Goal: Task Accomplishment & Management: Manage account settings

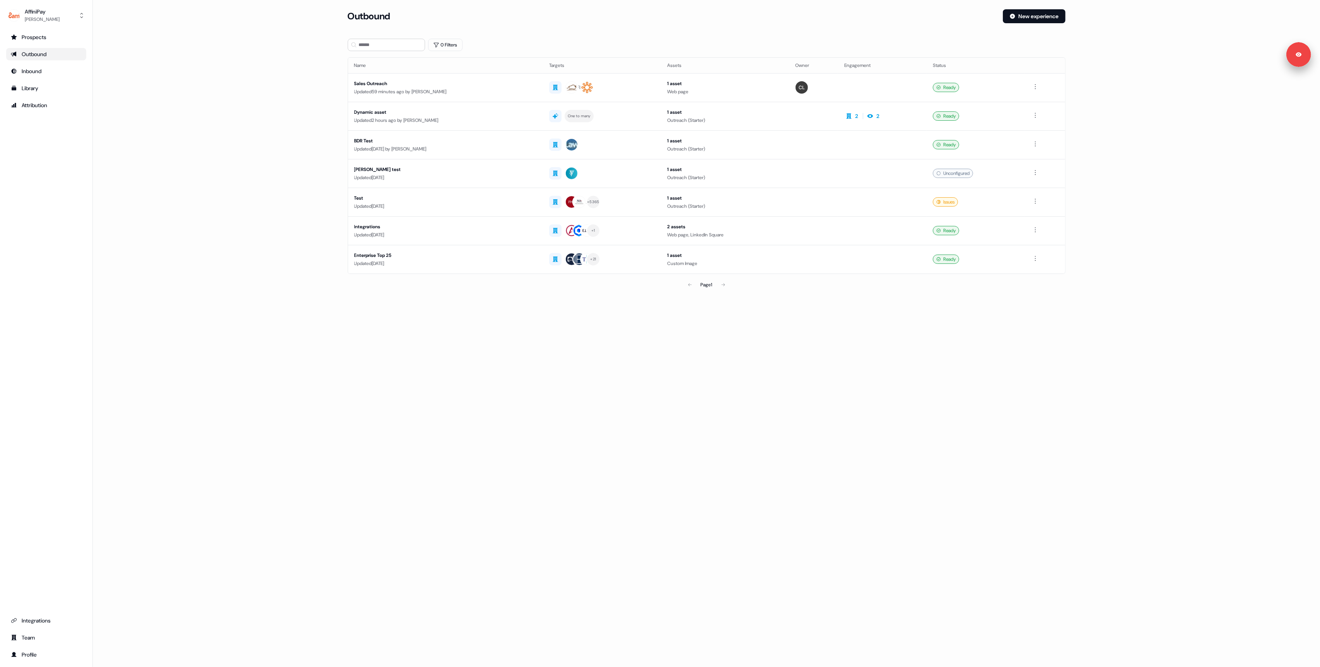
click at [452, 402] on div "Loading... Outbound New experience 0 Filters Name Targets Assets Owner Engageme…" at bounding box center [706, 333] width 1227 height 667
click at [445, 388] on div "Loading... Outbound New experience 0 Filters Name Targets Assets Owner Engageme…" at bounding box center [706, 333] width 1227 height 667
drag, startPoint x: 329, startPoint y: 366, endPoint x: 363, endPoint y: 258, distance: 113.3
click at [328, 362] on div "Loading... Outbound New experience 0 Filters Name Targets Assets Owner Engageme…" at bounding box center [706, 333] width 1227 height 667
click at [433, 86] on div "Sales Outreach" at bounding box center [445, 84] width 183 height 8
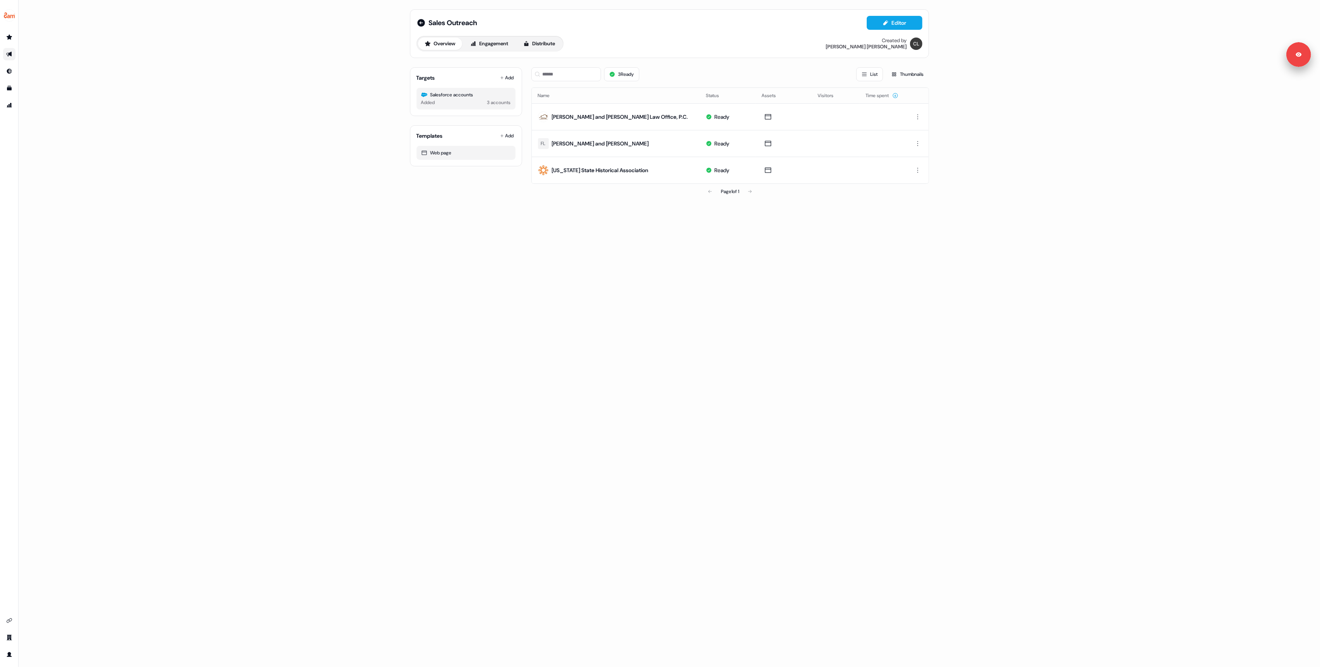
click at [315, 226] on div "Sales Outreach Editor Overview Engagement Distribute Created by [PERSON_NAME] T…" at bounding box center [669, 333] width 1301 height 667
click at [266, 119] on div "Sales Outreach Editor Overview Engagement Distribute Created by [PERSON_NAME] T…" at bounding box center [669, 333] width 1301 height 667
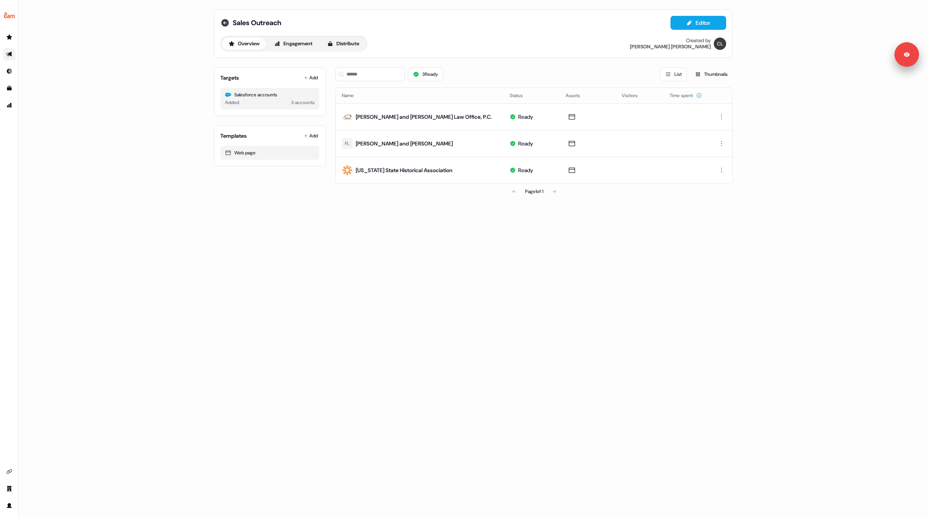
click at [224, 22] on icon at bounding box center [224, 22] width 9 height 9
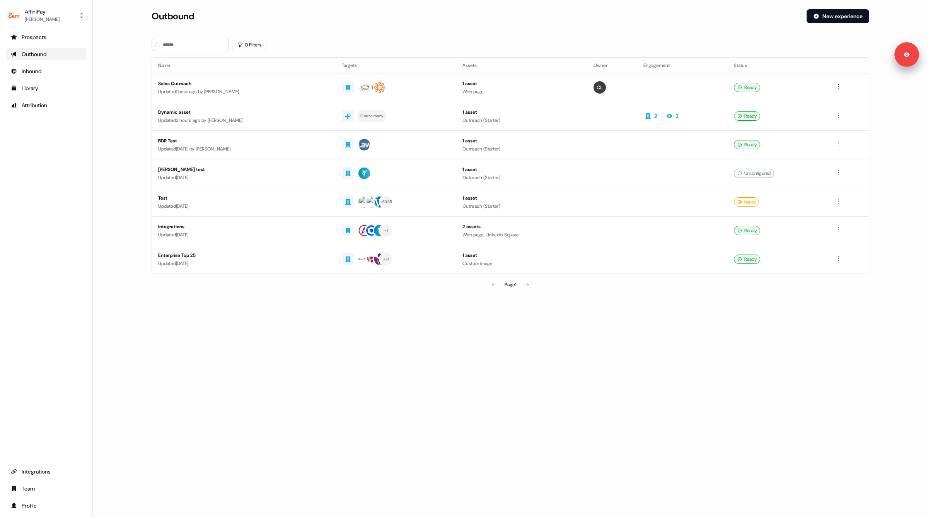
click at [116, 73] on main "Loading... Outbound New experience 0 Filters Name Targets Assets Owner Engageme…" at bounding box center [510, 161] width 835 height 305
click at [315, 116] on div "Updated 2 hours ago by [PERSON_NAME]" at bounding box center [243, 120] width 171 height 8
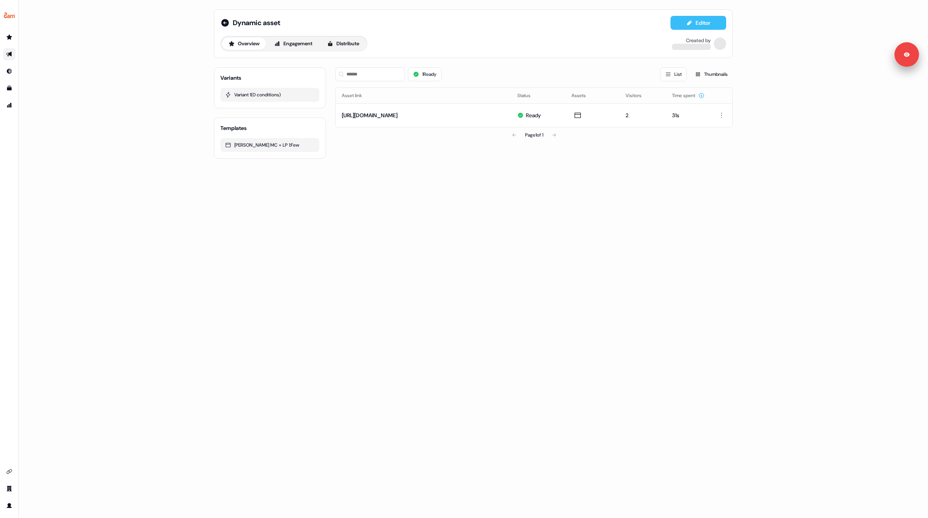
click at [697, 25] on button "Editor" at bounding box center [699, 23] width 56 height 14
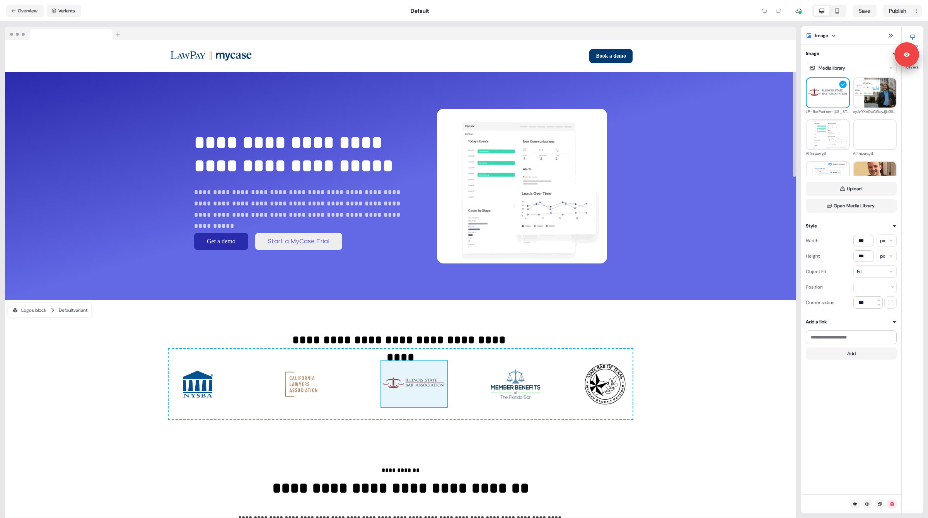
drag, startPoint x: 499, startPoint y: 391, endPoint x: 392, endPoint y: 391, distance: 106.7
click at [392, 391] on div "To pick up a draggable item, press the space bar. While dragging, use the arrow…" at bounding box center [401, 384] width 464 height 70
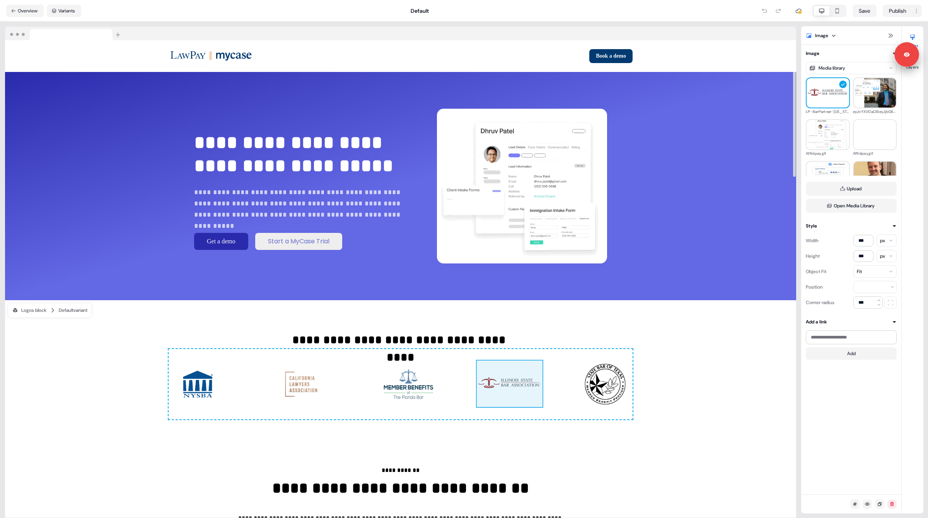
drag, startPoint x: 403, startPoint y: 391, endPoint x: 512, endPoint y: 398, distance: 108.9
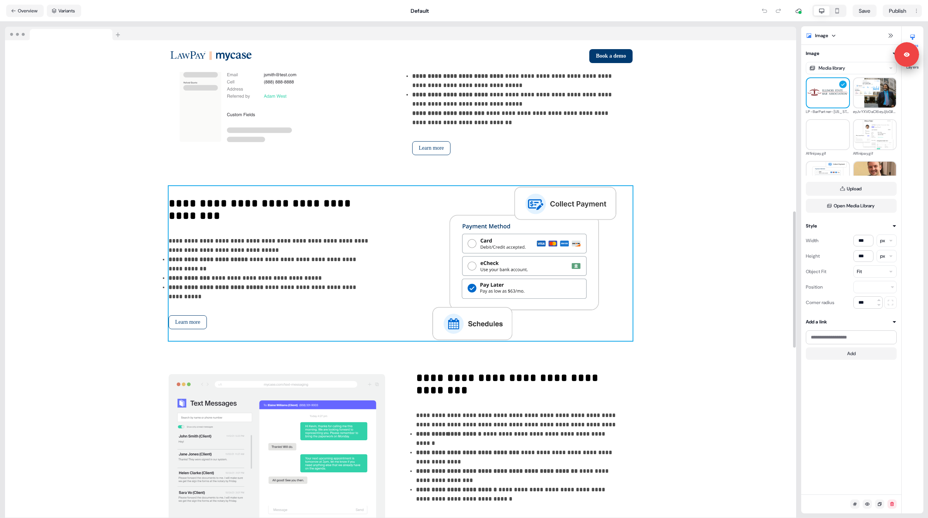
scroll to position [599, 0]
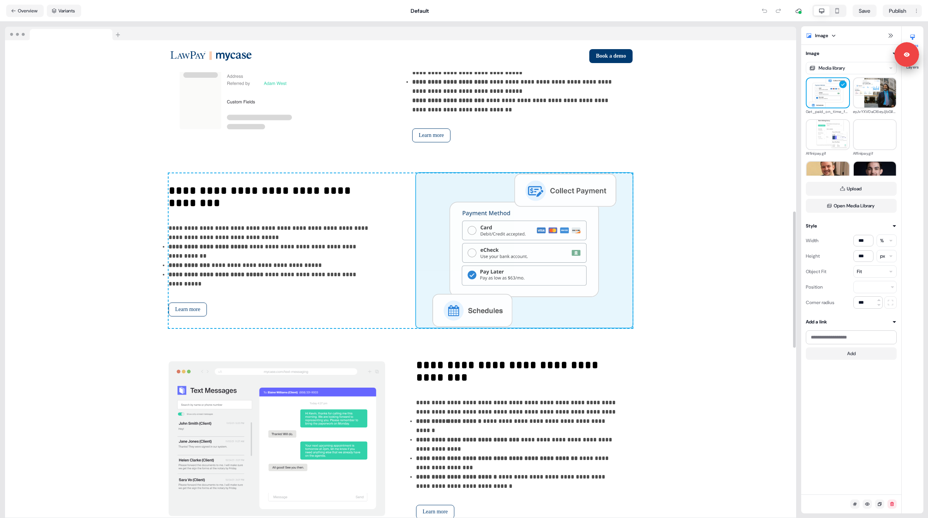
drag, startPoint x: 493, startPoint y: 275, endPoint x: 521, endPoint y: 264, distance: 30.9
click at [521, 264] on div "**********" at bounding box center [401, 250] width 464 height 155
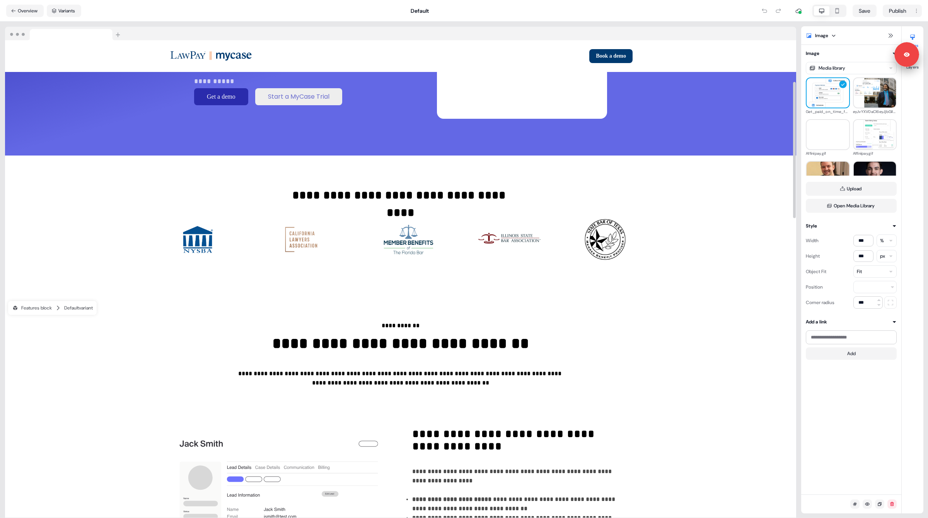
scroll to position [0, 0]
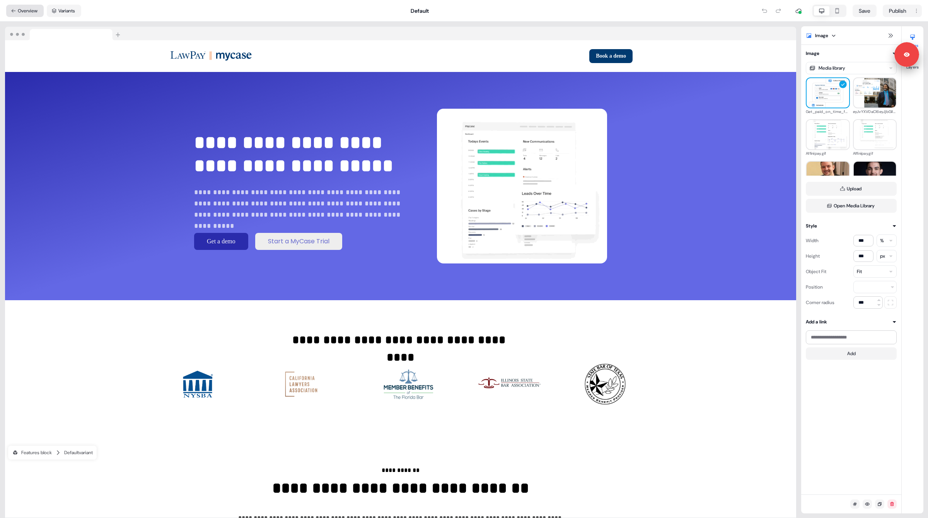
click at [26, 9] on button "Overview" at bounding box center [25, 11] width 38 height 12
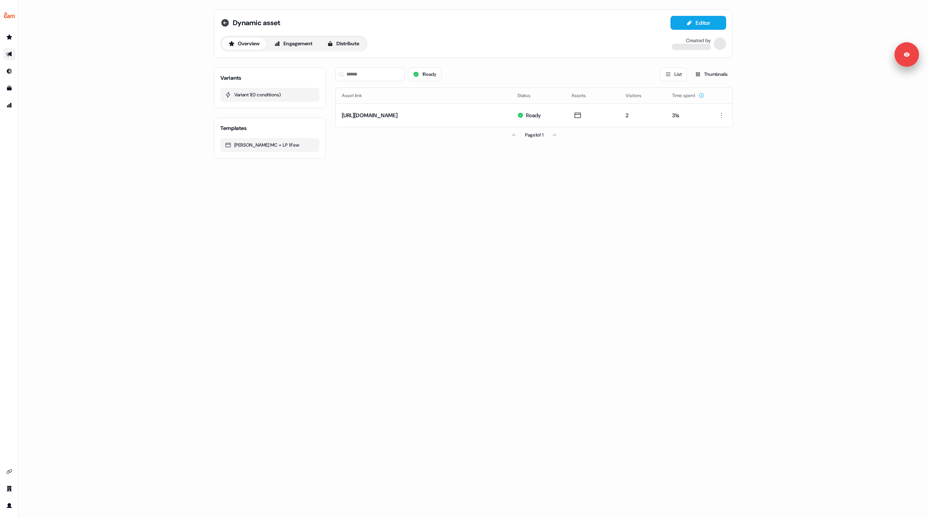
click at [225, 22] on icon at bounding box center [224, 22] width 9 height 9
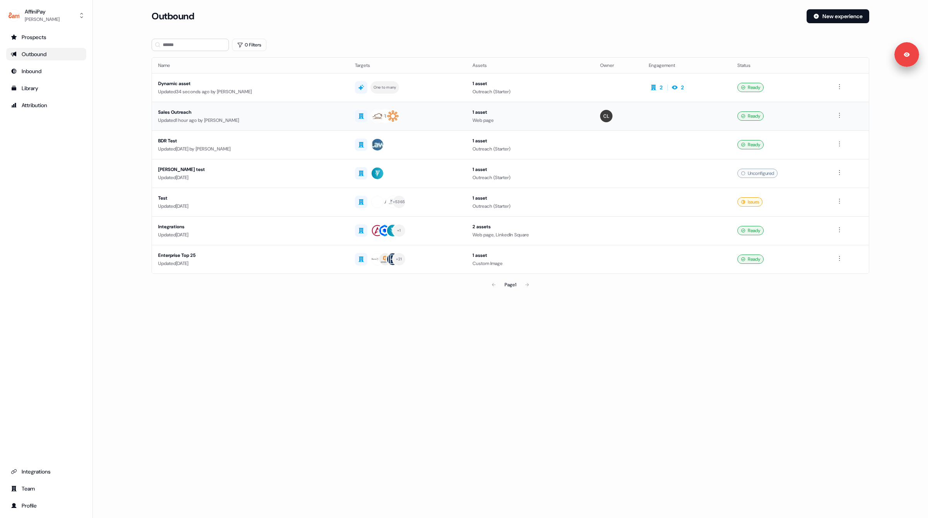
click at [312, 119] on div "Updated 1 hour ago by [PERSON_NAME]" at bounding box center [250, 120] width 184 height 8
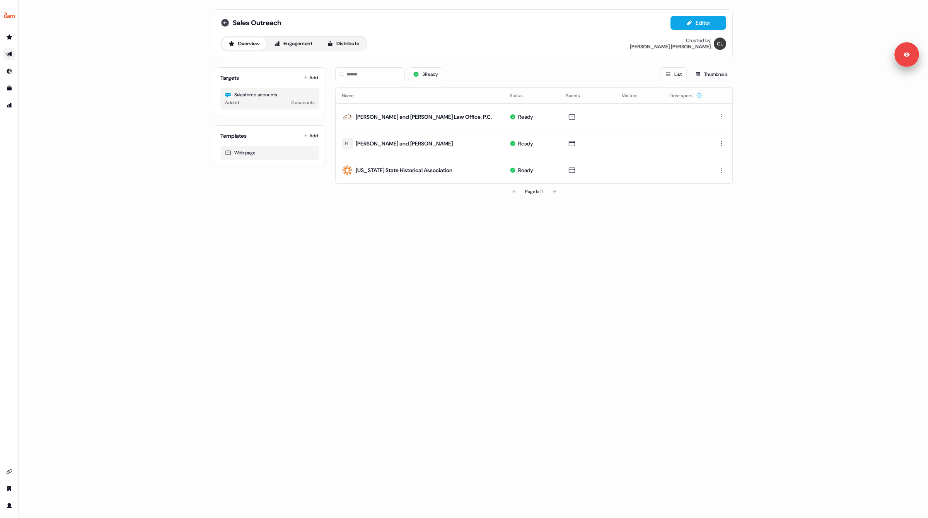
click at [226, 22] on icon at bounding box center [225, 23] width 8 height 8
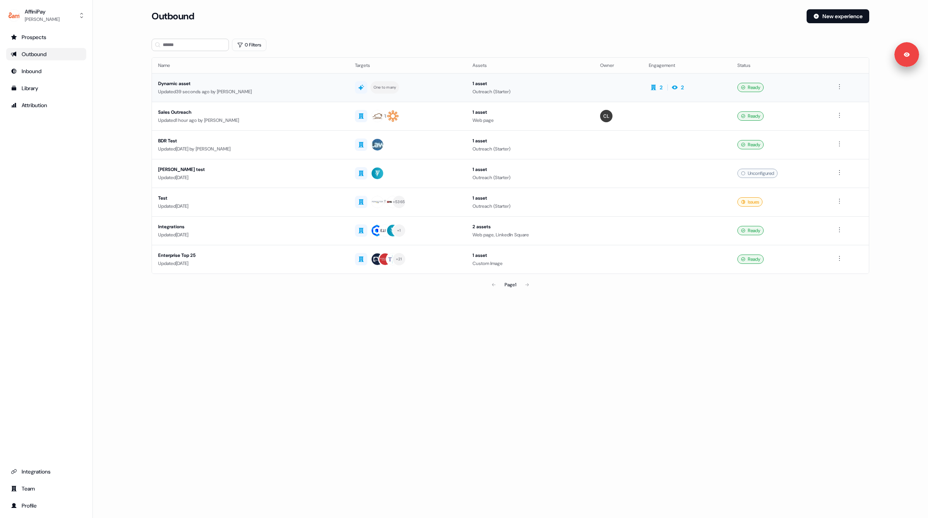
click at [311, 89] on div "Updated 39 seconds ago by [PERSON_NAME]" at bounding box center [250, 92] width 184 height 8
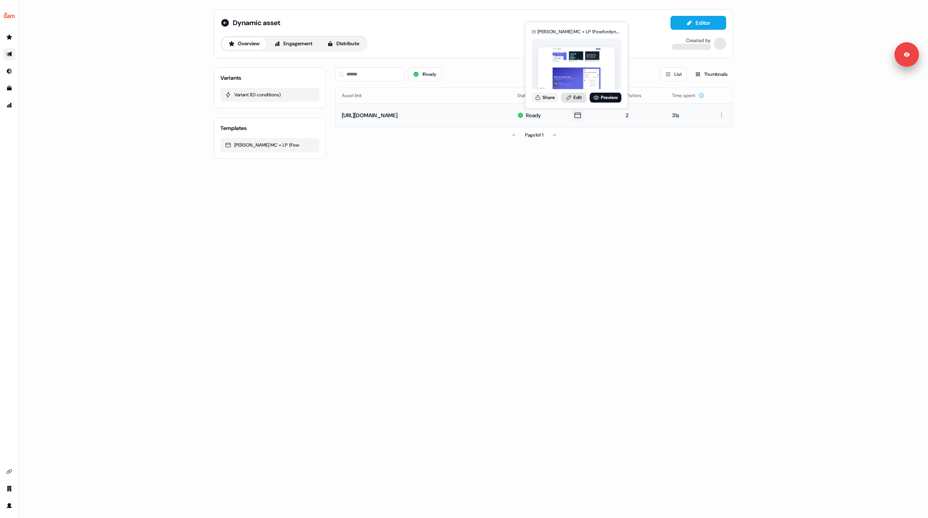
click at [575, 99] on link "Edit" at bounding box center [574, 97] width 26 height 10
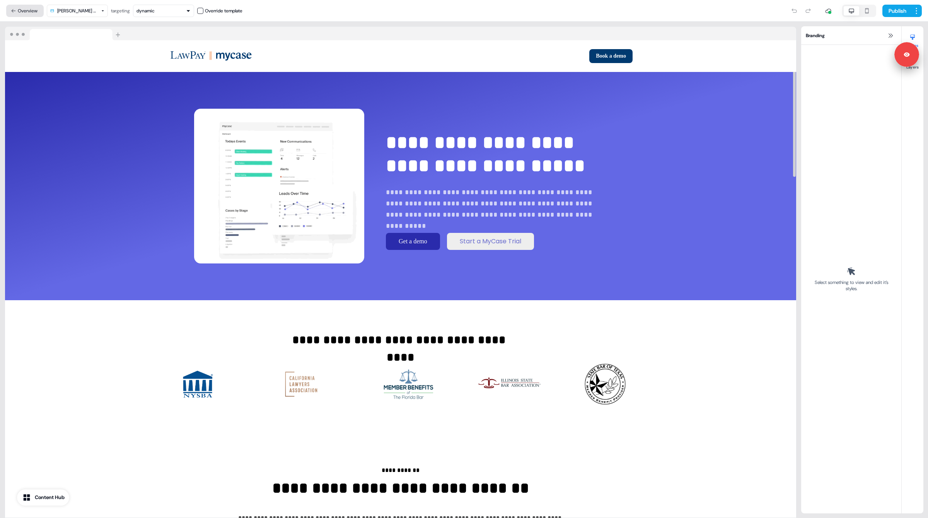
click at [25, 14] on button "Overview" at bounding box center [25, 11] width 38 height 12
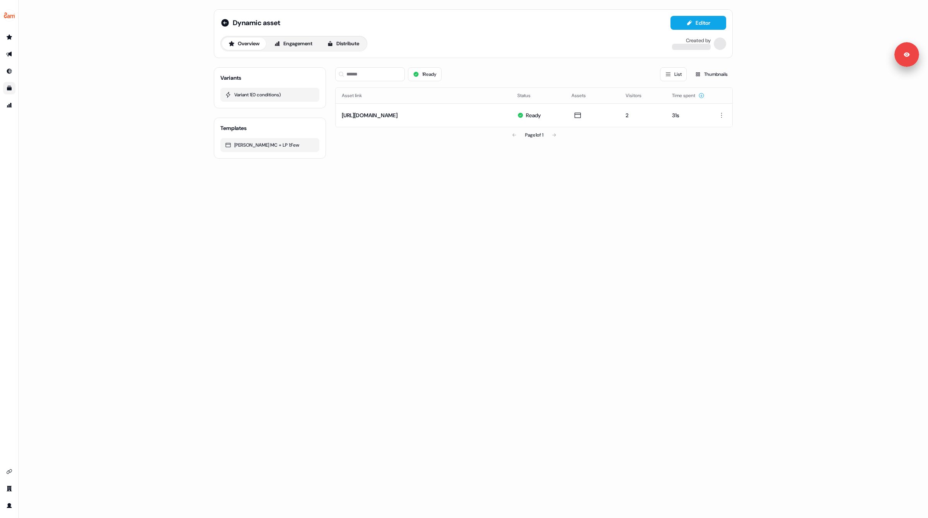
click at [5, 86] on link "Go to templates" at bounding box center [9, 88] width 12 height 12
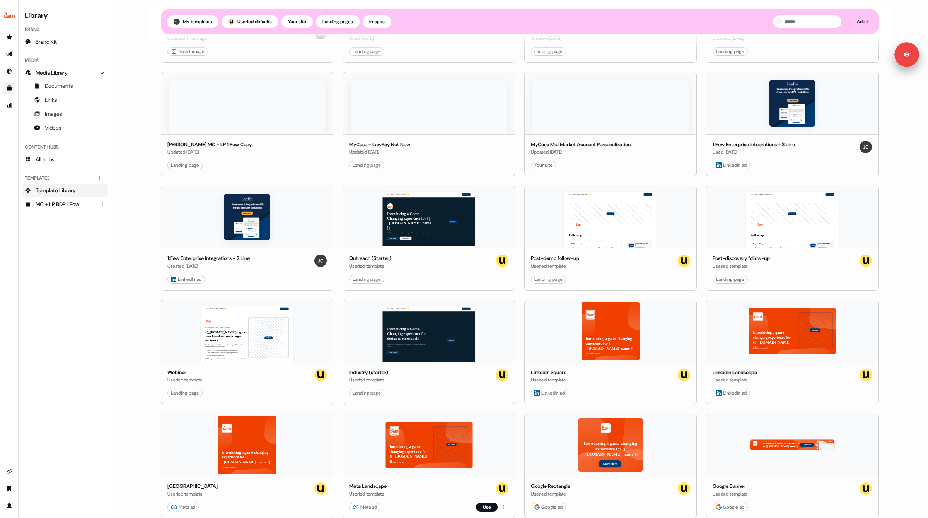
scroll to position [135, 0]
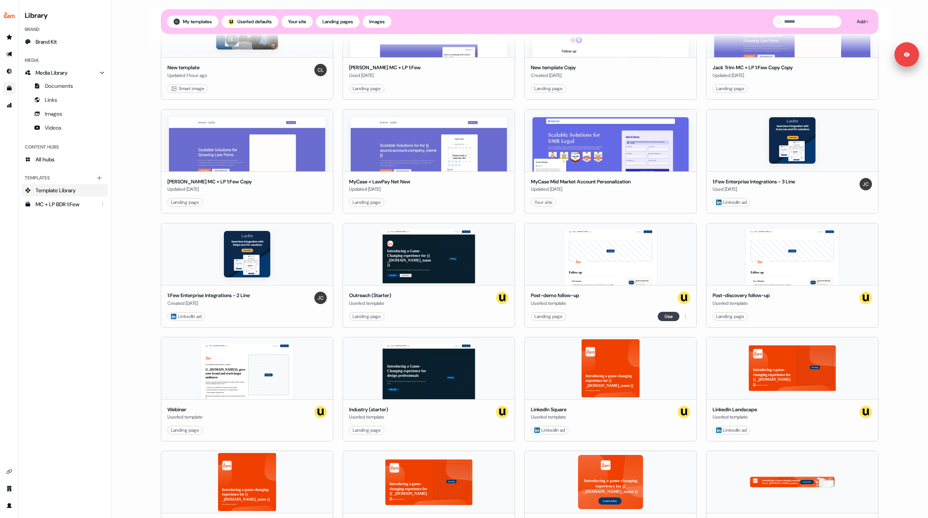
click at [667, 316] on button "Use" at bounding box center [669, 316] width 22 height 9
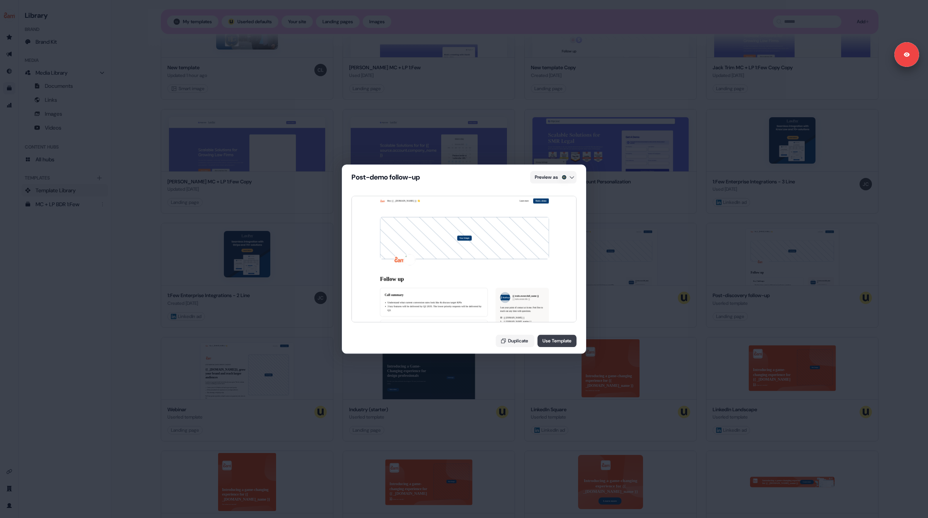
click at [554, 342] on button "Use Template" at bounding box center [557, 340] width 39 height 12
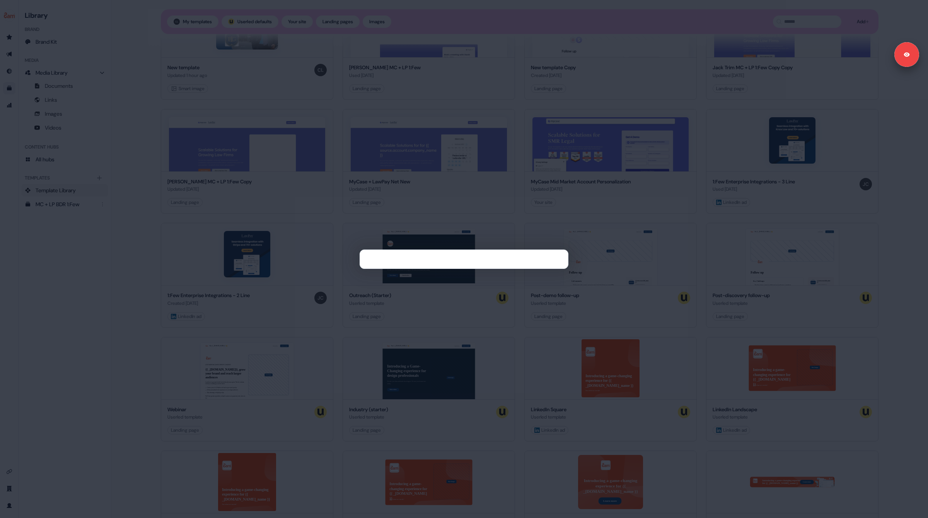
click at [491, 177] on div at bounding box center [464, 259] width 928 height 518
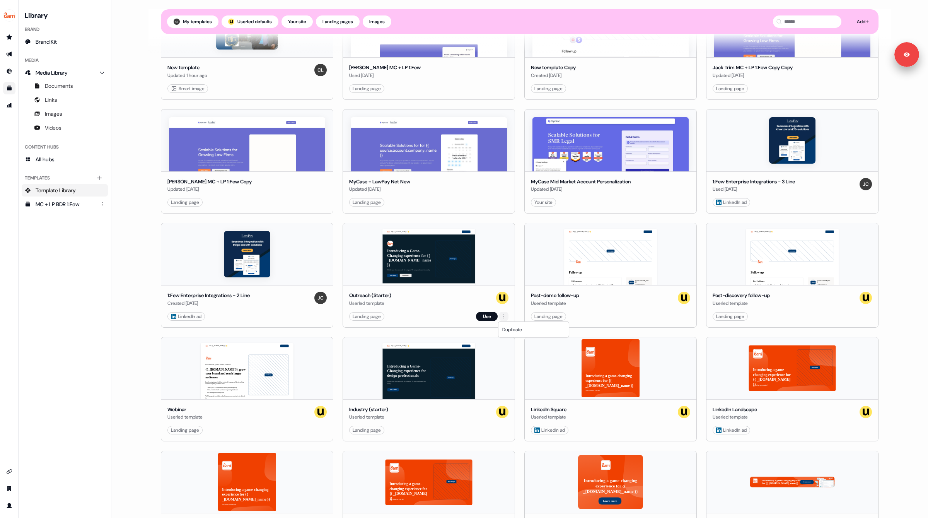
click at [504, 316] on html "Signed in as [PERSON_NAME] Sign out For the best experience switch devices to a…" at bounding box center [464, 259] width 928 height 518
click at [507, 326] on span "Duplicate" at bounding box center [512, 329] width 20 height 6
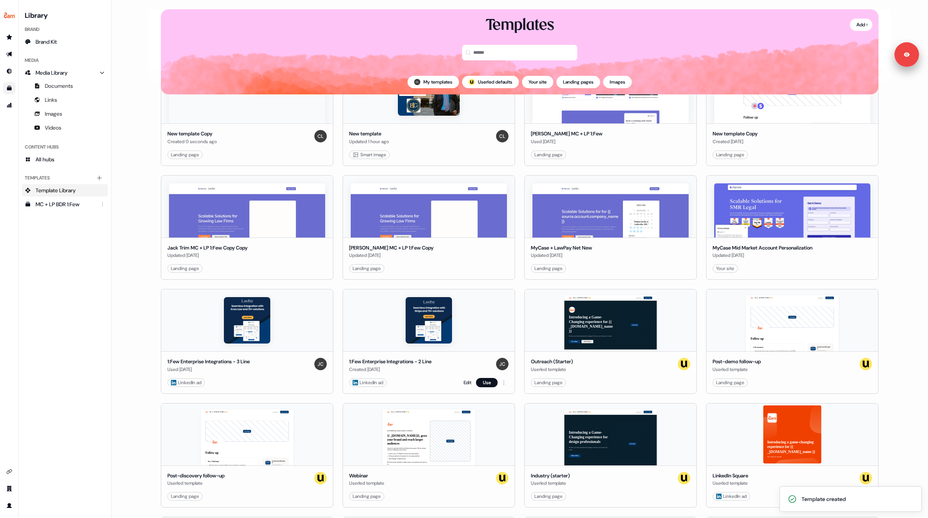
scroll to position [0, 0]
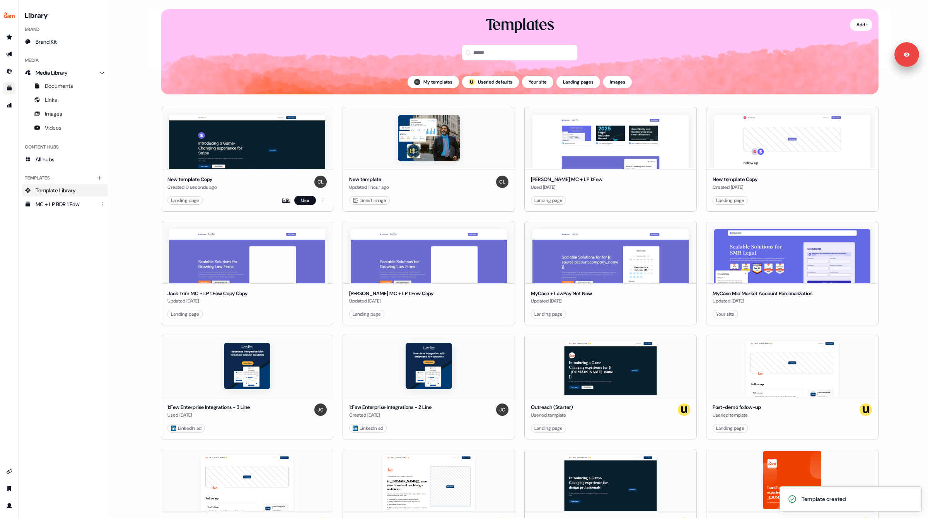
click at [284, 198] on link "Edit" at bounding box center [286, 200] width 8 height 8
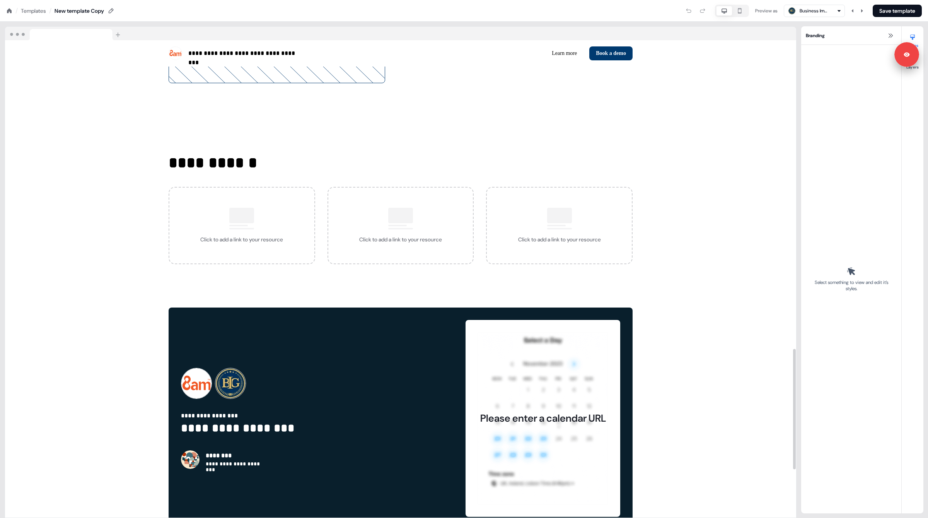
scroll to position [1411, 0]
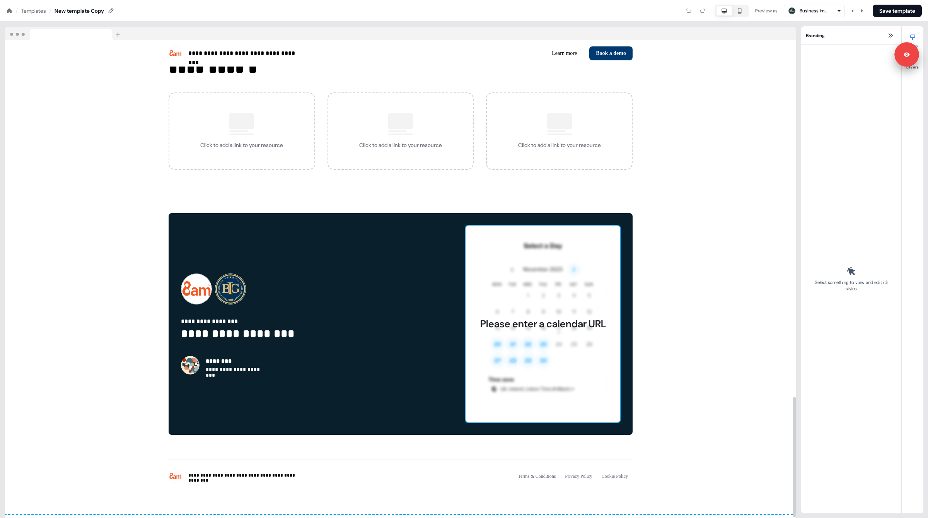
click at [495, 310] on div "Please enter a calendar URL" at bounding box center [543, 323] width 155 height 197
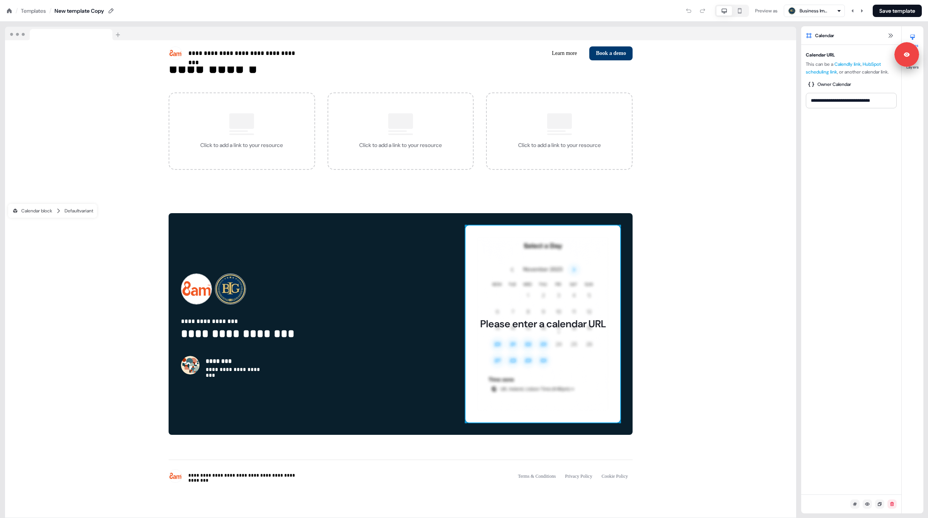
click at [9, 9] on icon at bounding box center [9, 10] width 5 height 5
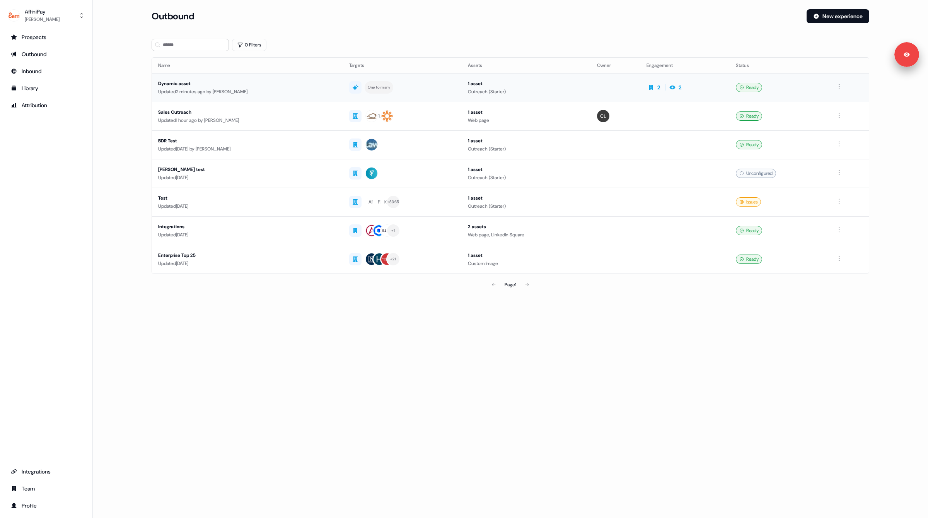
click at [317, 92] on div "Updated 2 minutes ago by [PERSON_NAME]" at bounding box center [247, 92] width 179 height 8
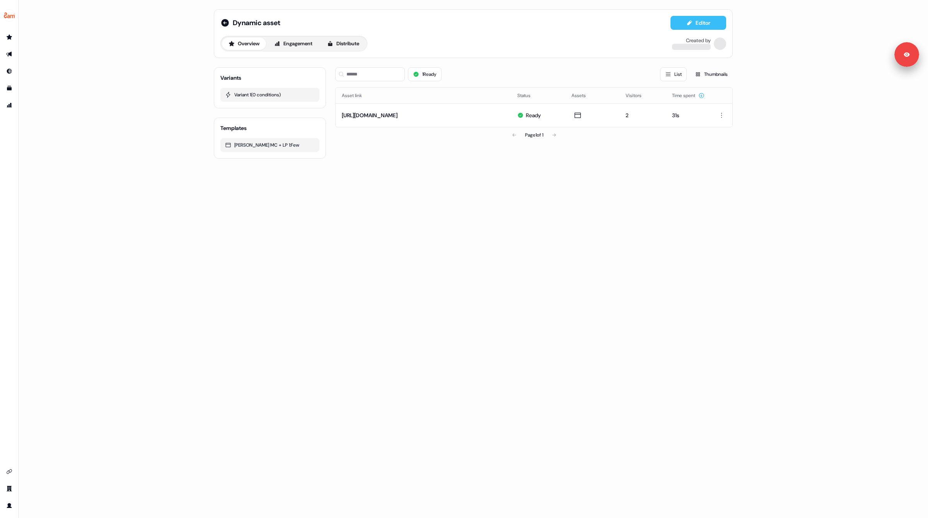
click at [693, 23] on button "Editor" at bounding box center [699, 23] width 56 height 14
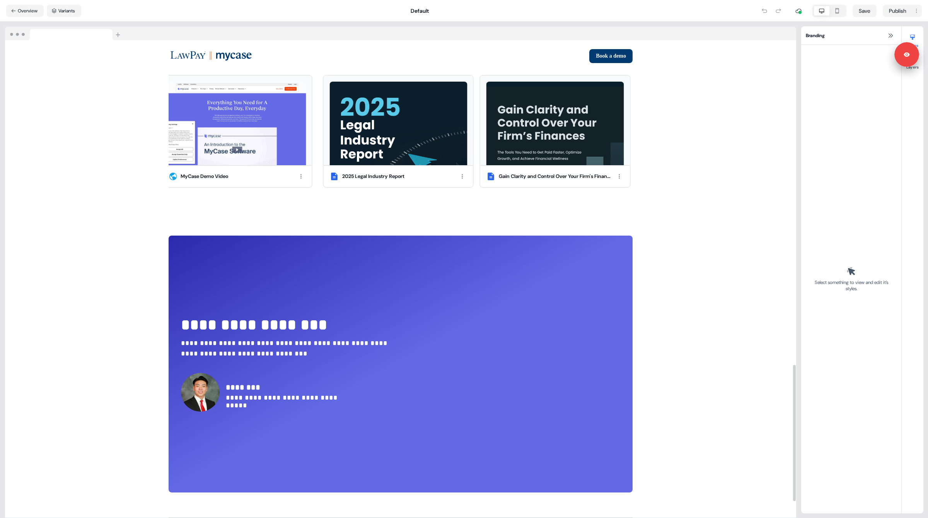
scroll to position [1194, 0]
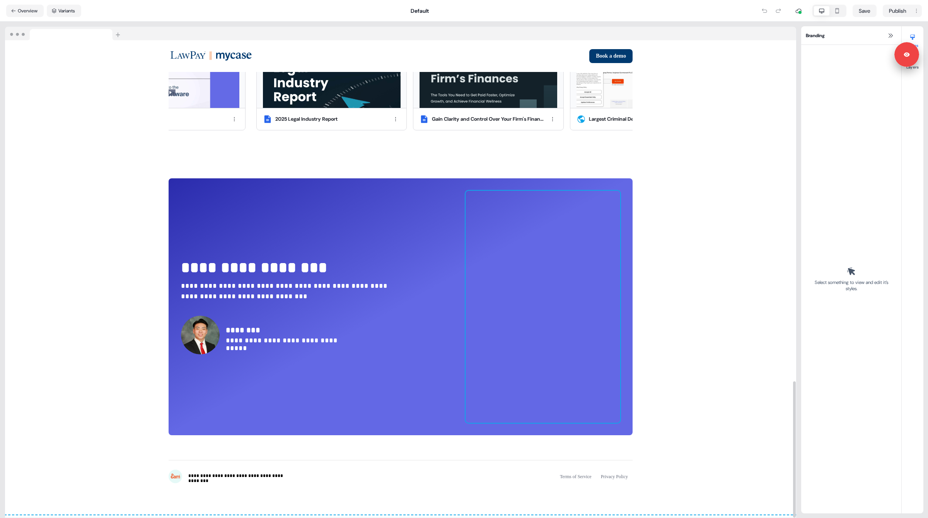
click at [550, 315] on div at bounding box center [543, 307] width 155 height 232
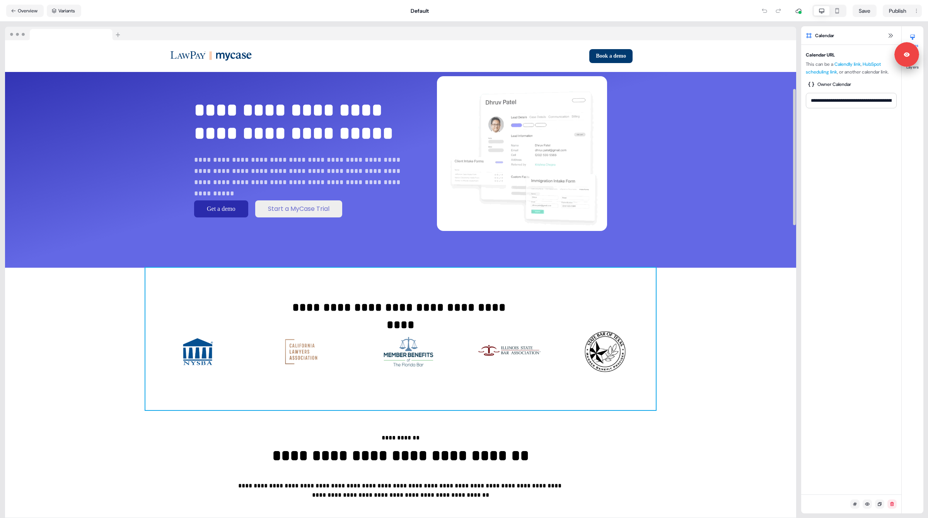
scroll to position [0, 0]
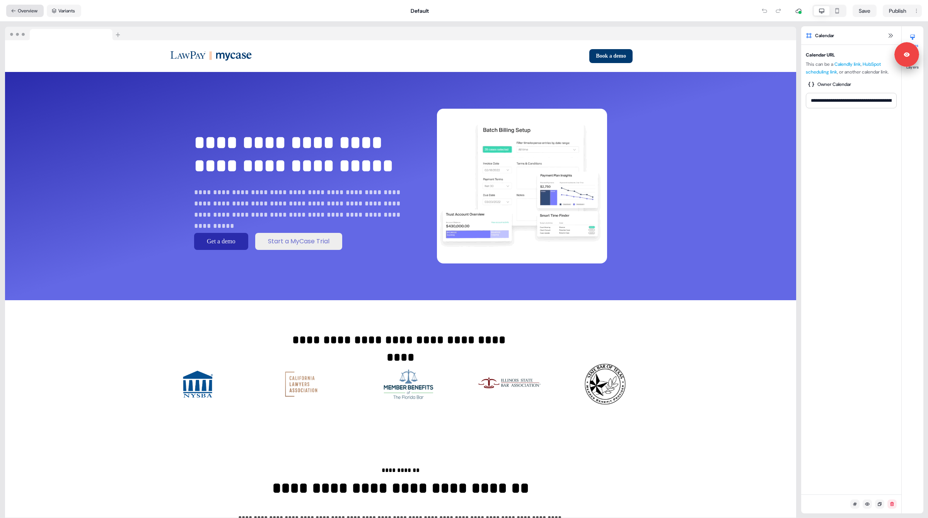
click at [26, 9] on button "Overview" at bounding box center [25, 11] width 38 height 12
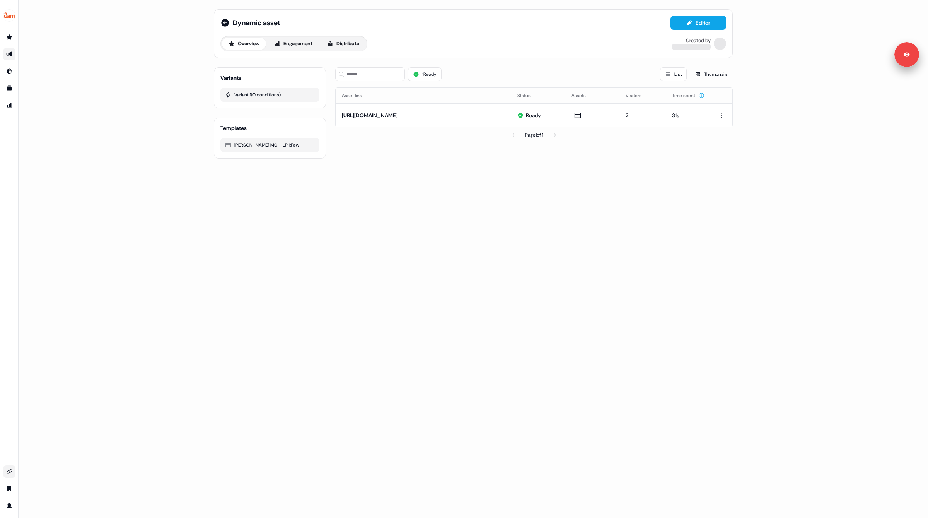
click at [7, 474] on icon "Go to integrations" at bounding box center [9, 471] width 6 height 6
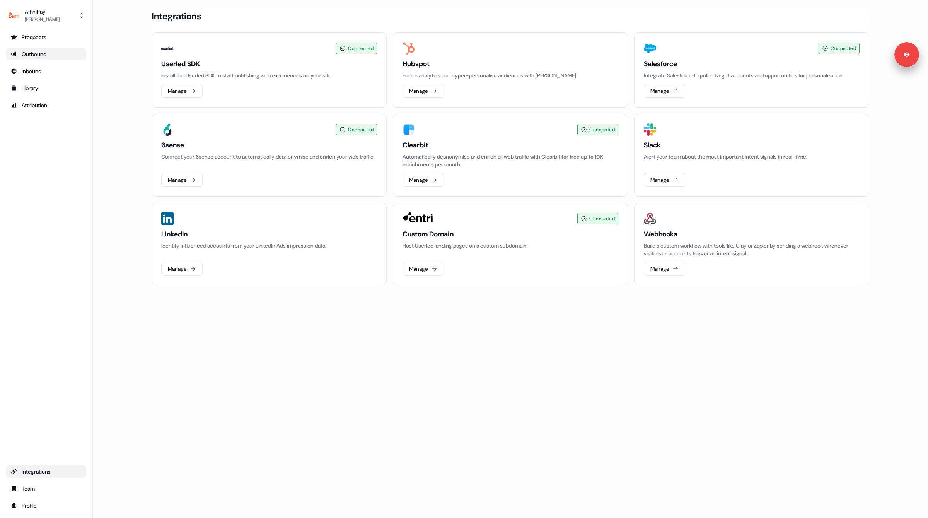
click at [43, 56] on div "Outbound" at bounding box center [46, 54] width 71 height 8
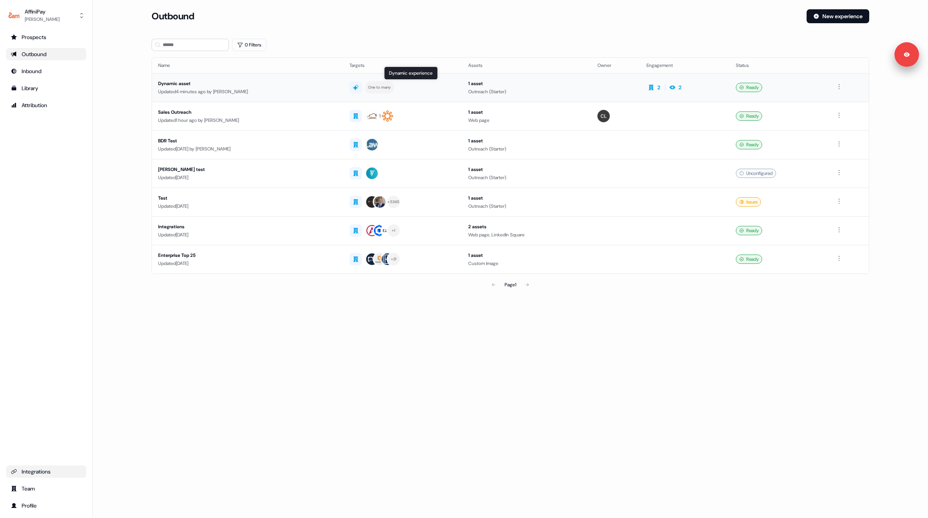
click at [436, 87] on div "One to many" at bounding box center [403, 87] width 106 height 12
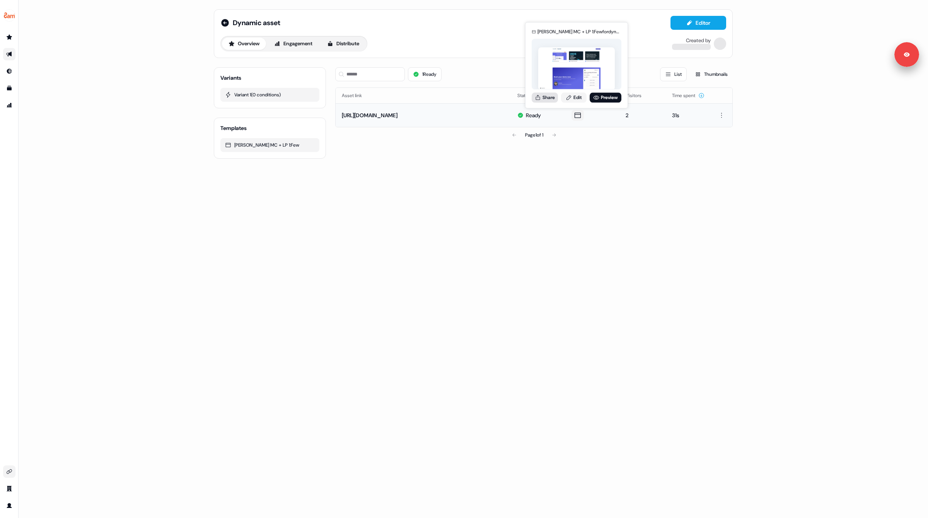
click at [546, 97] on button "Share" at bounding box center [545, 97] width 26 height 10
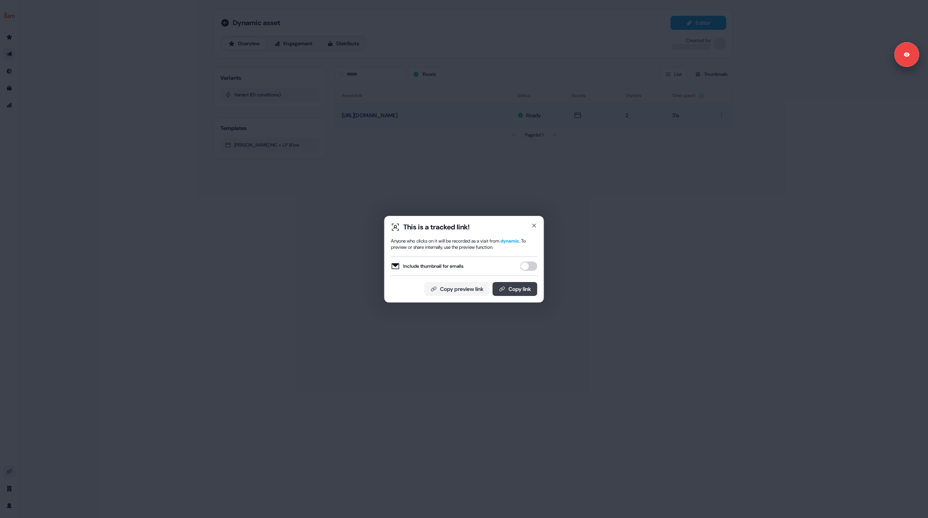
click at [511, 291] on button "Copy link" at bounding box center [515, 289] width 45 height 14
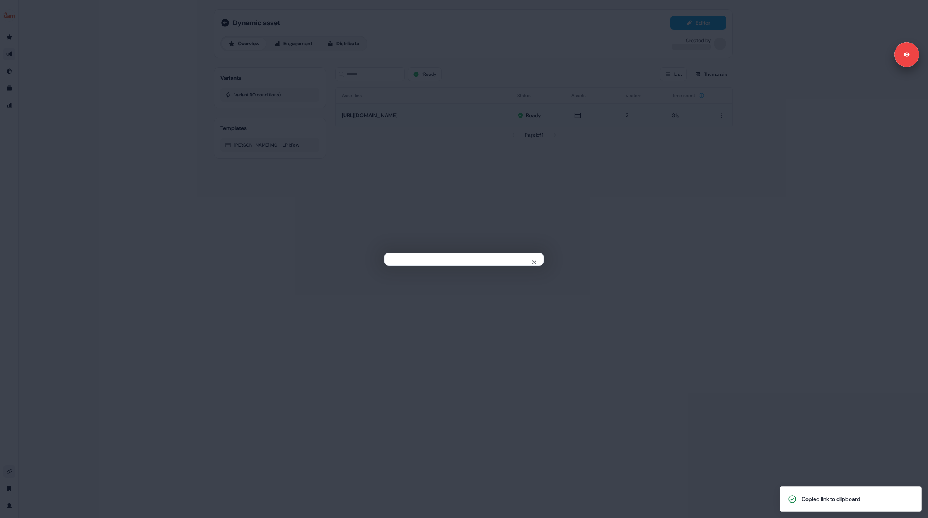
click at [376, 354] on div "Close" at bounding box center [464, 259] width 928 height 518
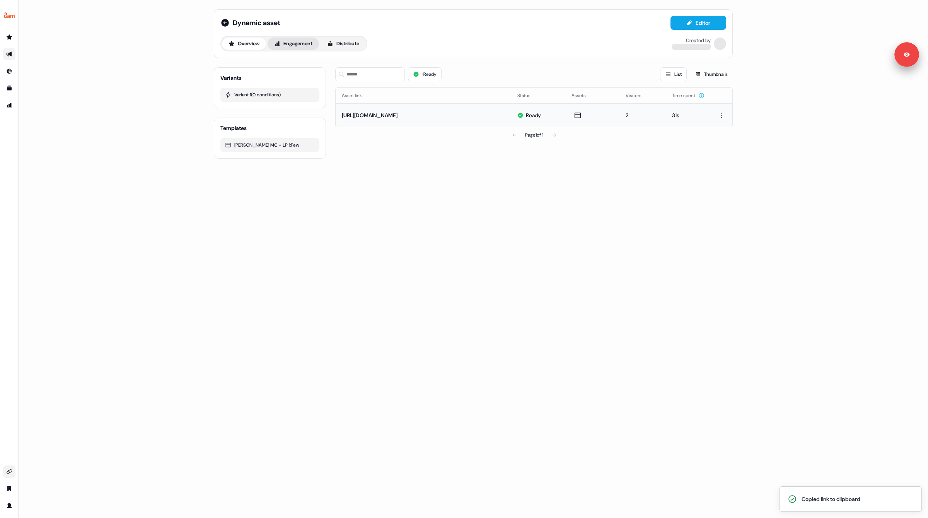
click at [295, 42] on button "Engagement" at bounding box center [293, 44] width 51 height 12
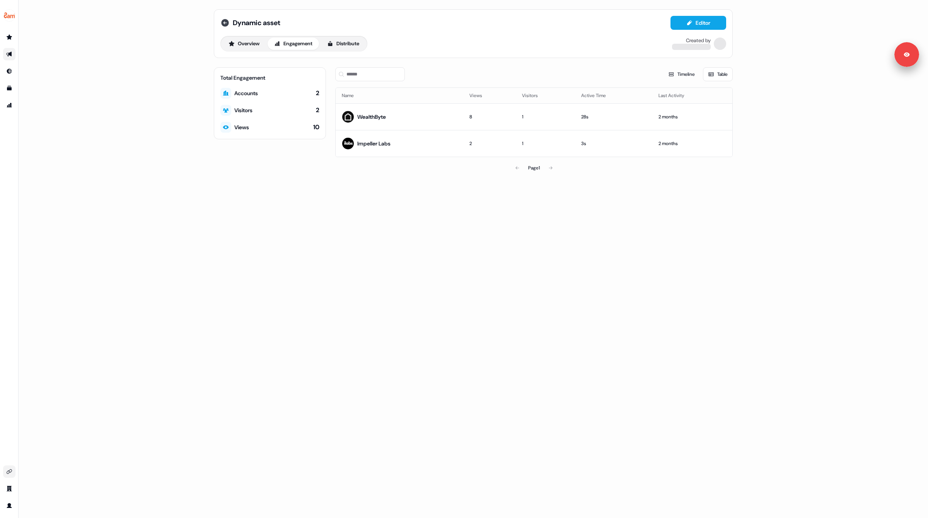
click at [225, 23] on icon at bounding box center [225, 23] width 8 height 8
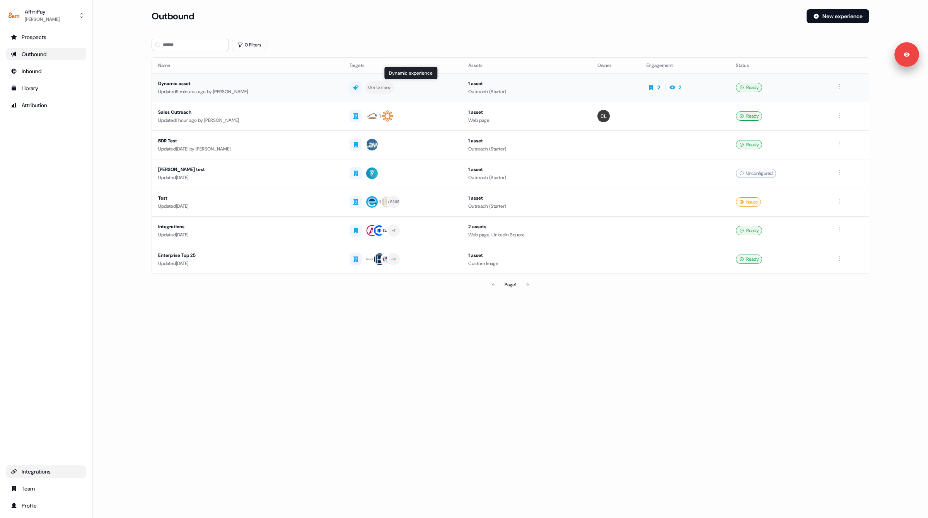
click at [444, 90] on div "One to many" at bounding box center [403, 87] width 106 height 12
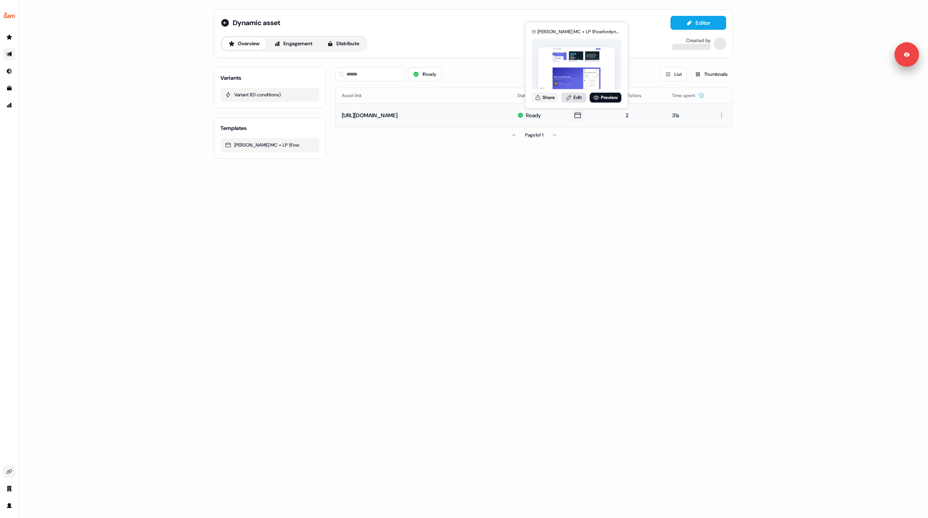
click at [575, 99] on link "Edit" at bounding box center [574, 97] width 26 height 10
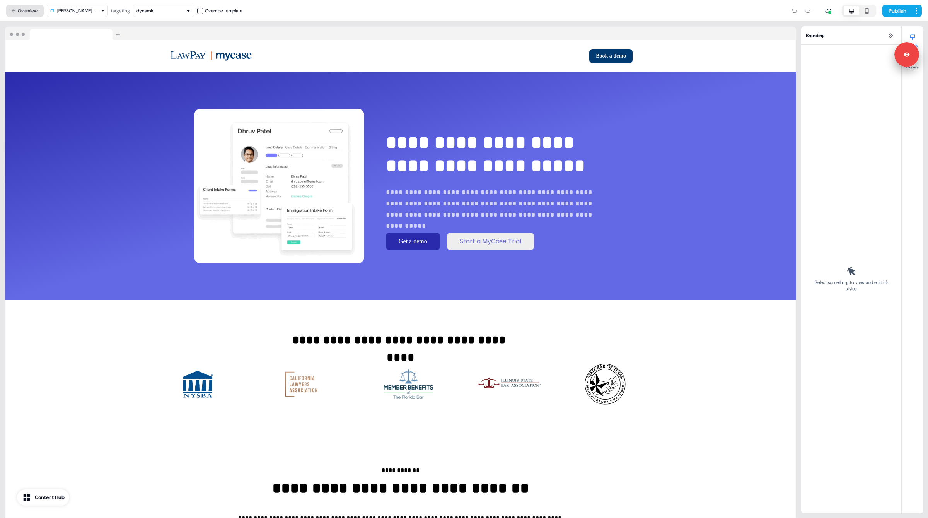
click at [29, 10] on button "Overview" at bounding box center [25, 11] width 38 height 12
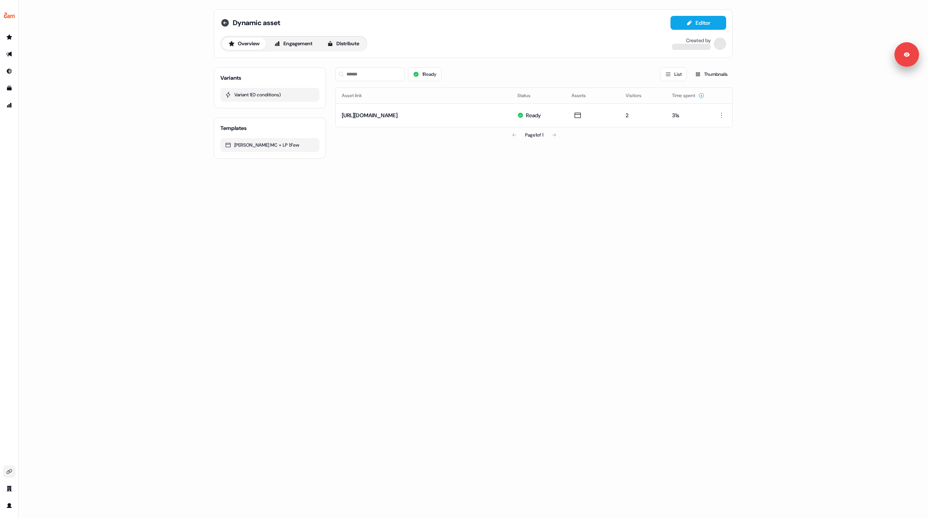
click at [223, 22] on icon at bounding box center [225, 23] width 8 height 8
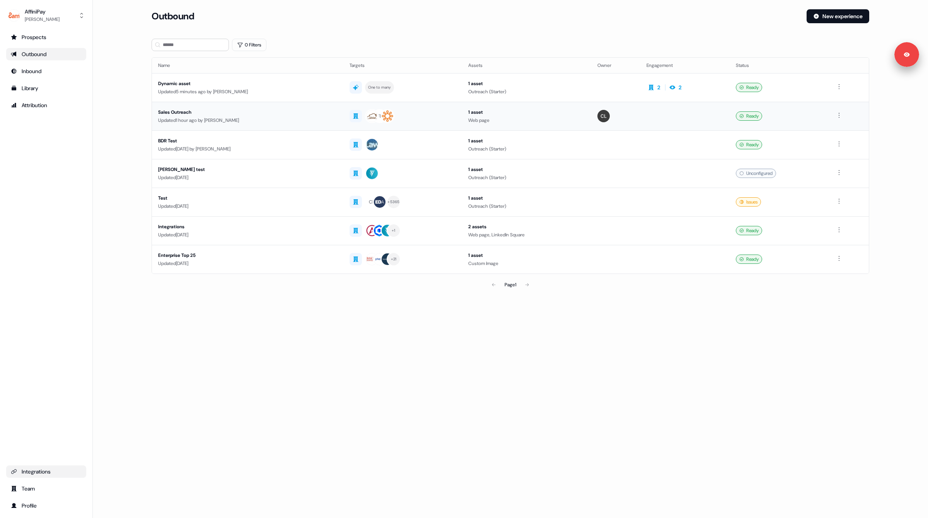
click at [299, 114] on div "Sales Outreach" at bounding box center [247, 112] width 179 height 8
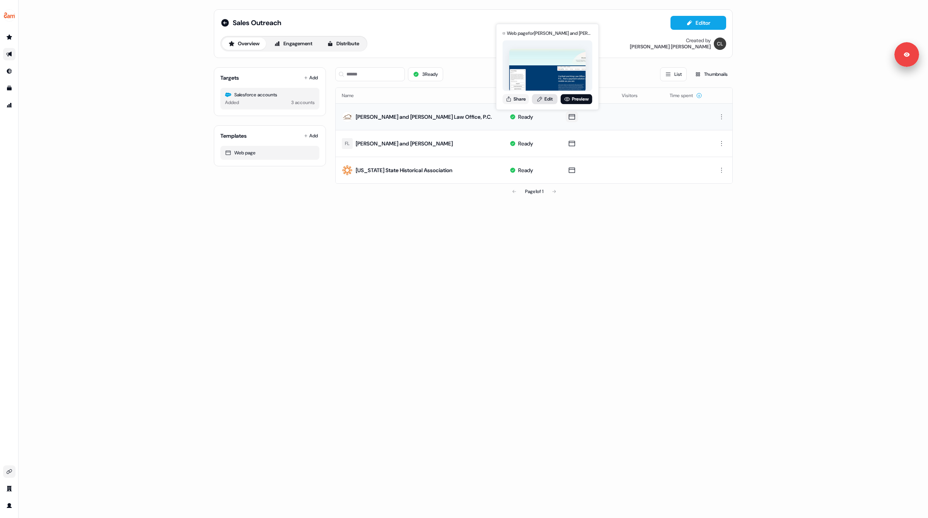
click at [544, 97] on link "Edit" at bounding box center [545, 99] width 26 height 10
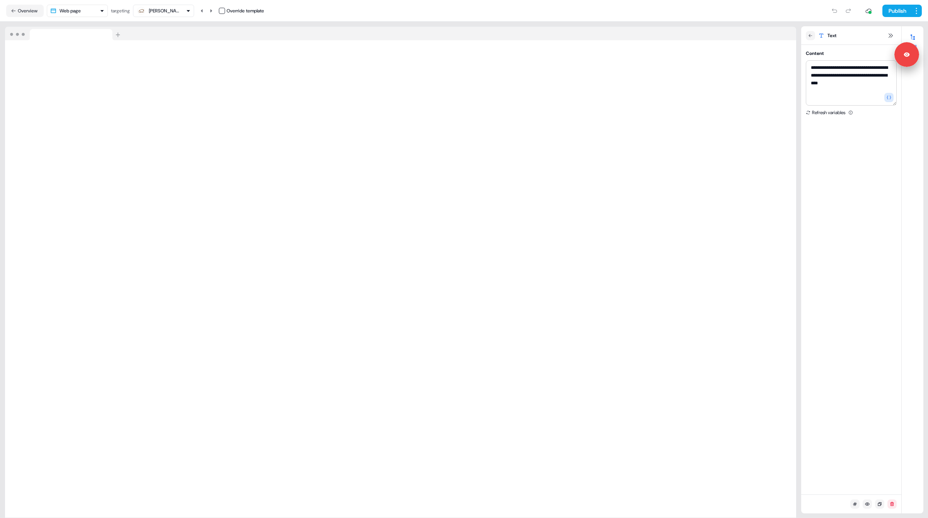
click at [168, 3] on nav "Overview Web page targeting [PERSON_NAME] and [PERSON_NAME] Law Office, P.C. Ov…" at bounding box center [464, 11] width 928 height 22
click at [168, 12] on div "[PERSON_NAME] and [PERSON_NAME] Law Office, P.C." at bounding box center [164, 11] width 31 height 8
drag, startPoint x: 814, startPoint y: 84, endPoint x: 809, endPoint y: 70, distance: 14.4
click at [809, 70] on textarea "**********" at bounding box center [851, 82] width 91 height 45
click at [212, 9] on icon at bounding box center [211, 10] width 2 height 3
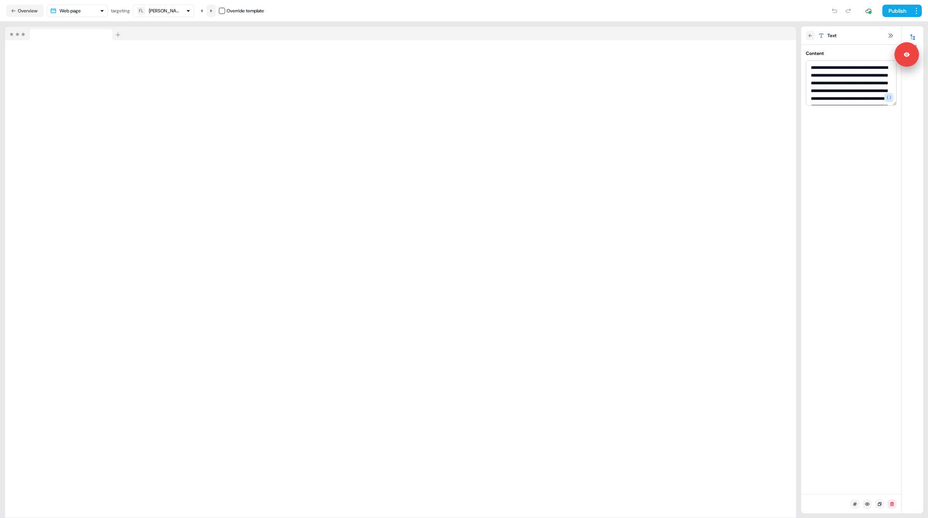
click at [212, 12] on icon at bounding box center [211, 10] width 2 height 3
click at [32, 12] on button "Overview" at bounding box center [25, 11] width 38 height 12
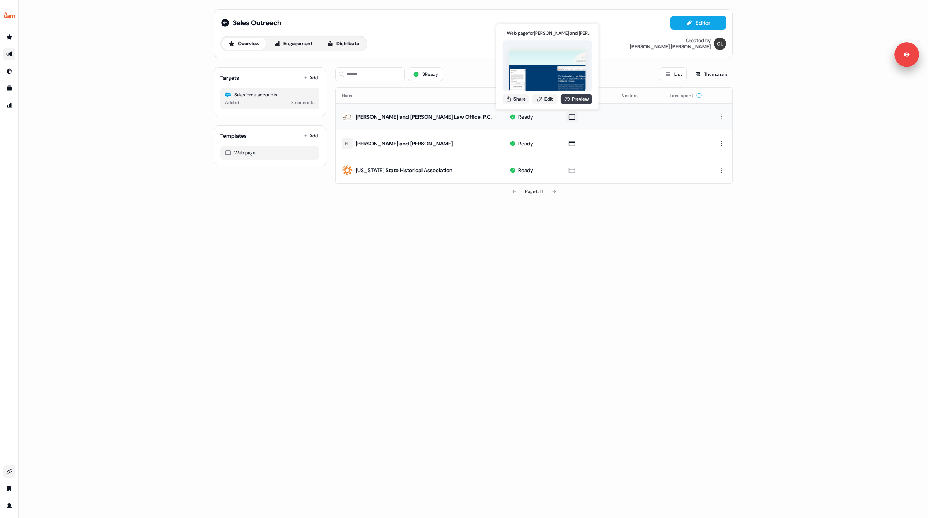
click at [569, 100] on icon at bounding box center [567, 99] width 6 height 6
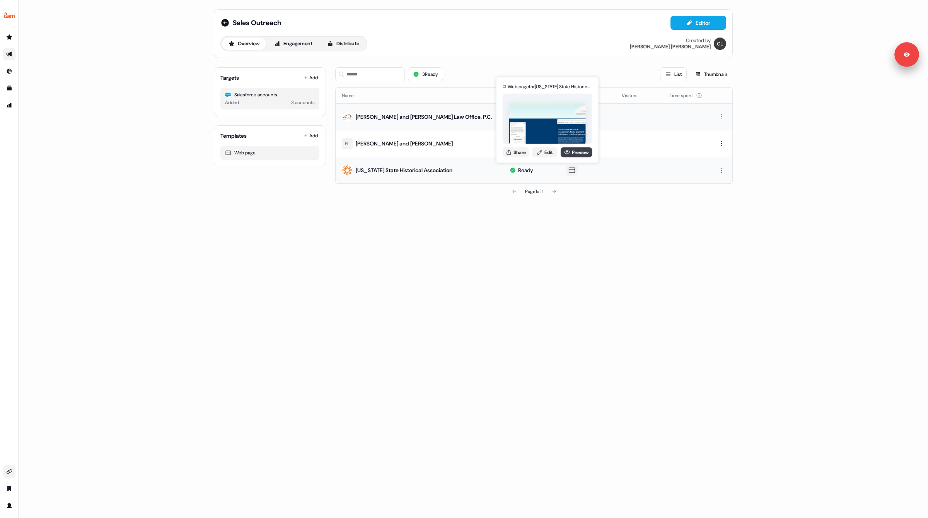
click at [567, 152] on icon at bounding box center [567, 152] width 6 height 6
click at [310, 77] on button "Add" at bounding box center [310, 77] width 17 height 11
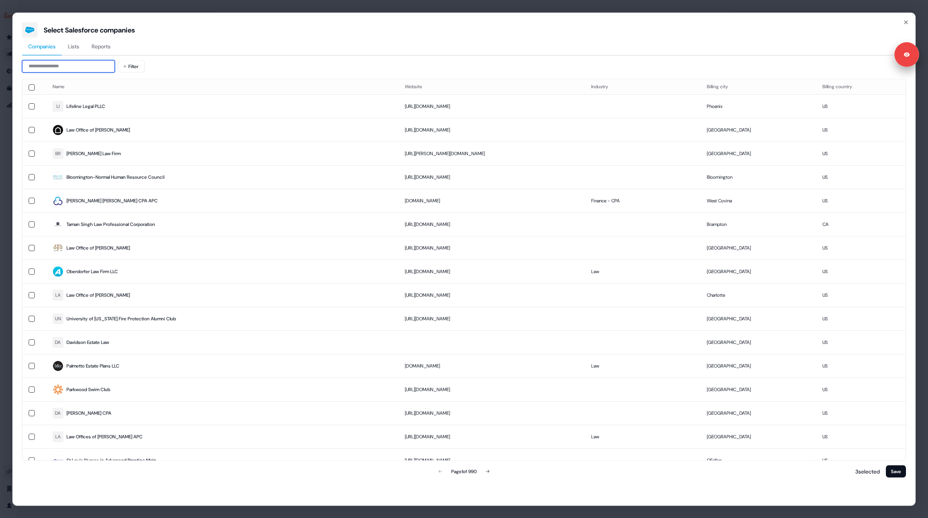
click at [54, 65] on input at bounding box center [68, 66] width 93 height 12
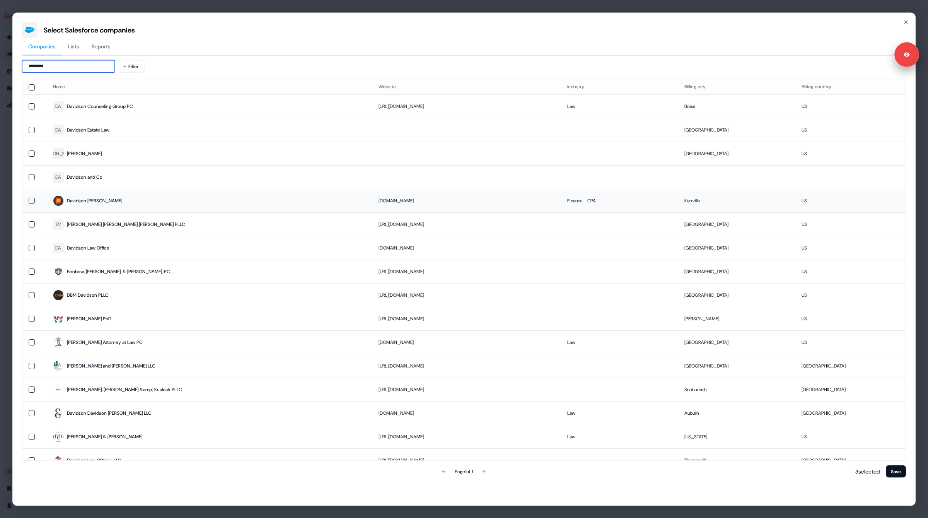
type input "********"
click at [29, 199] on button "button" at bounding box center [32, 200] width 6 height 6
click at [892, 471] on button "Save" at bounding box center [896, 471] width 20 height 12
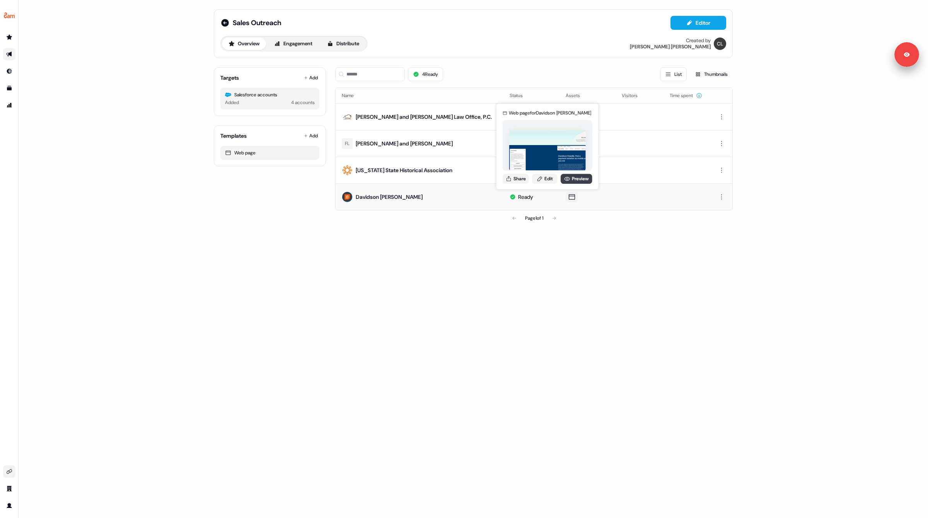
click at [570, 180] on link "Preview" at bounding box center [577, 179] width 32 height 10
click at [519, 181] on button "Share" at bounding box center [516, 179] width 26 height 10
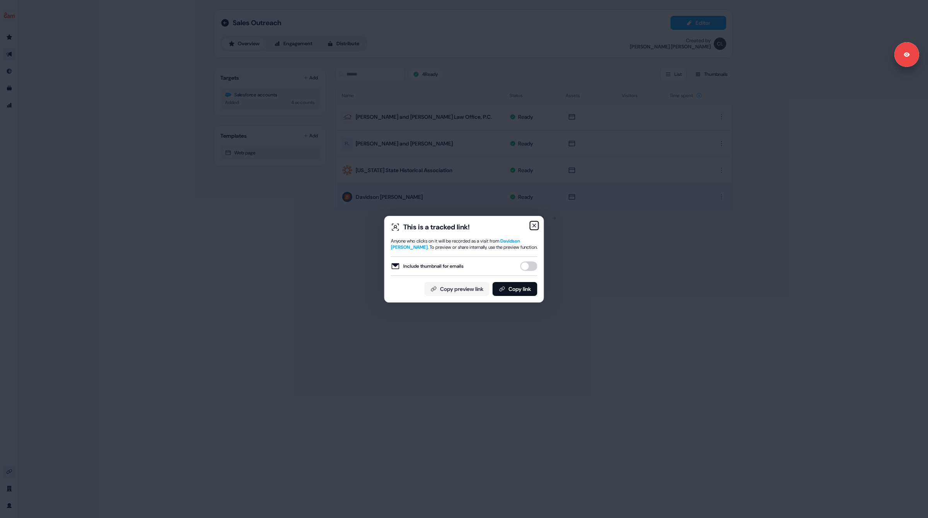
click at [537, 225] on icon "button" at bounding box center [534, 225] width 6 height 6
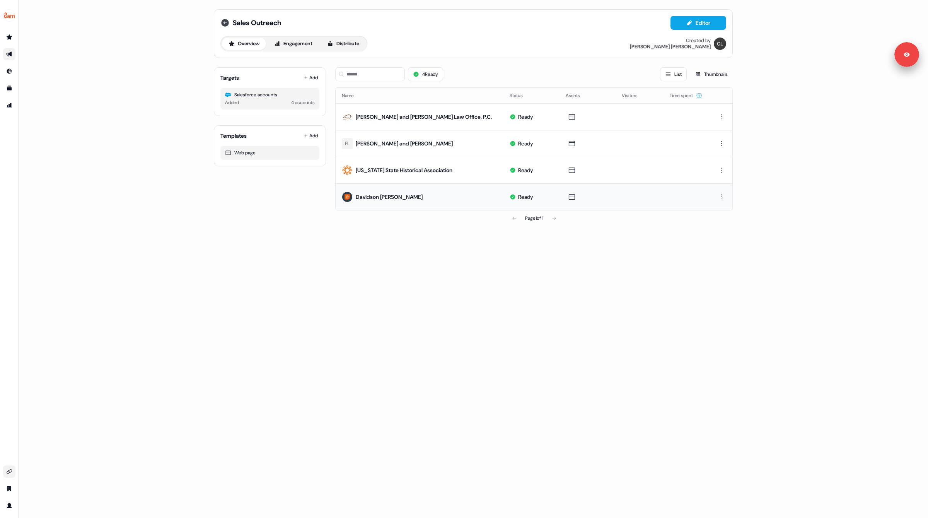
click at [222, 22] on icon at bounding box center [225, 23] width 8 height 8
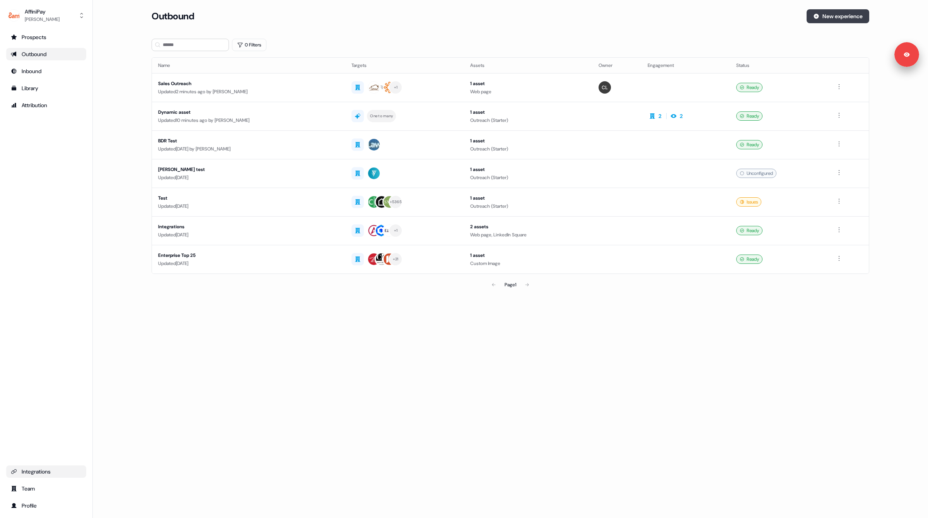
click at [838, 15] on button "New experience" at bounding box center [838, 16] width 63 height 14
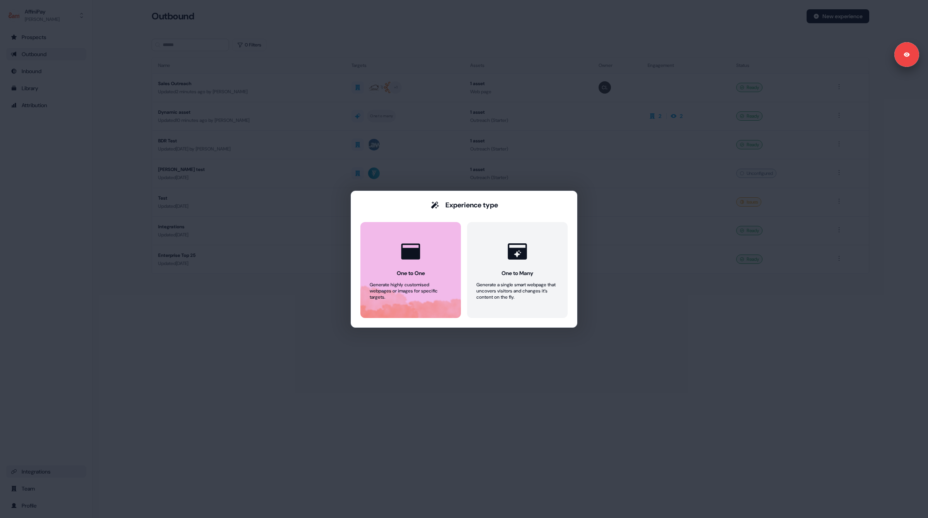
click at [422, 270] on div "One to One" at bounding box center [411, 273] width 28 height 8
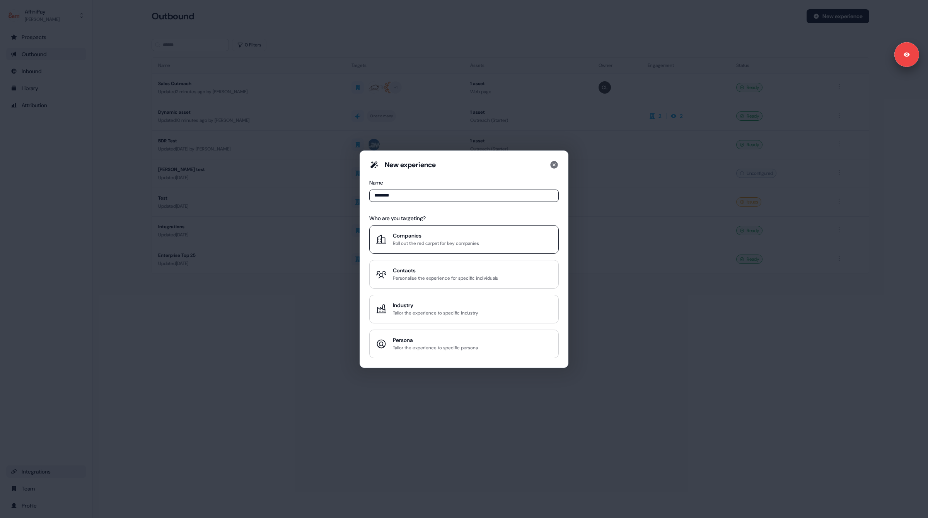
type input "********"
click at [433, 240] on div "Roll out the red carpet for key companies" at bounding box center [436, 243] width 86 height 8
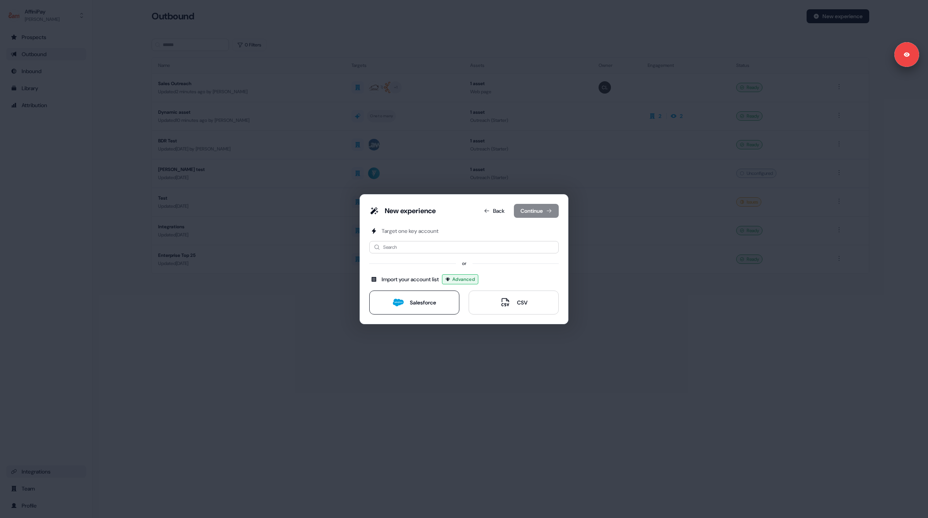
click at [421, 307] on button "Salesforce" at bounding box center [414, 302] width 90 height 24
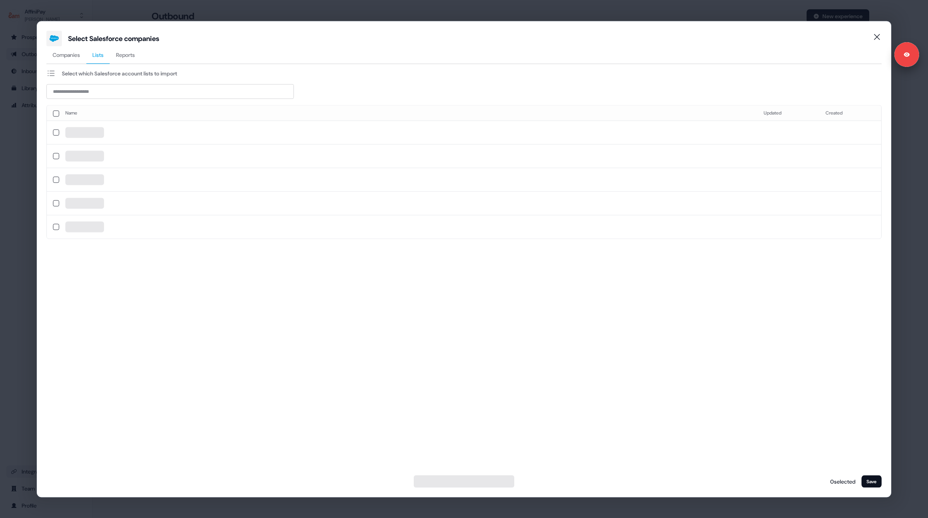
click at [98, 56] on span "Lists" at bounding box center [97, 55] width 11 height 8
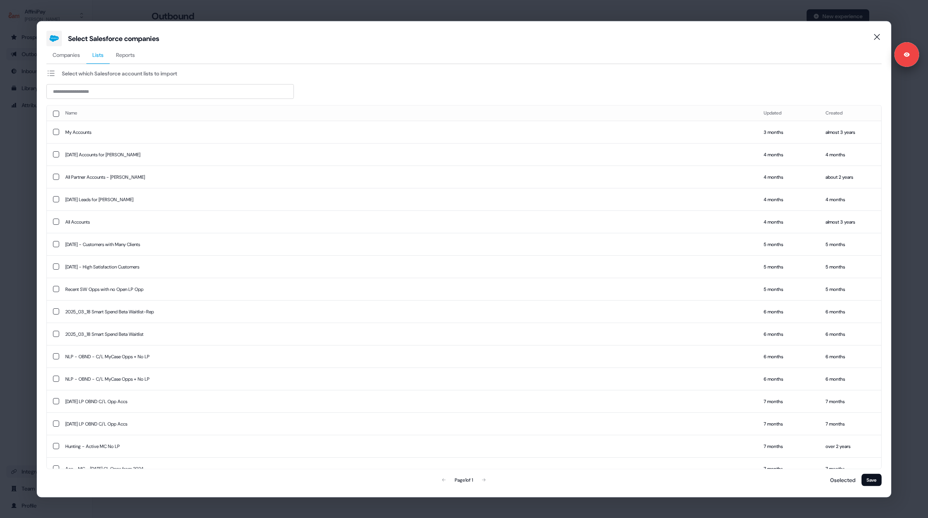
click at [67, 58] on span "Companies" at bounding box center [66, 55] width 27 height 8
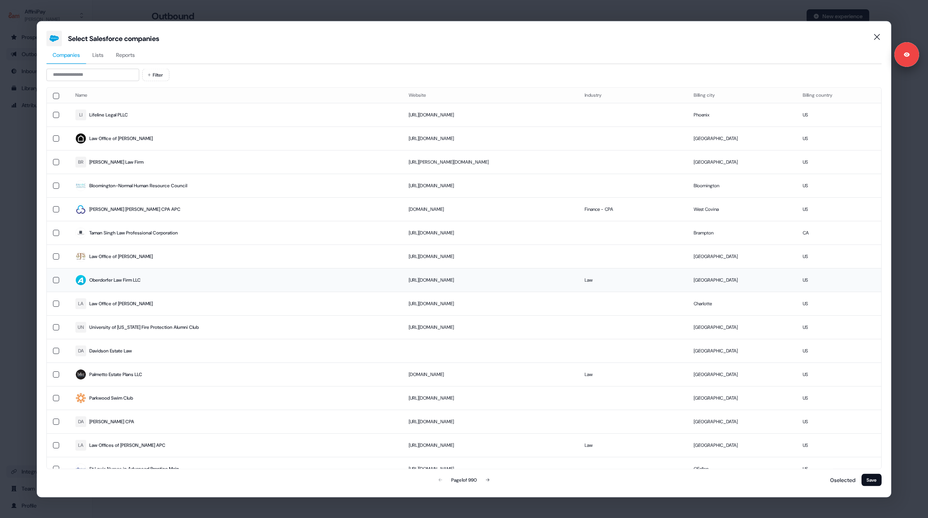
click at [55, 276] on button "button" at bounding box center [56, 279] width 6 height 6
click at [56, 372] on button "button" at bounding box center [56, 374] width 6 height 6
click at [871, 482] on button "Save" at bounding box center [872, 479] width 20 height 12
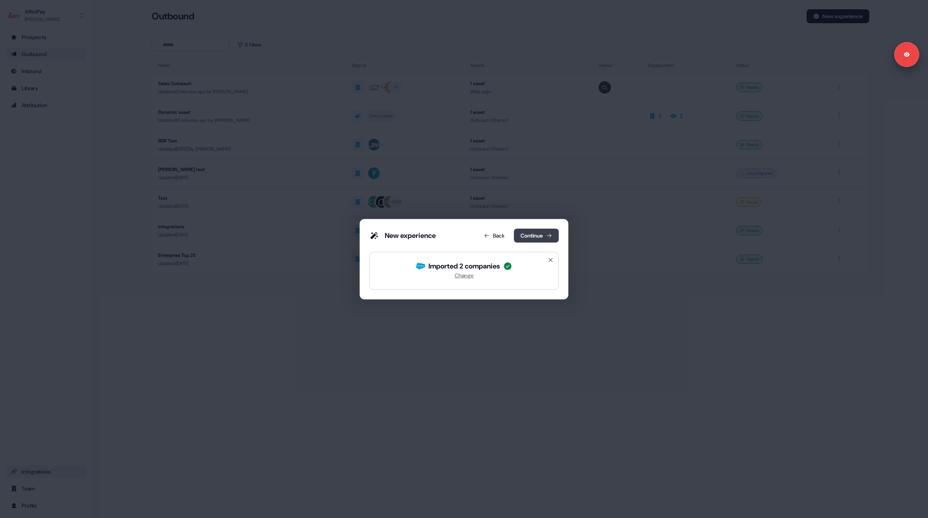
click at [531, 236] on button "Continue" at bounding box center [536, 236] width 45 height 14
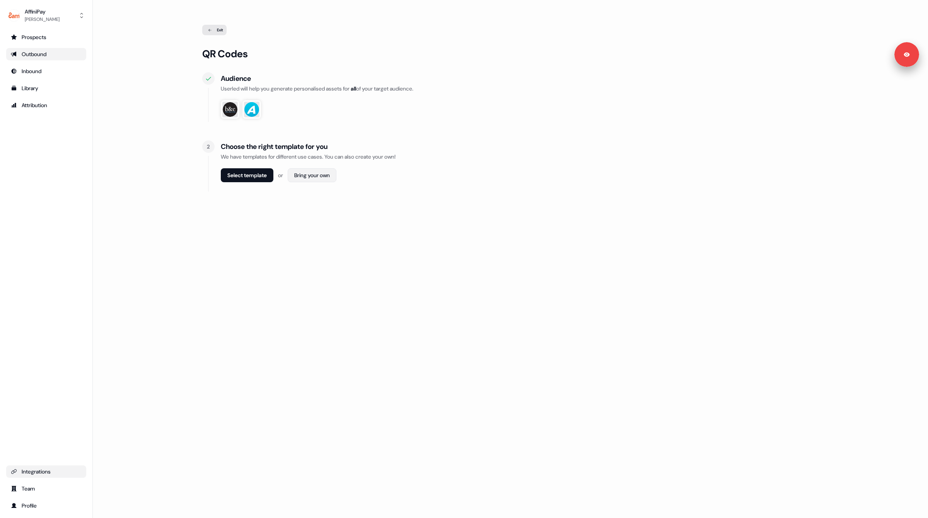
click at [313, 177] on html "Signed in as [PERSON_NAME] Sign out For the best experience switch devices to a…" at bounding box center [464, 259] width 928 height 518
click at [315, 191] on span "Webpage" at bounding box center [314, 192] width 20 height 6
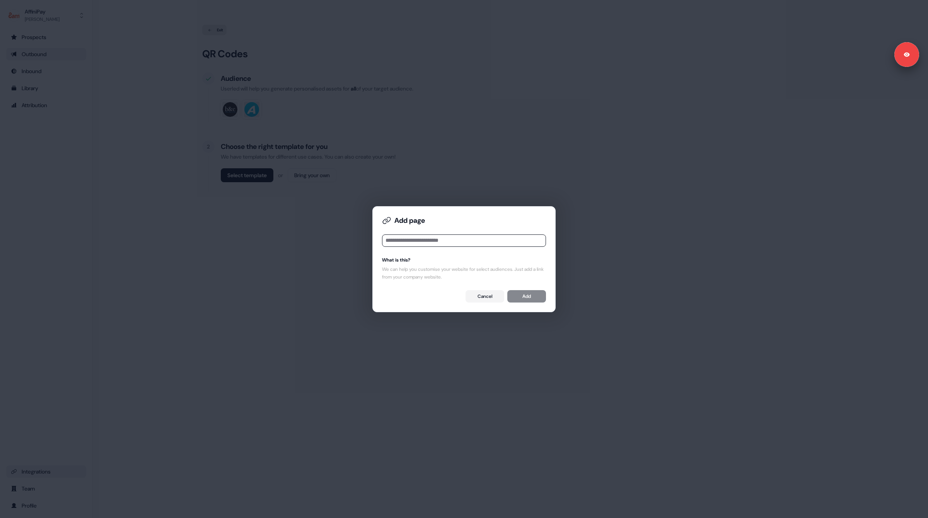
click at [412, 242] on input at bounding box center [464, 240] width 164 height 12
type input "**********"
click at [521, 298] on button "Add" at bounding box center [526, 296] width 39 height 12
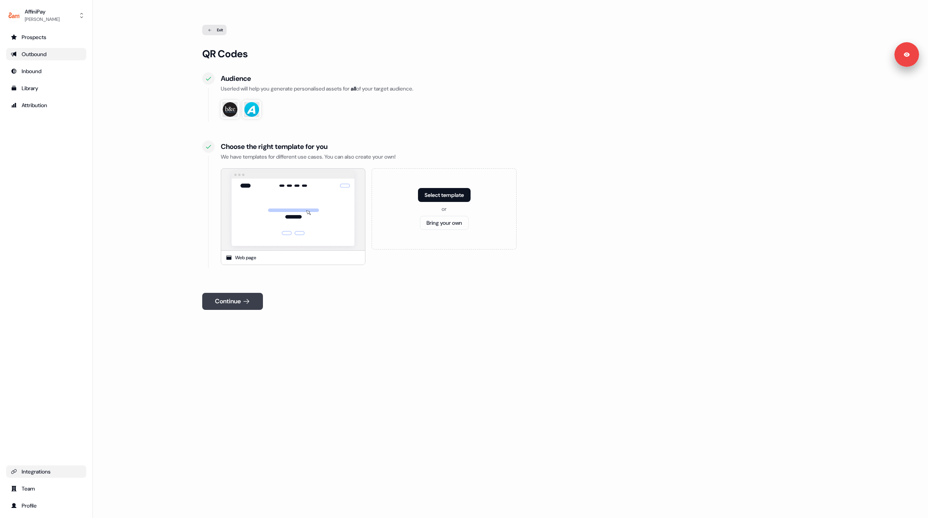
click at [223, 306] on button "Continue" at bounding box center [232, 301] width 61 height 17
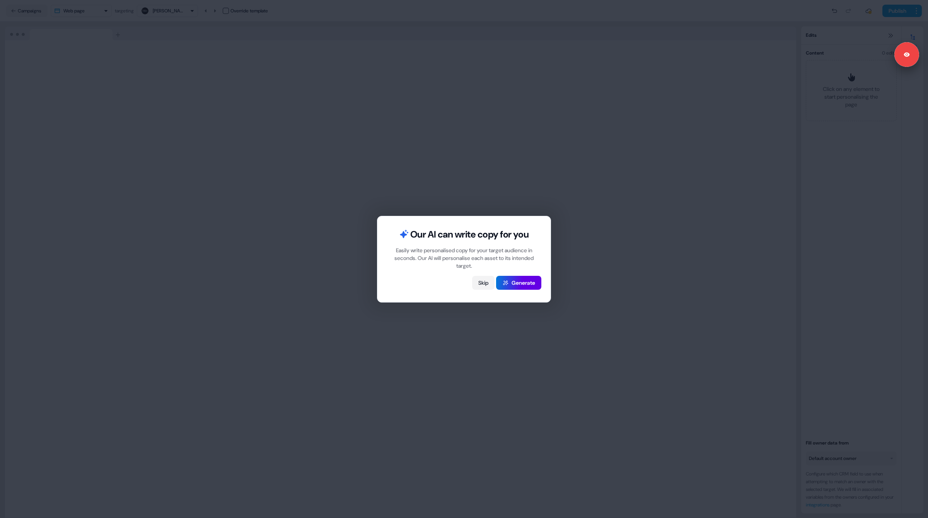
click at [481, 283] on button "Skip" at bounding box center [483, 283] width 22 height 14
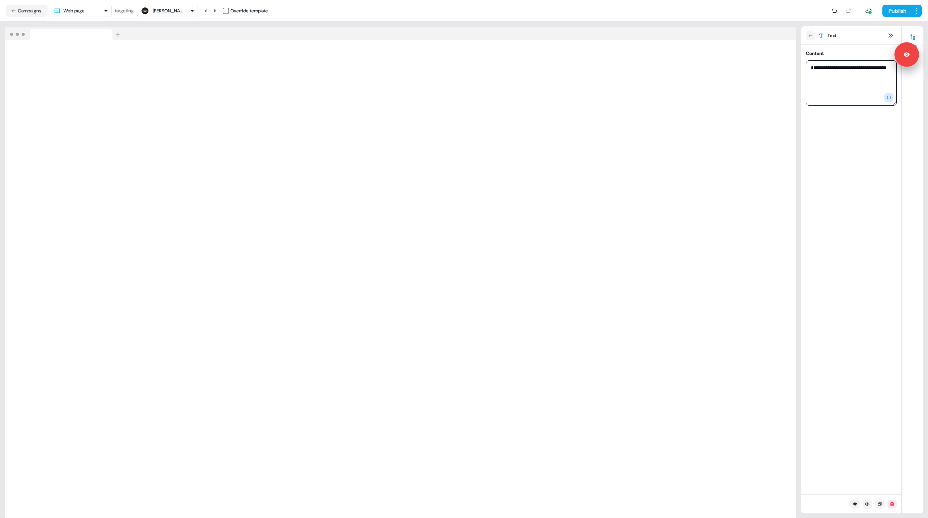
click at [812, 68] on textarea "**********" at bounding box center [851, 82] width 91 height 45
click at [889, 99] on icon "button" at bounding box center [889, 97] width 5 height 5
click at [815, 113] on input "*******" at bounding box center [842, 111] width 101 height 14
type input "**********"
click at [817, 161] on span "Company Name" at bounding box center [813, 163] width 32 height 8
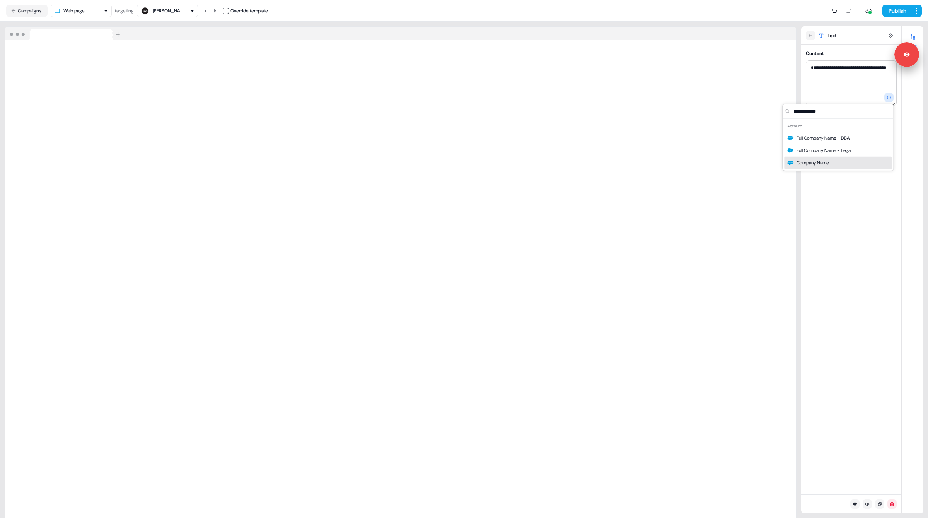
type textarea "**********"
click at [217, 12] on icon at bounding box center [215, 11] width 5 height 5
click at [206, 10] on icon at bounding box center [206, 10] width 2 height 3
click at [215, 10] on icon at bounding box center [215, 11] width 5 height 5
click at [891, 10] on button "Publish" at bounding box center [896, 11] width 29 height 12
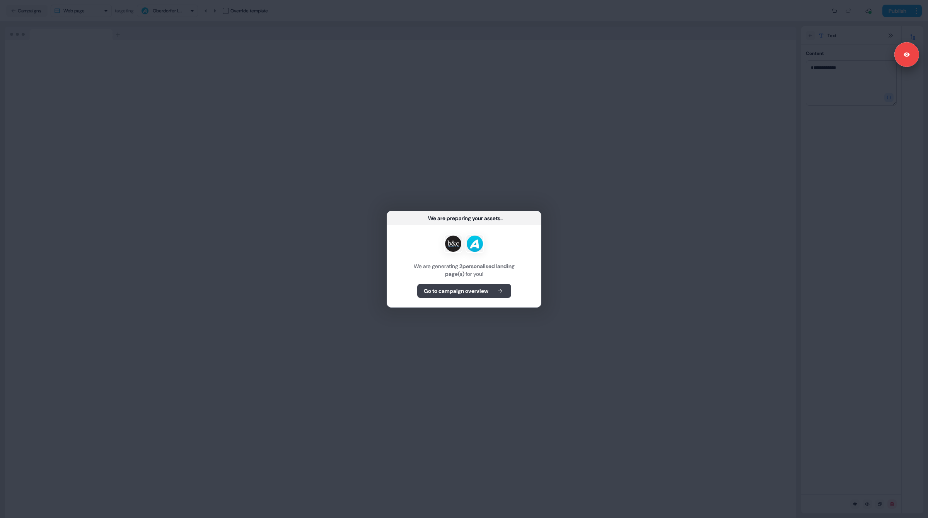
click at [455, 294] on b "Go to campaign overview" at bounding box center [456, 291] width 65 height 8
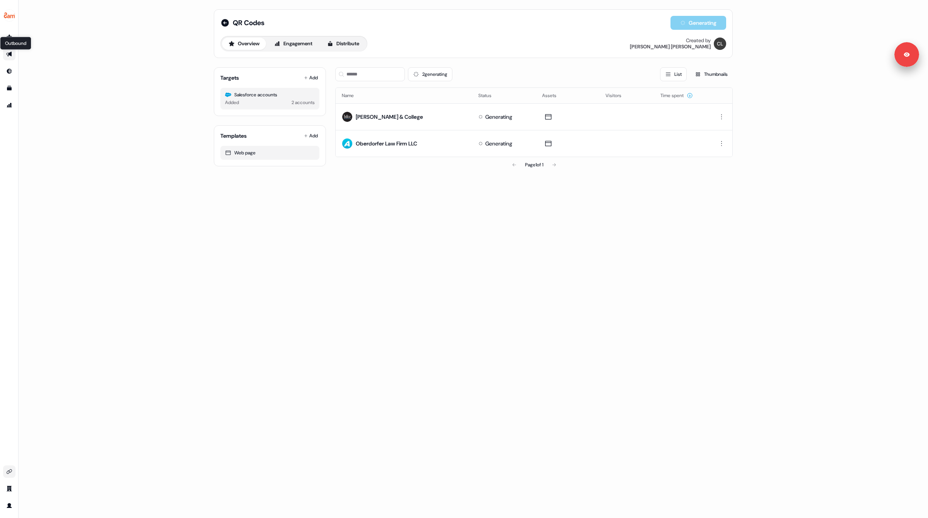
click at [11, 57] on icon "Go to outbound experience" at bounding box center [9, 54] width 6 height 6
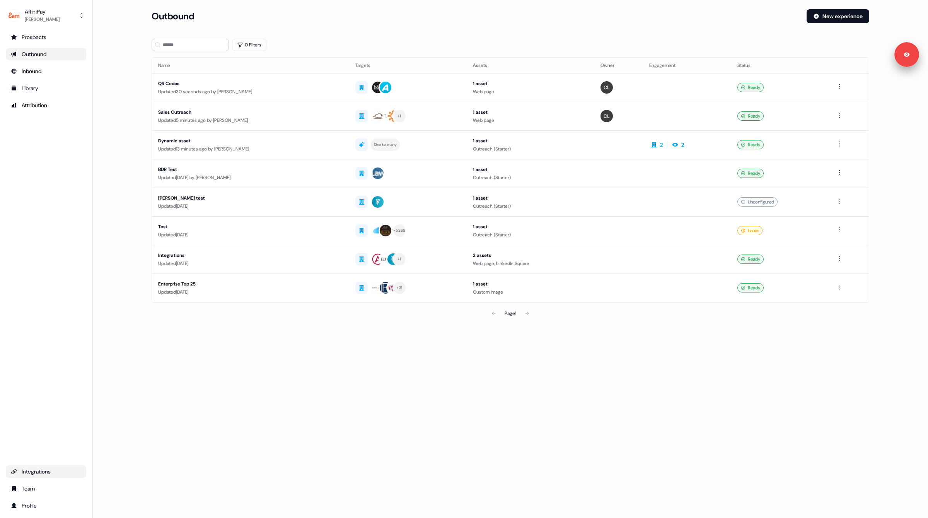
click at [530, 313] on div "Page 1" at bounding box center [510, 312] width 235 height 15
click at [525, 313] on div "Page 1" at bounding box center [510, 312] width 235 height 15
click at [275, 141] on div "Dynamic asset" at bounding box center [250, 141] width 185 height 8
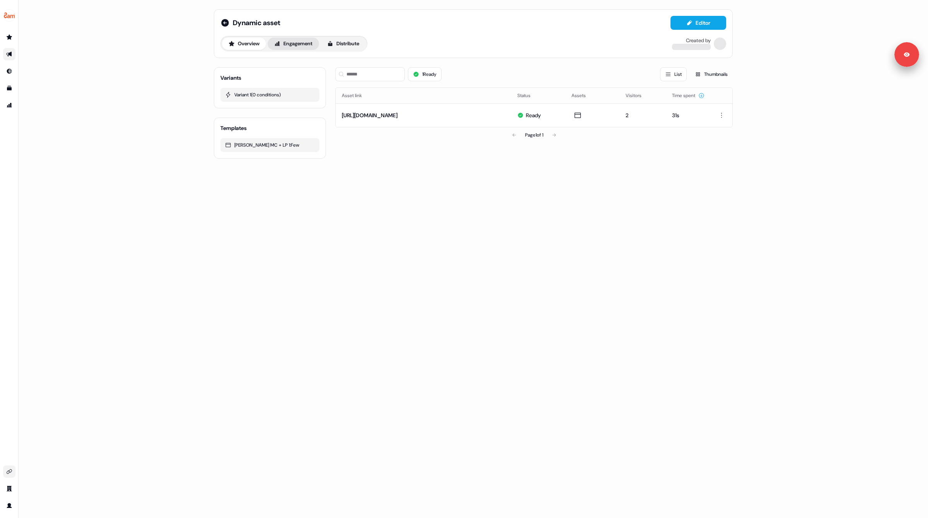
click at [291, 43] on button "Engagement" at bounding box center [293, 44] width 51 height 12
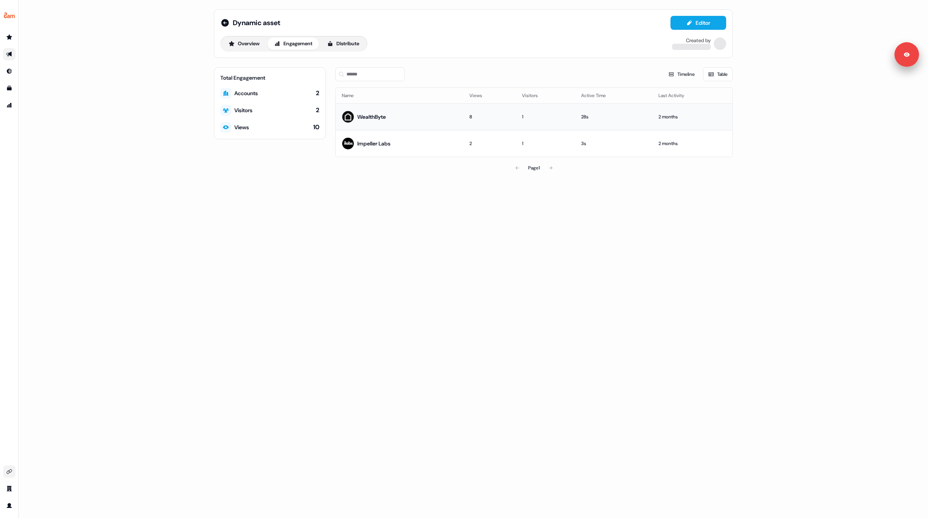
click at [376, 118] on div "WealthByte" at bounding box center [371, 117] width 29 height 8
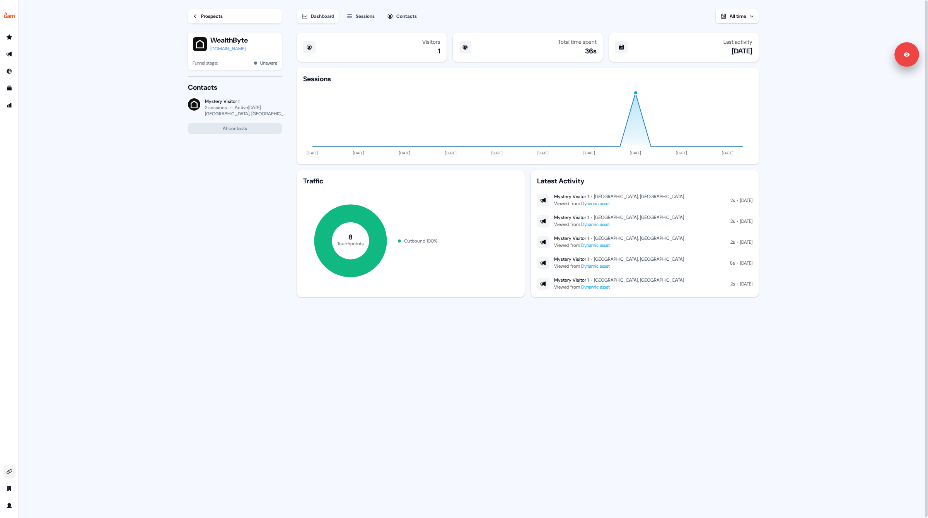
click at [366, 15] on div "Sessions" at bounding box center [365, 16] width 19 height 8
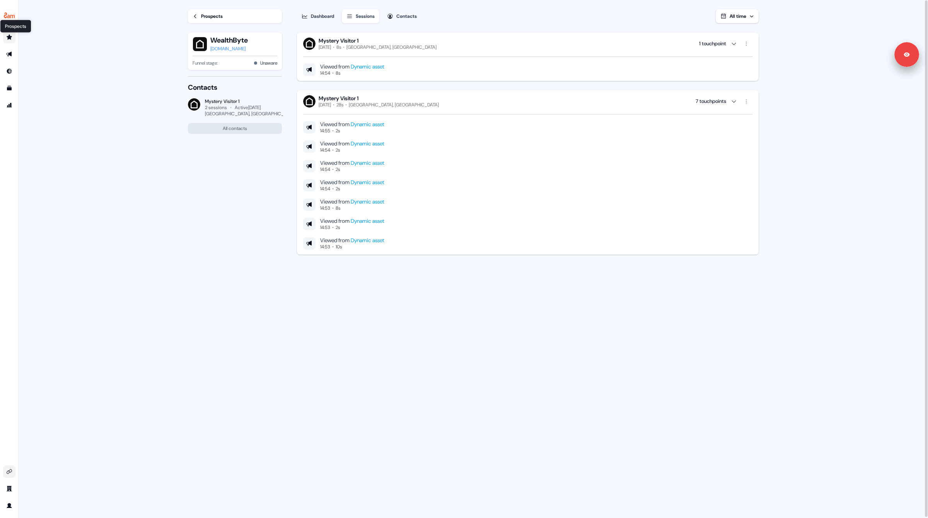
click at [10, 38] on icon "Go to prospects" at bounding box center [9, 36] width 5 height 5
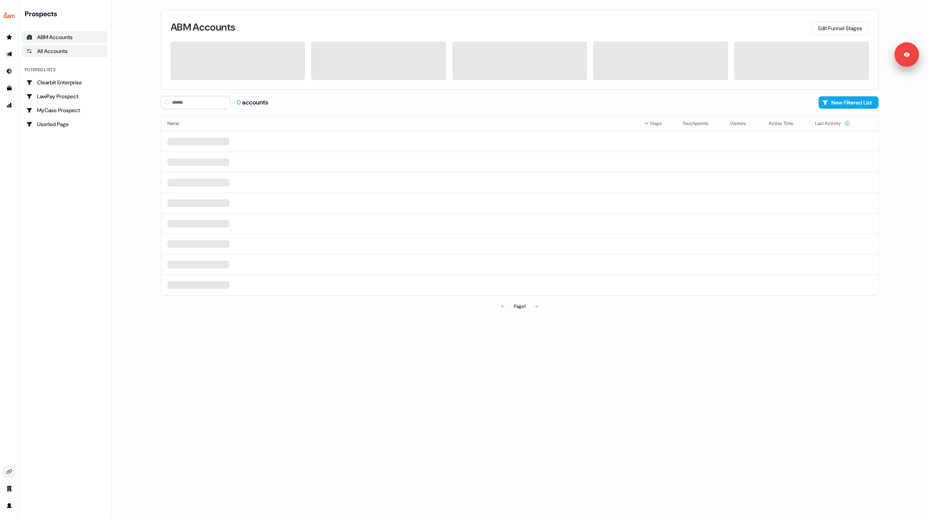
click at [56, 49] on div "All Accounts" at bounding box center [64, 51] width 77 height 8
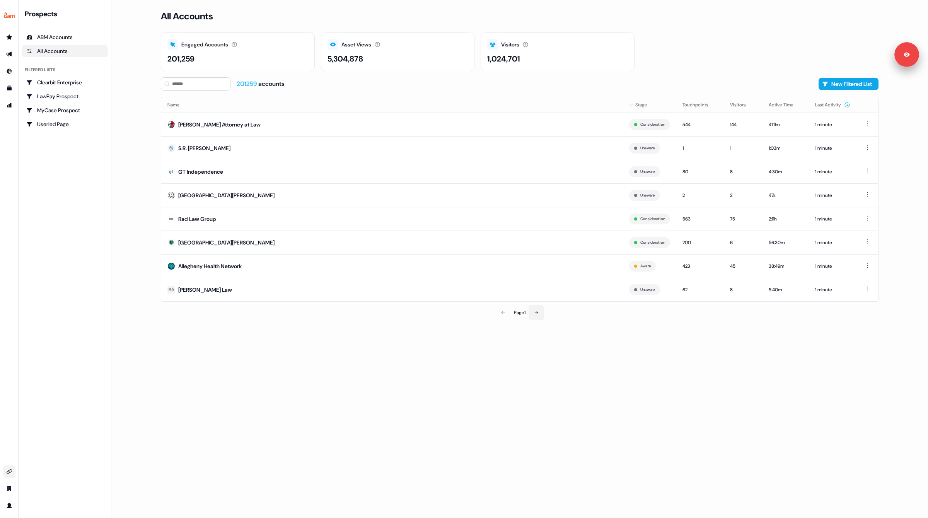
click at [538, 310] on icon at bounding box center [536, 312] width 5 height 5
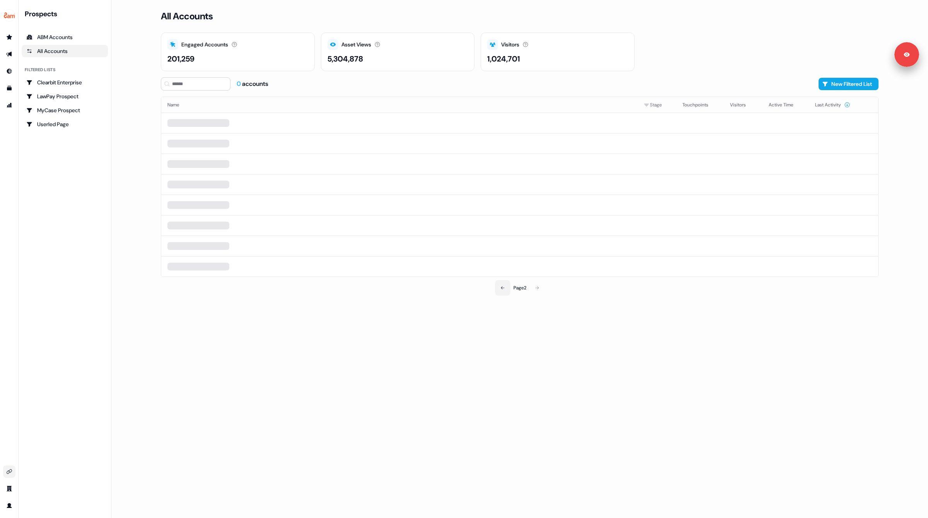
click at [500, 289] on button at bounding box center [502, 287] width 15 height 15
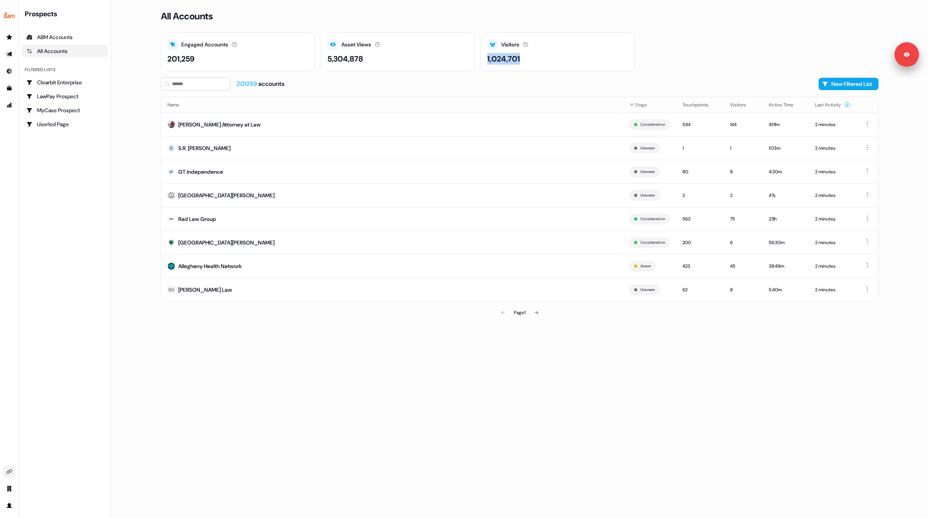
drag, startPoint x: 486, startPoint y: 58, endPoint x: 535, endPoint y: 57, distance: 48.7
click at [535, 57] on div "Visitors Number of unique visitors. 1,024,701" at bounding box center [558, 51] width 154 height 39
click at [339, 59] on div "5,304,878" at bounding box center [346, 59] width 36 height 12
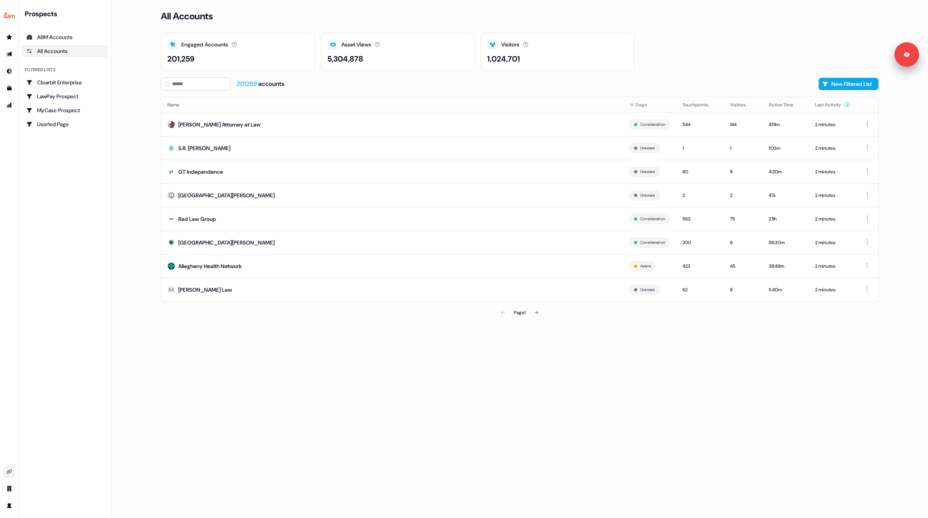
click at [185, 58] on div "201,259" at bounding box center [180, 59] width 27 height 12
click at [55, 37] on div "ABM Accounts" at bounding box center [64, 37] width 77 height 8
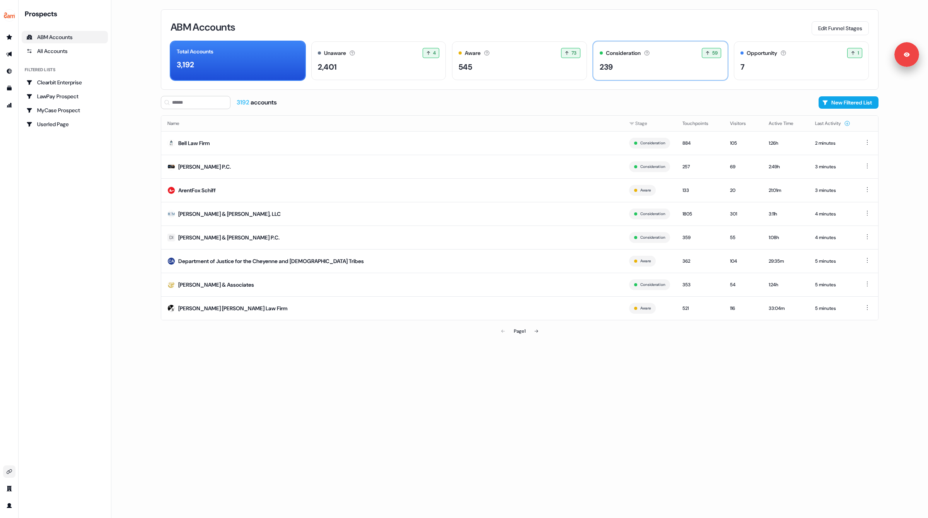
click at [657, 71] on div "239" at bounding box center [661, 67] width 122 height 12
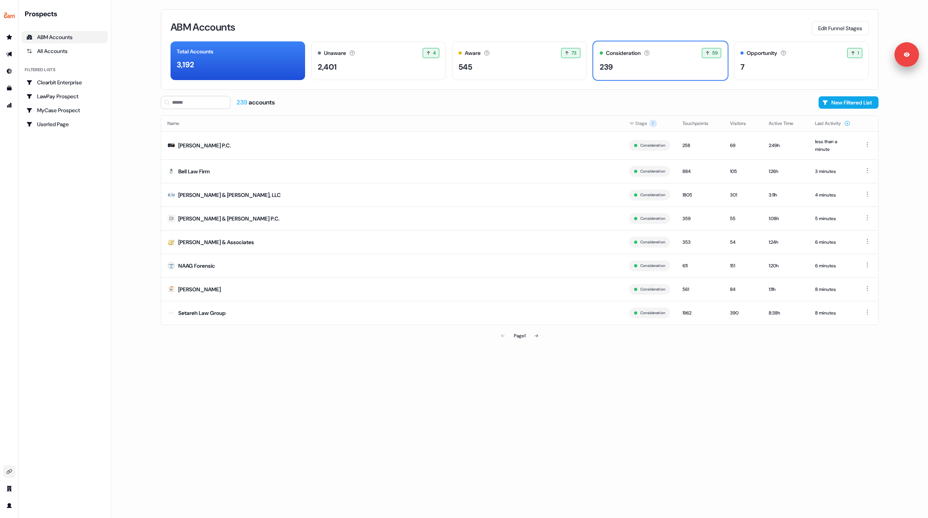
click at [11, 498] on ul "side nav menu" at bounding box center [9, 488] width 18 height 46
click at [9, 507] on icon "Go to profile" at bounding box center [9, 505] width 5 height 5
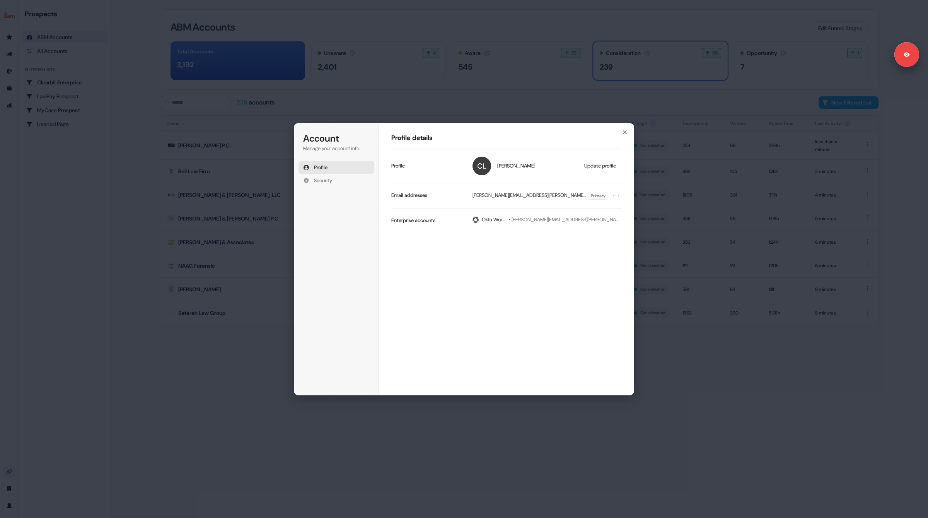
click at [41, 464] on div "Account Manage your account info. Profile Security Account Profile details [PER…" at bounding box center [464, 259] width 928 height 518
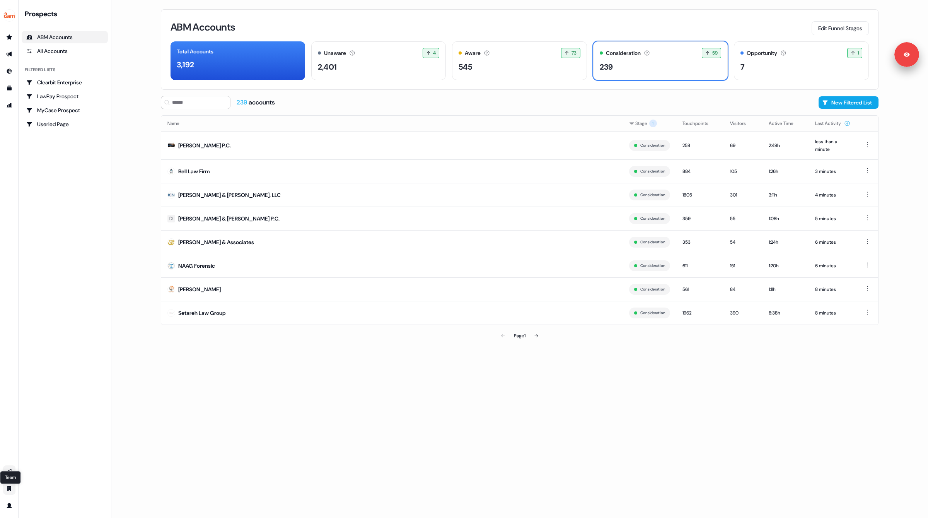
click at [7, 488] on icon "Go to team" at bounding box center [9, 488] width 6 height 6
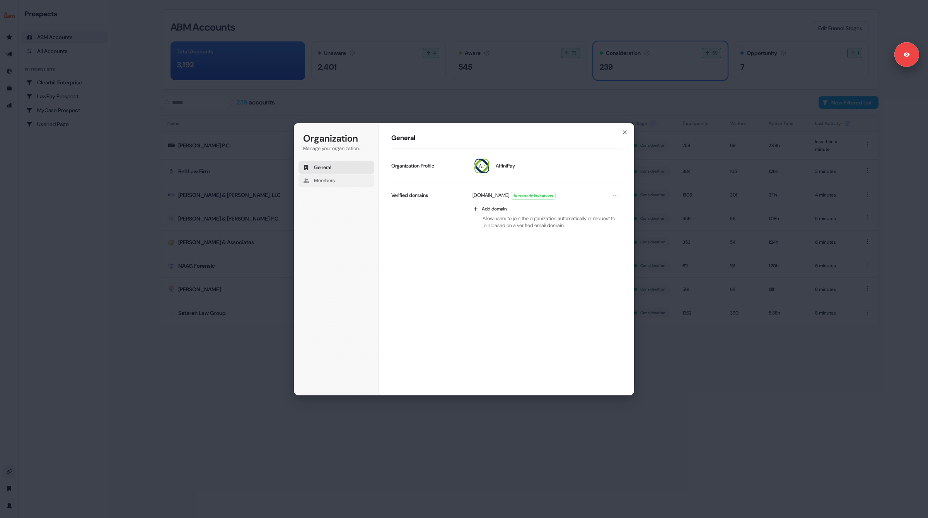
click at [326, 181] on span "Members" at bounding box center [324, 180] width 21 height 7
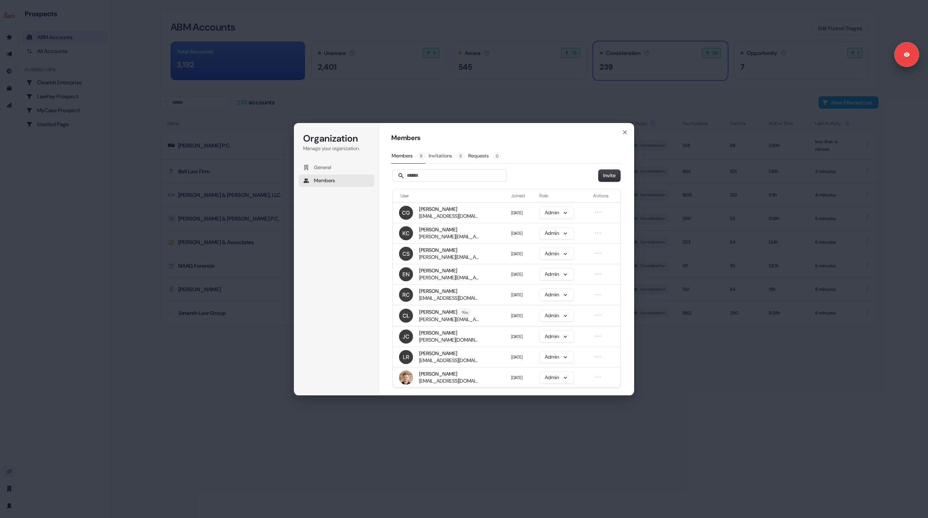
click at [446, 157] on button "Invitations 5" at bounding box center [446, 155] width 36 height 15
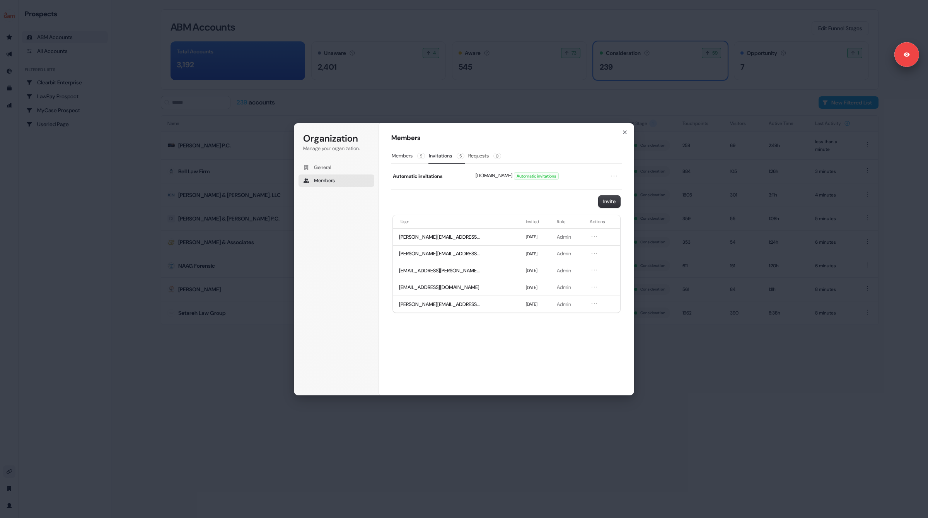
click at [399, 157] on button "Members 9" at bounding box center [408, 155] width 34 height 15
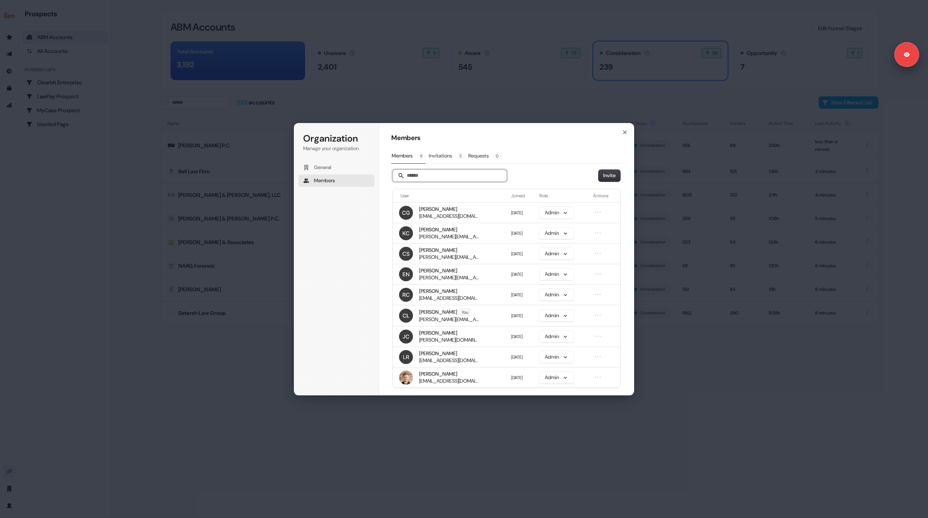
click at [428, 176] on input "Search" at bounding box center [450, 176] width 114 height 12
click at [605, 173] on button "Invite" at bounding box center [610, 176] width 22 height 12
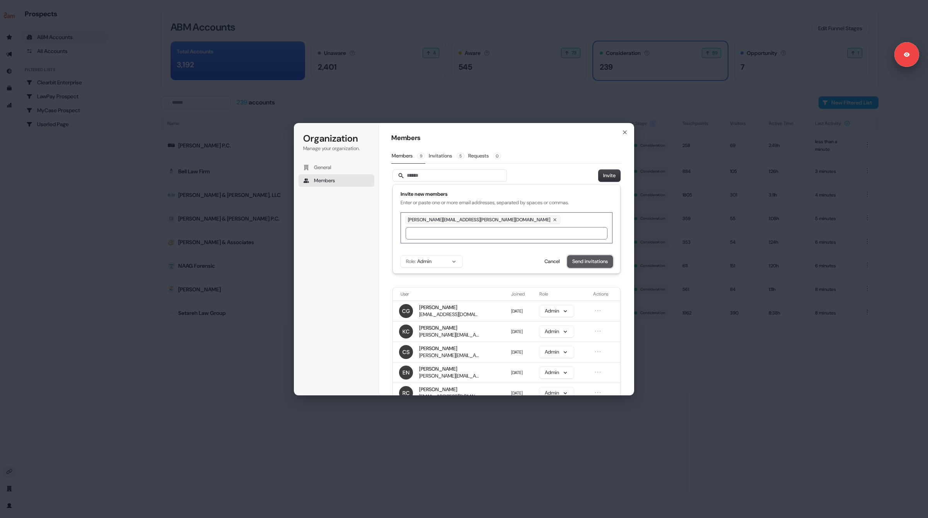
click at [581, 262] on button "Send invitations" at bounding box center [590, 262] width 45 height 12
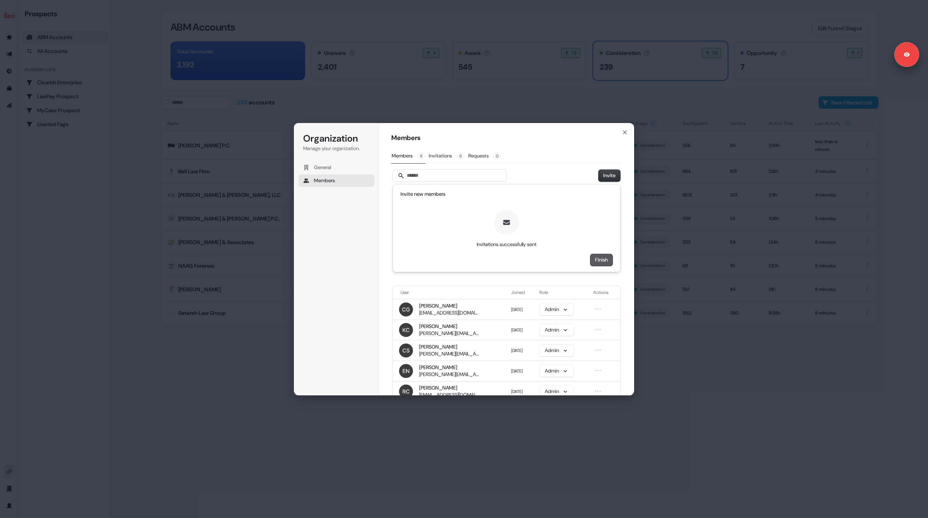
click at [598, 261] on button "Finish" at bounding box center [601, 260] width 22 height 12
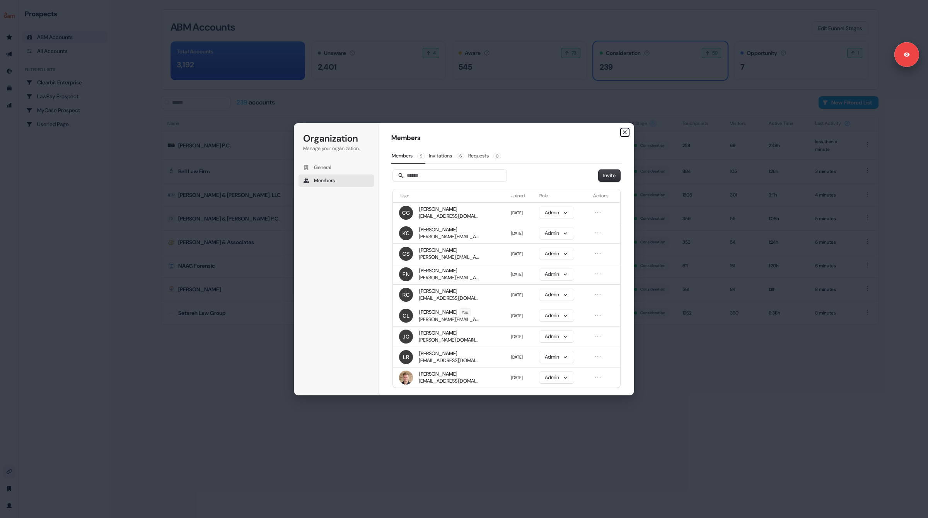
click at [625, 131] on icon "button" at bounding box center [625, 132] width 6 height 6
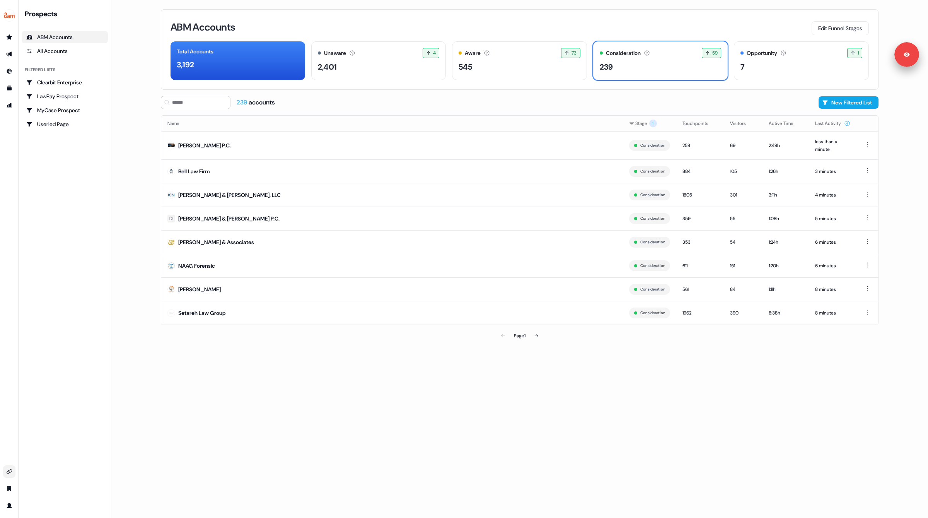
click at [397, 391] on div "ABM Accounts Edit Funnel Stages Total Accounts 3,192 Unaware The default stage …" at bounding box center [519, 259] width 742 height 518
click at [759, 64] on div "7" at bounding box center [802, 67] width 122 height 12
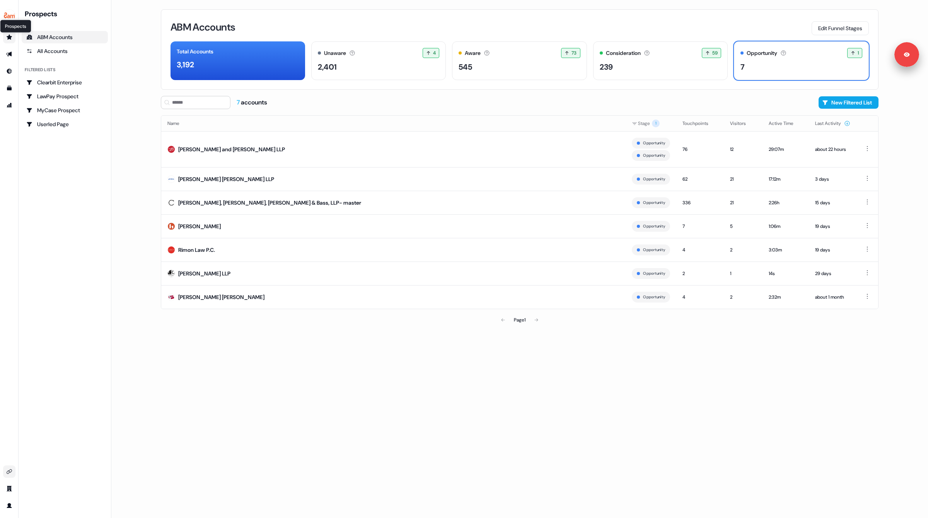
click at [8, 38] on icon "Go to prospects" at bounding box center [9, 36] width 5 height 5
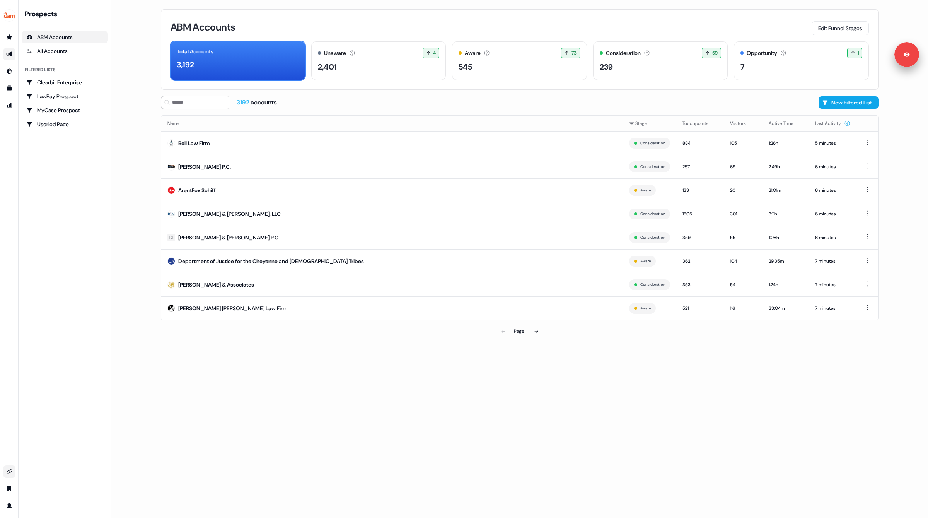
click at [10, 53] on icon "Go to outbound experience" at bounding box center [8, 54] width 5 height 5
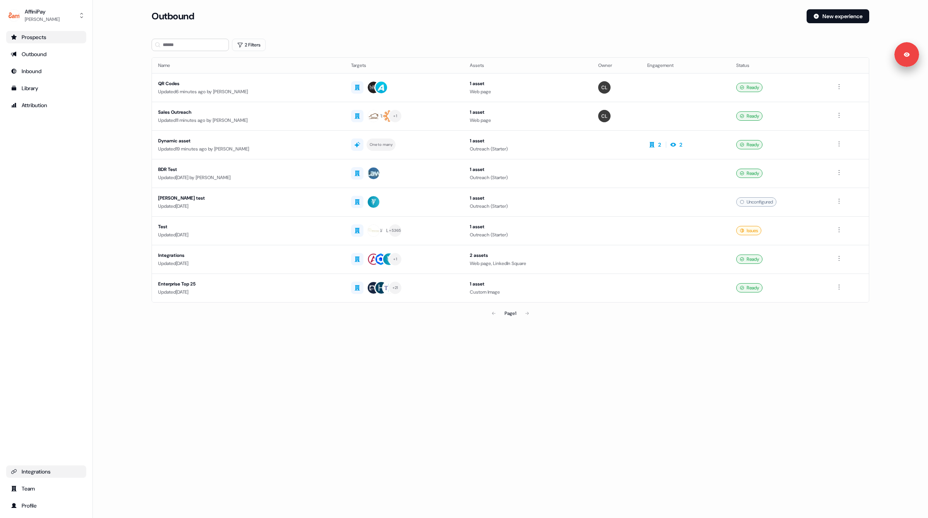
click at [34, 36] on div "Prospects" at bounding box center [46, 37] width 71 height 8
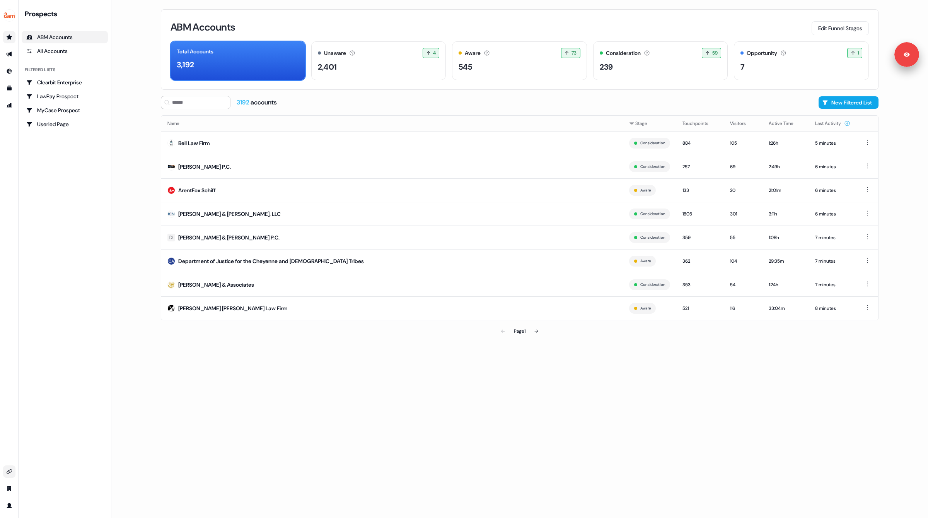
click at [73, 369] on div "Prospects ABM Accounts All Accounts Filtered lists Clearbit Enterprise LawPay P…" at bounding box center [65, 258] width 86 height 499
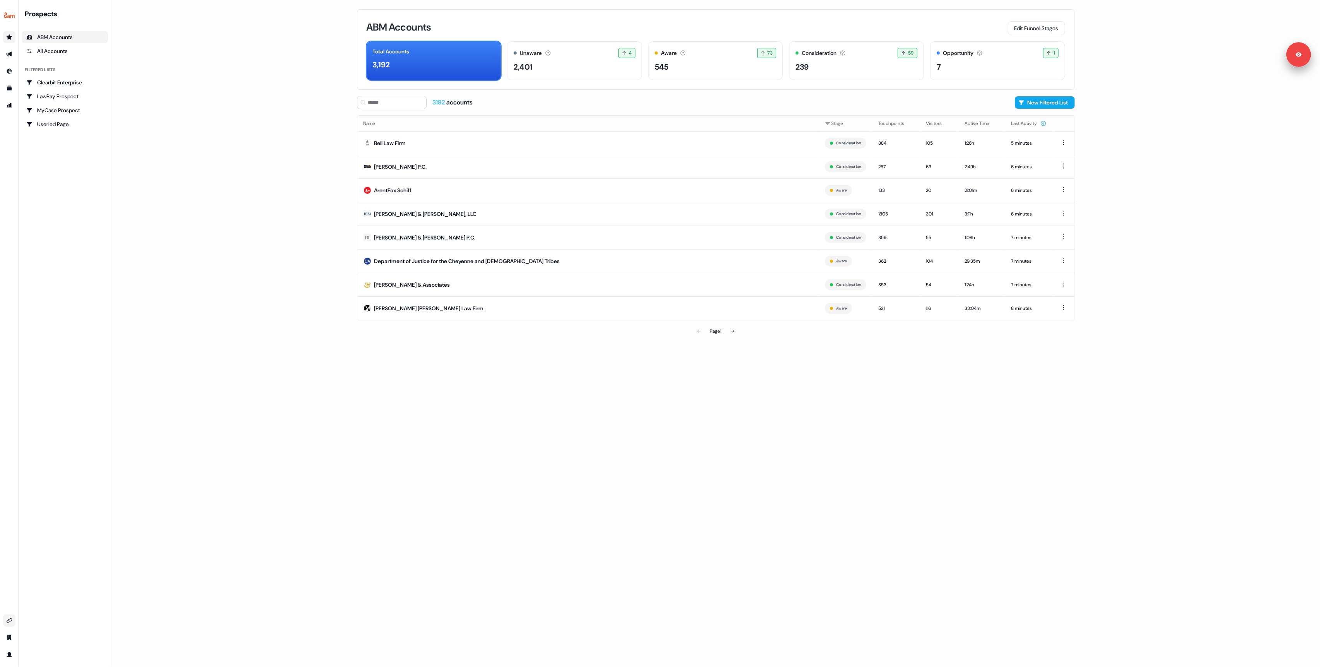
click at [295, 132] on main "Loading... ABM Accounts Edit Funnel Stages Total Accounts 3,192 Unaware The def…" at bounding box center [715, 333] width 1208 height 667
click at [11, 51] on icon "Go to outbound experience" at bounding box center [9, 54] width 6 height 6
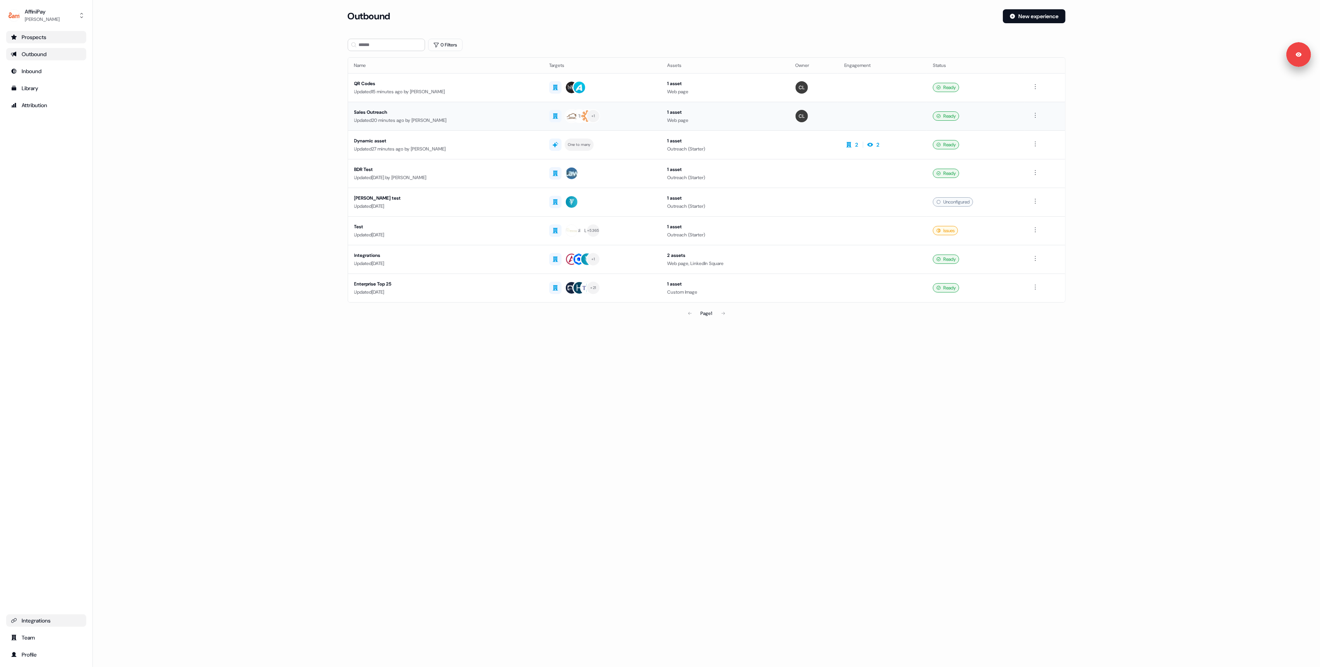
click at [366, 102] on td "Sales Outreach Updated 20 minutes ago by [PERSON_NAME]" at bounding box center [445, 116] width 195 height 29
click at [213, 120] on main "Loading... Outbound New experience 0 Filters Name Targets Assets Owner Engageme…" at bounding box center [706, 175] width 1227 height 333
click at [457, 80] on div "QR Codes" at bounding box center [445, 84] width 183 height 8
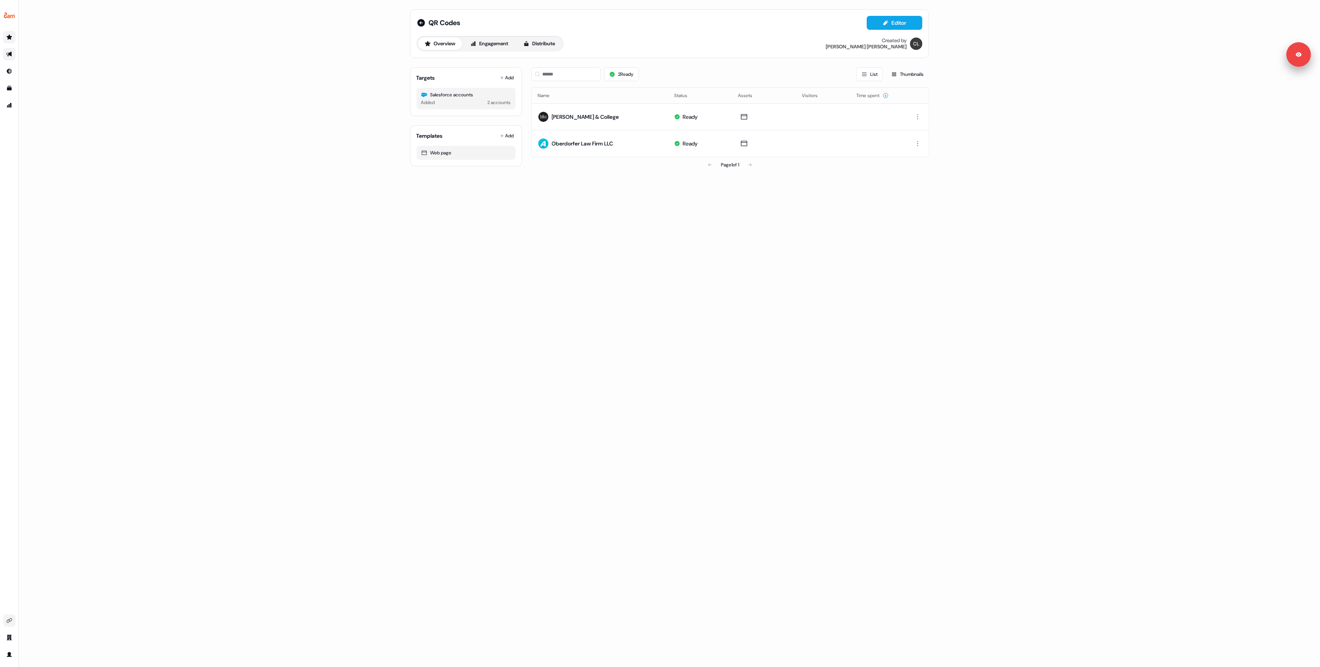
click at [331, 119] on div "QR Codes Editor Overview Engagement Distribute Created by [PERSON_NAME] Targets…" at bounding box center [669, 333] width 1301 height 667
click at [241, 120] on div "QR Codes Editor Overview Engagement Distribute Created by [PERSON_NAME] Targets…" at bounding box center [669, 333] width 1301 height 667
click at [288, 144] on div "QR Codes Editor Overview Engagement Distribute Created by [PERSON_NAME] Targets…" at bounding box center [669, 333] width 1301 height 667
click at [263, 150] on div "QR Codes Editor Overview Engagement Distribute Created by [PERSON_NAME] Targets…" at bounding box center [669, 333] width 1301 height 667
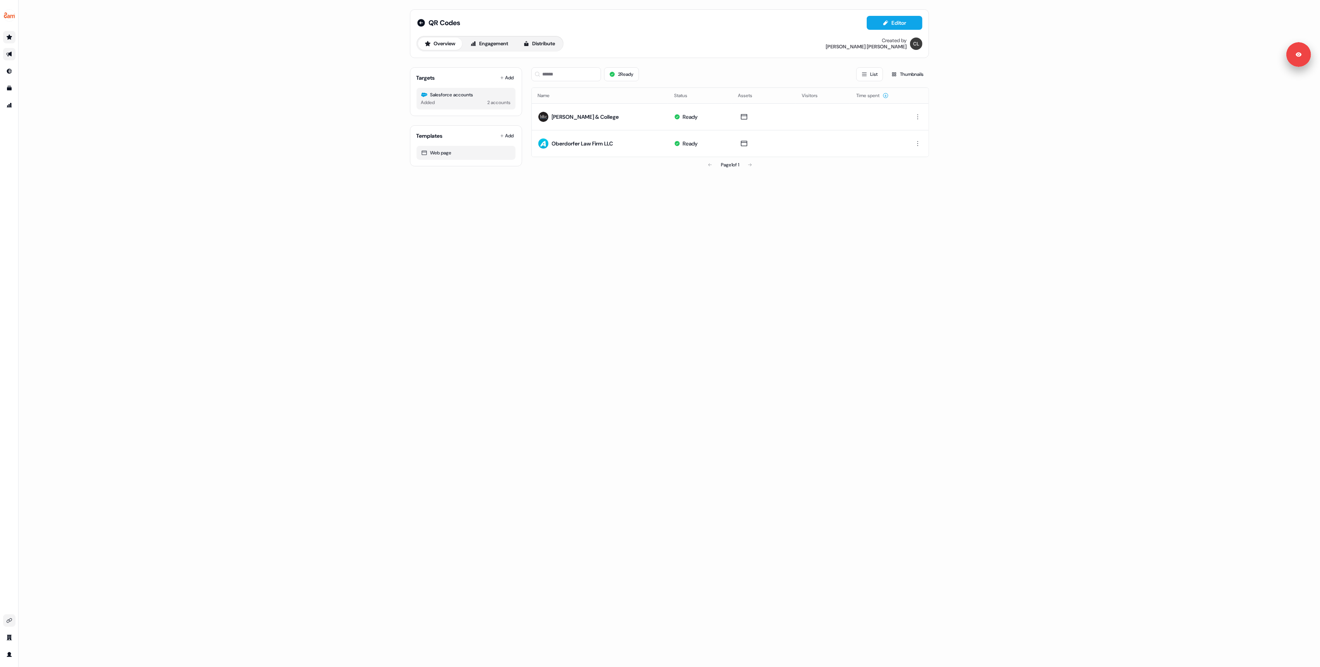
click at [246, 150] on div "QR Codes Editor Overview Engagement Distribute Created by [PERSON_NAME] Targets…" at bounding box center [669, 333] width 1301 height 667
click at [245, 81] on div "QR Codes Editor Overview Engagement Distribute Created by [PERSON_NAME] Targets…" at bounding box center [669, 333] width 1301 height 667
click at [227, 119] on div "QR Codes Editor Overview Engagement Distribute Created by [PERSON_NAME] Targets…" at bounding box center [669, 333] width 1301 height 667
click at [190, 83] on div "QR Codes Editor Overview Engagement Distribute Created by [PERSON_NAME] Targets…" at bounding box center [669, 333] width 1301 height 667
click at [6, 39] on icon "Go to prospects" at bounding box center [9, 37] width 6 height 6
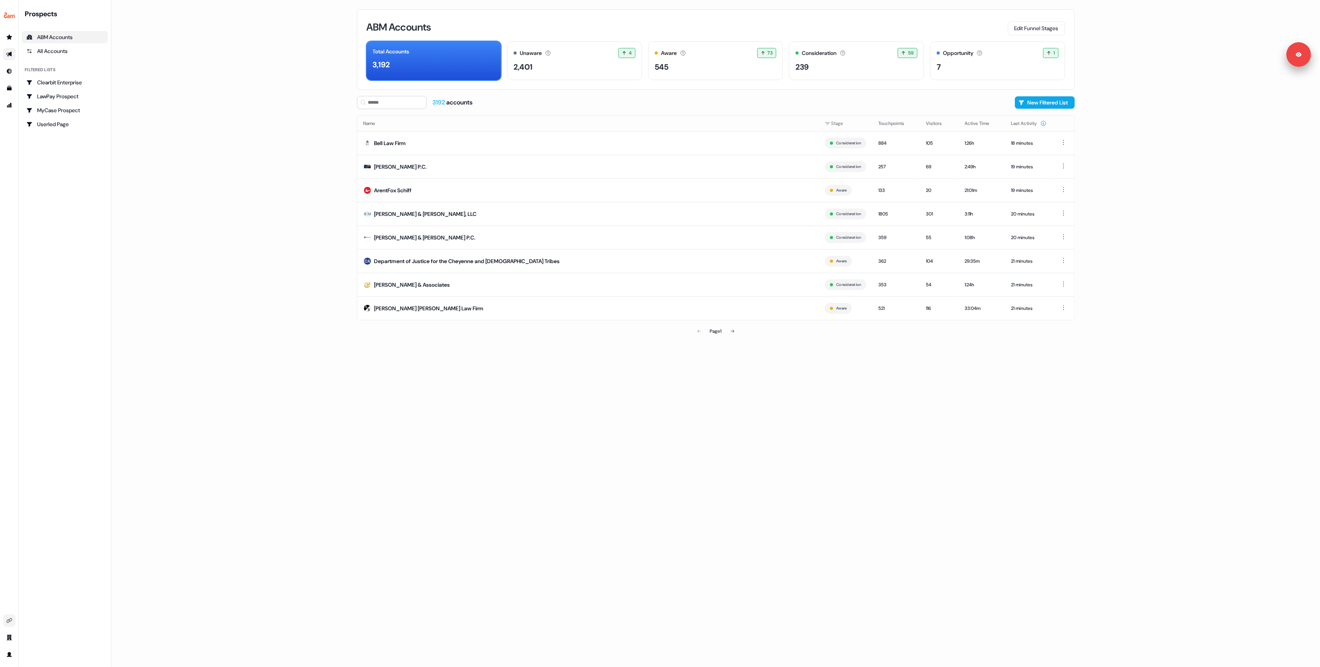
click at [259, 103] on main "Loading... ABM Accounts Edit Funnel Stages Total Accounts 3,192 Unaware The def…" at bounding box center [715, 333] width 1208 height 667
click at [43, 51] on div "All Accounts" at bounding box center [64, 51] width 77 height 8
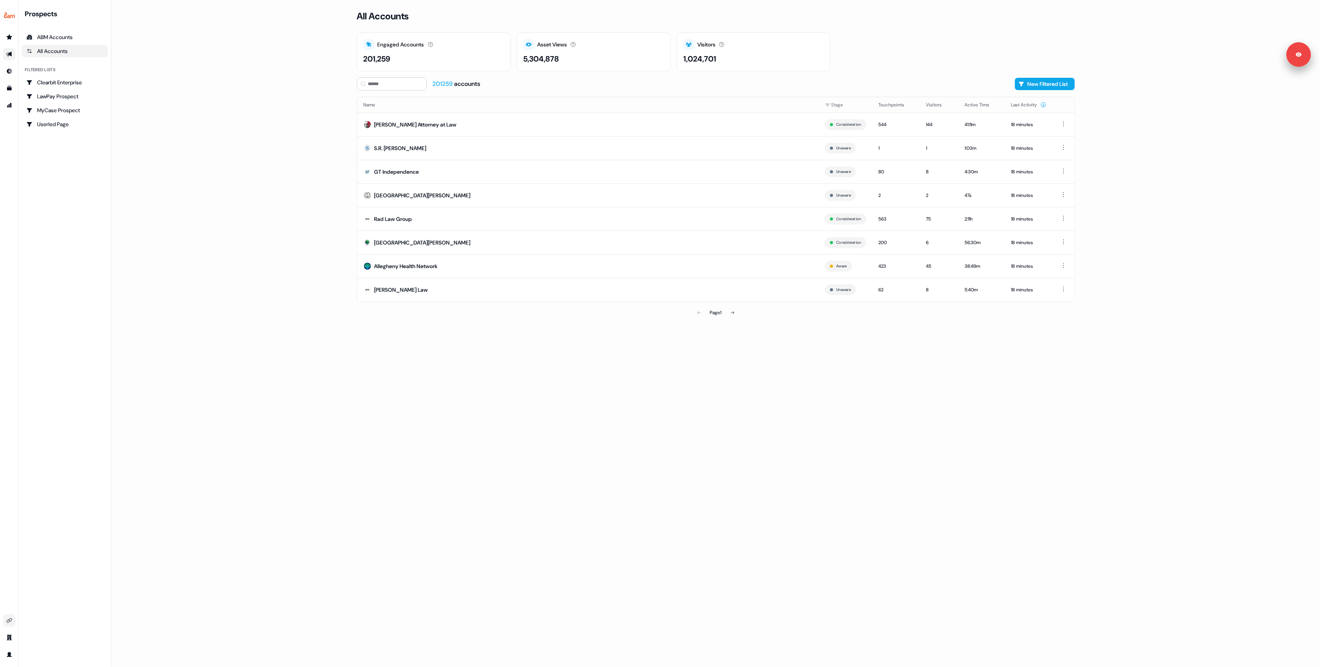
click at [4, 623] on link "Go to integrations" at bounding box center [9, 620] width 12 height 12
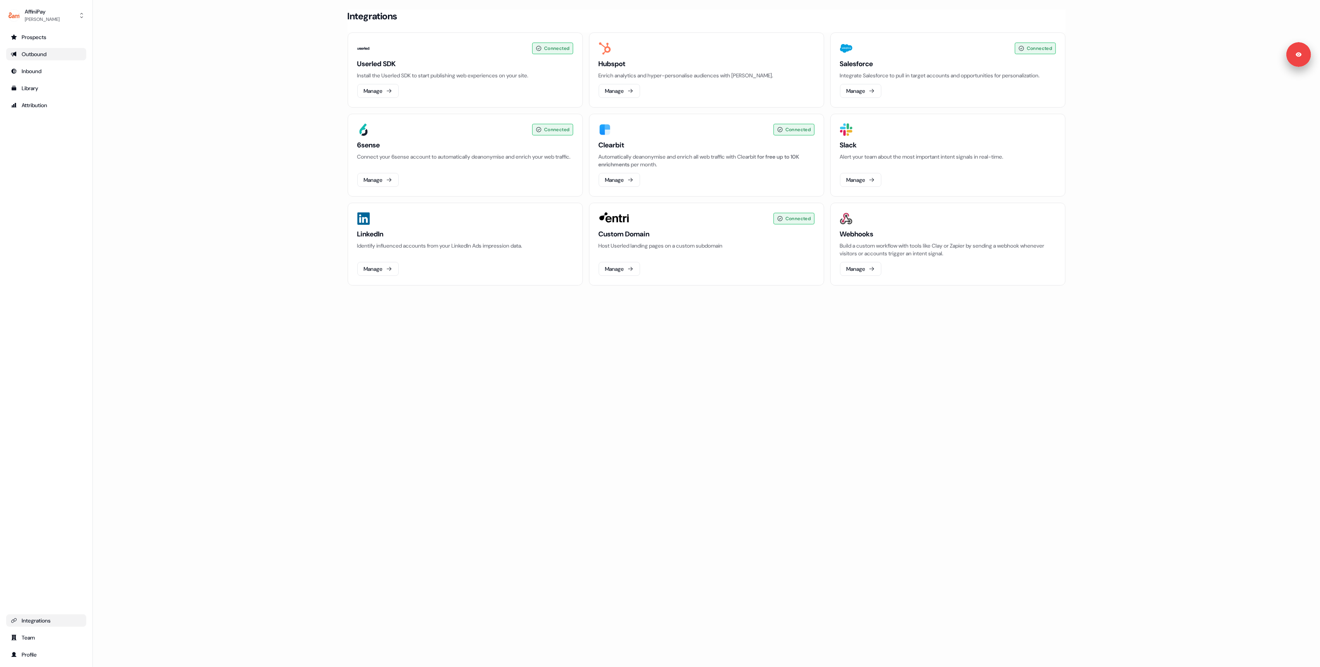
click at [26, 52] on div "Outbound" at bounding box center [46, 54] width 71 height 8
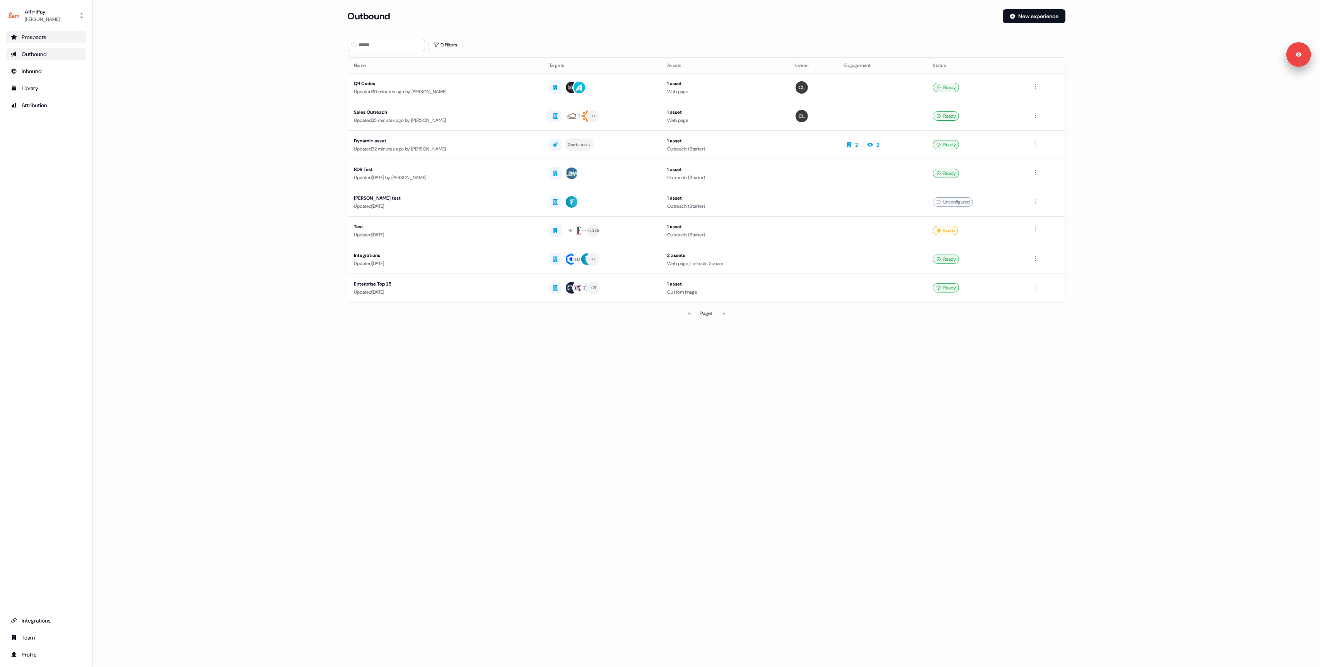
click at [34, 35] on div "Prospects" at bounding box center [46, 37] width 71 height 8
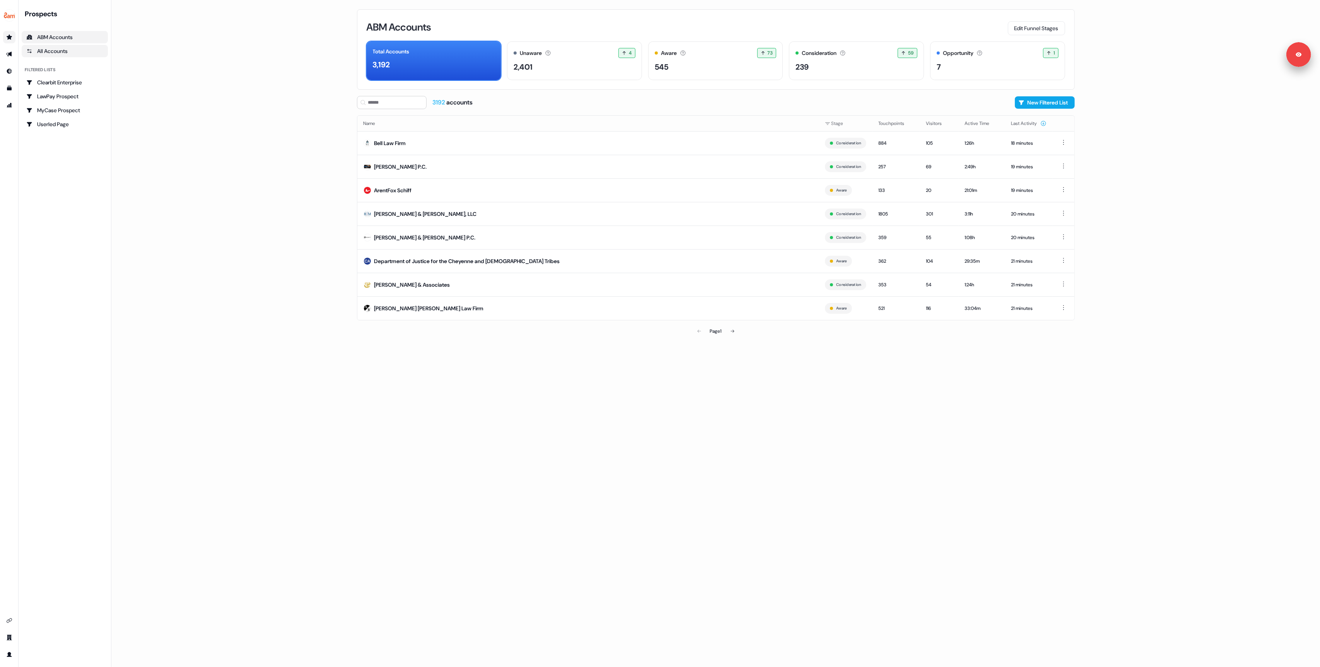
click at [64, 46] on link "All Accounts" at bounding box center [65, 51] width 86 height 12
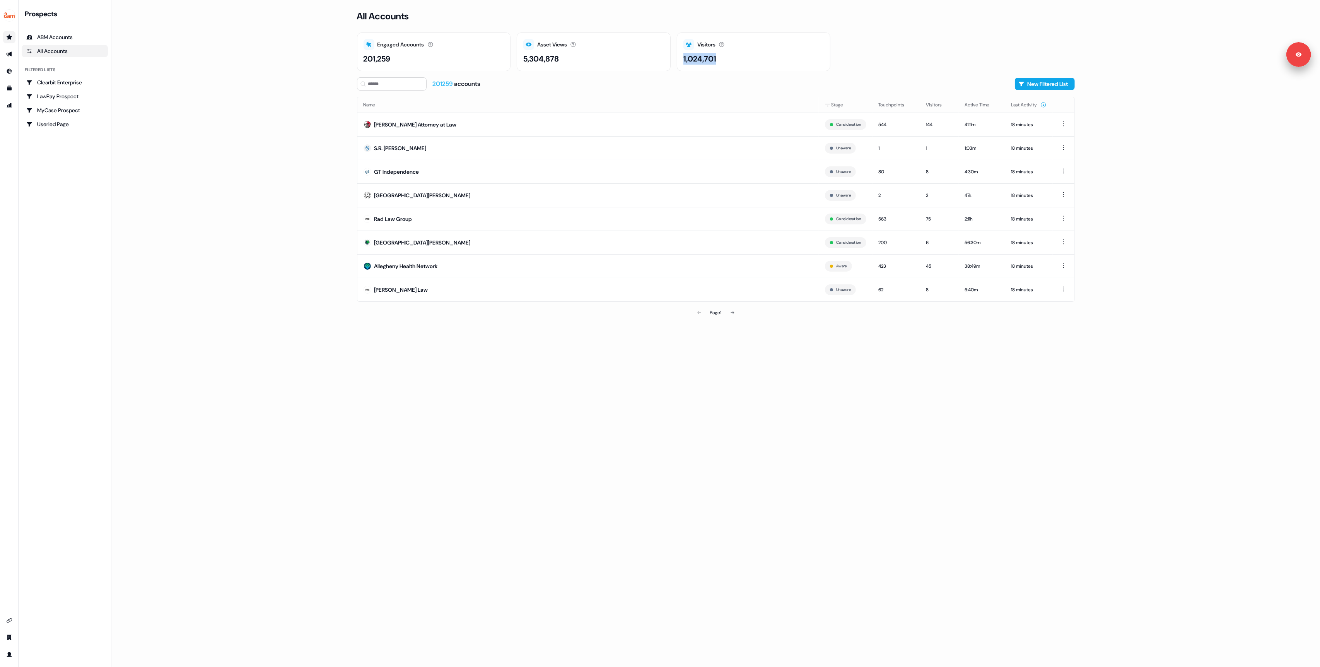
drag, startPoint x: 683, startPoint y: 60, endPoint x: 776, endPoint y: 65, distance: 93.4
click at [776, 65] on div "Visitors Number of unique visitors. 1,024,701" at bounding box center [754, 51] width 154 height 39
drag, startPoint x: 524, startPoint y: 57, endPoint x: 626, endPoint y: 57, distance: 102.5
click at [626, 57] on div "5,304,878" at bounding box center [593, 59] width 141 height 12
drag, startPoint x: 363, startPoint y: 59, endPoint x: 399, endPoint y: 59, distance: 36.4
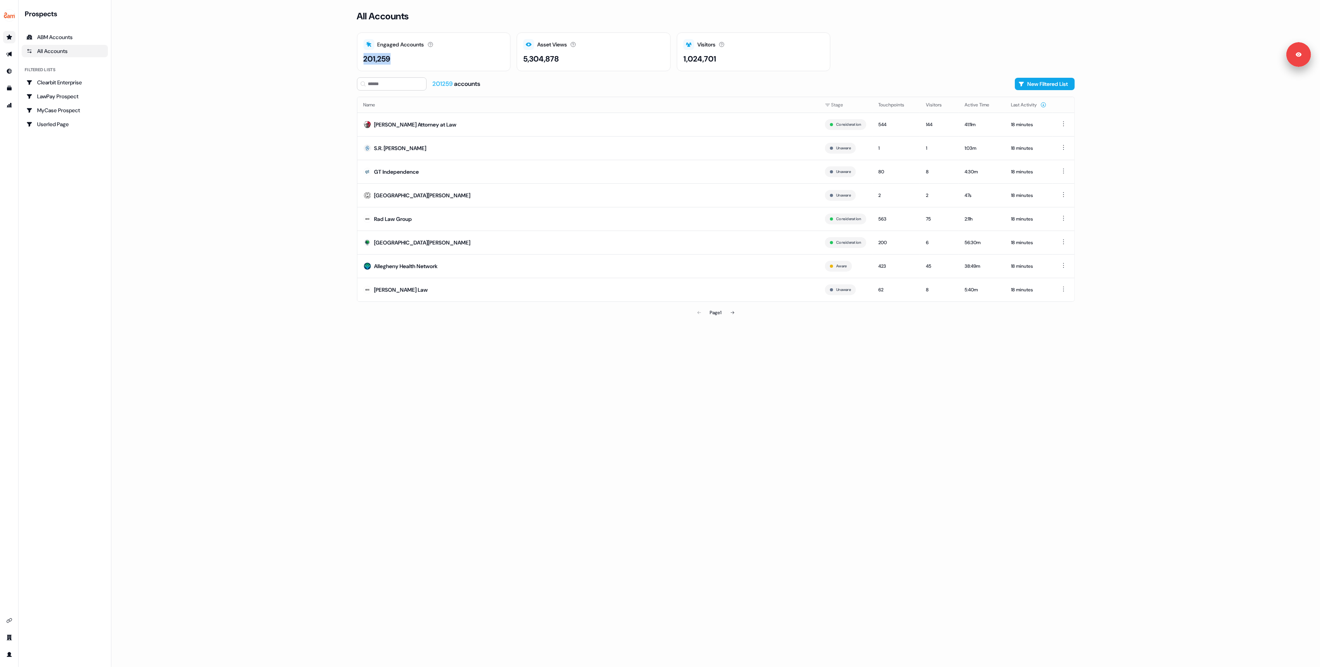
click at [399, 59] on div "201,259" at bounding box center [434, 59] width 141 height 12
click at [287, 69] on main "Loading... All Accounts Engaged Accounts Accounts that have interacted with an …" at bounding box center [715, 333] width 1208 height 667
click at [70, 39] on div "ABM Accounts" at bounding box center [64, 37] width 77 height 8
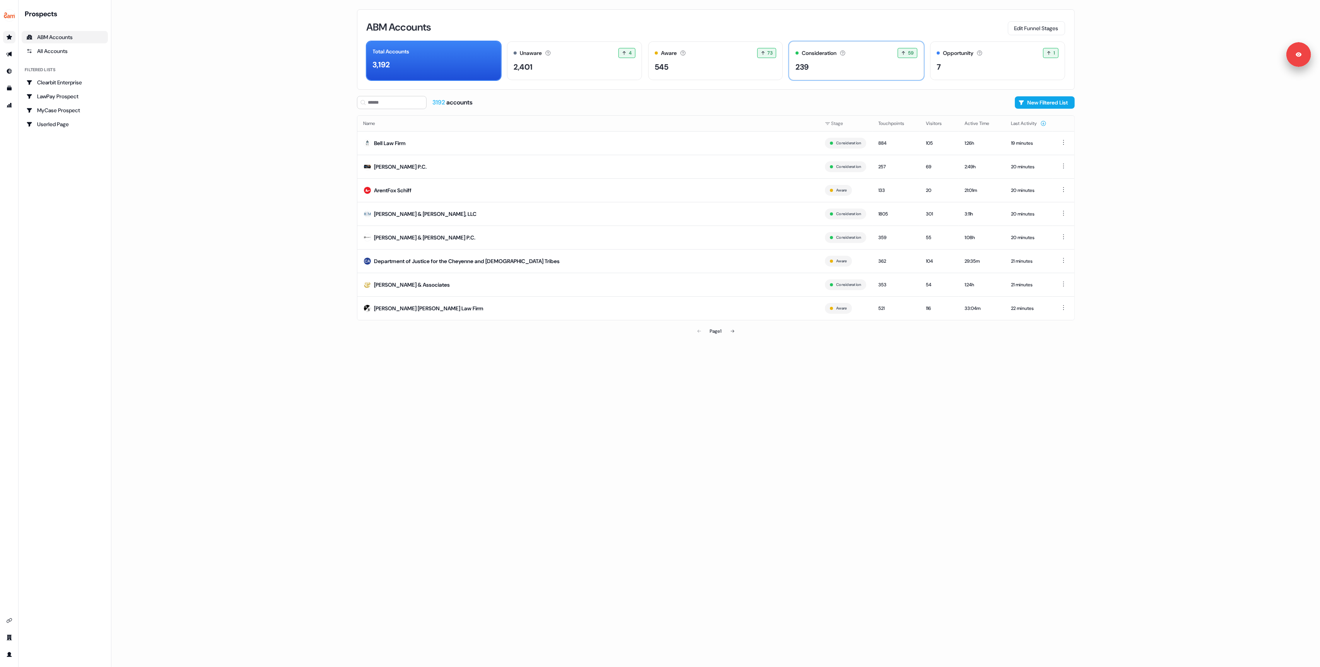
click at [850, 47] on div "Consideration Accounts with 25+ minutes of usage and 2+ visitors in the last 60…" at bounding box center [856, 60] width 135 height 39
click at [1237, 186] on main "Loading... ABM Accounts Edit Funnel Stages Total Accounts 3,192 Unaware The def…" at bounding box center [715, 333] width 1208 height 667
click at [1220, 153] on main "Loading... ABM Accounts Edit Funnel Stages Total Accounts 3,192 Unaware The def…" at bounding box center [715, 333] width 1208 height 667
click at [306, 151] on main "Loading... ABM Accounts Edit Funnel Stages Total Accounts 3,192 Unaware The def…" at bounding box center [715, 333] width 1208 height 667
click at [340, 307] on main "Loading... ABM Accounts Edit Funnel Stages Total Accounts 3,192 Unaware The def…" at bounding box center [715, 333] width 1208 height 667
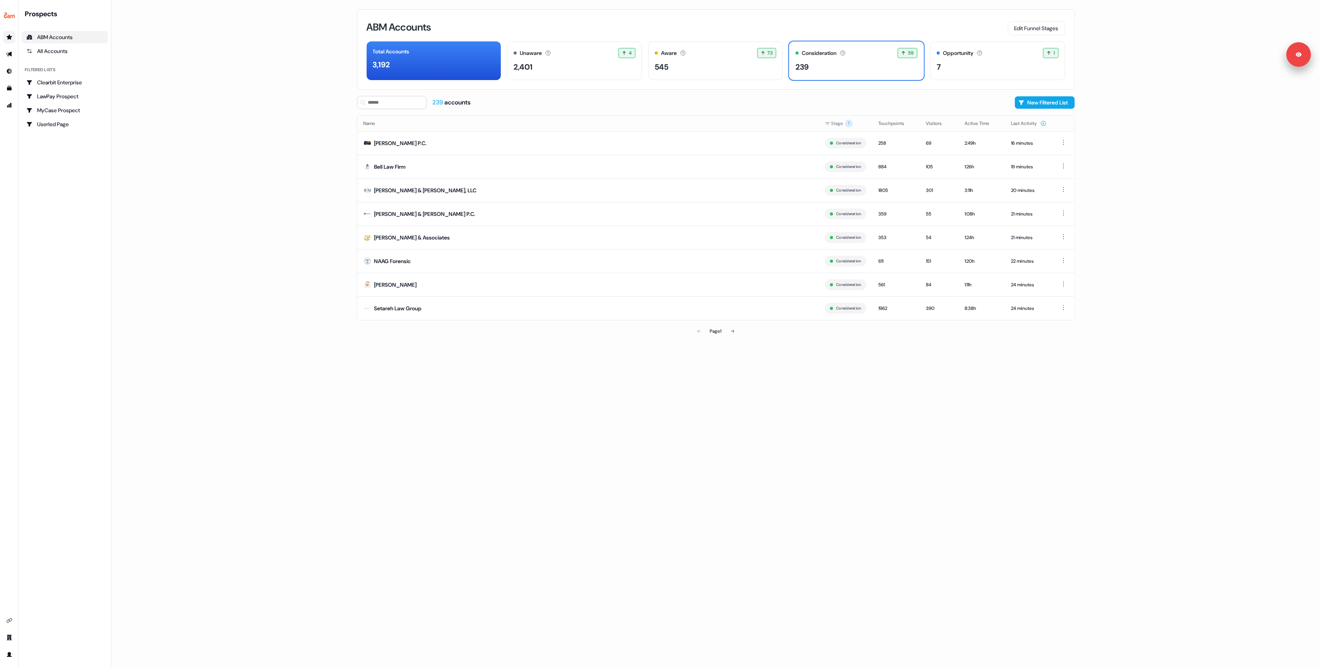
click at [340, 307] on main "Loading... ABM Accounts Edit Funnel Stages Total Accounts 3,192 Unaware The def…" at bounding box center [715, 333] width 1208 height 667
click at [962, 97] on div "239 accounts New Filtered List" at bounding box center [716, 102] width 718 height 13
click at [63, 55] on link "All Accounts" at bounding box center [65, 51] width 86 height 12
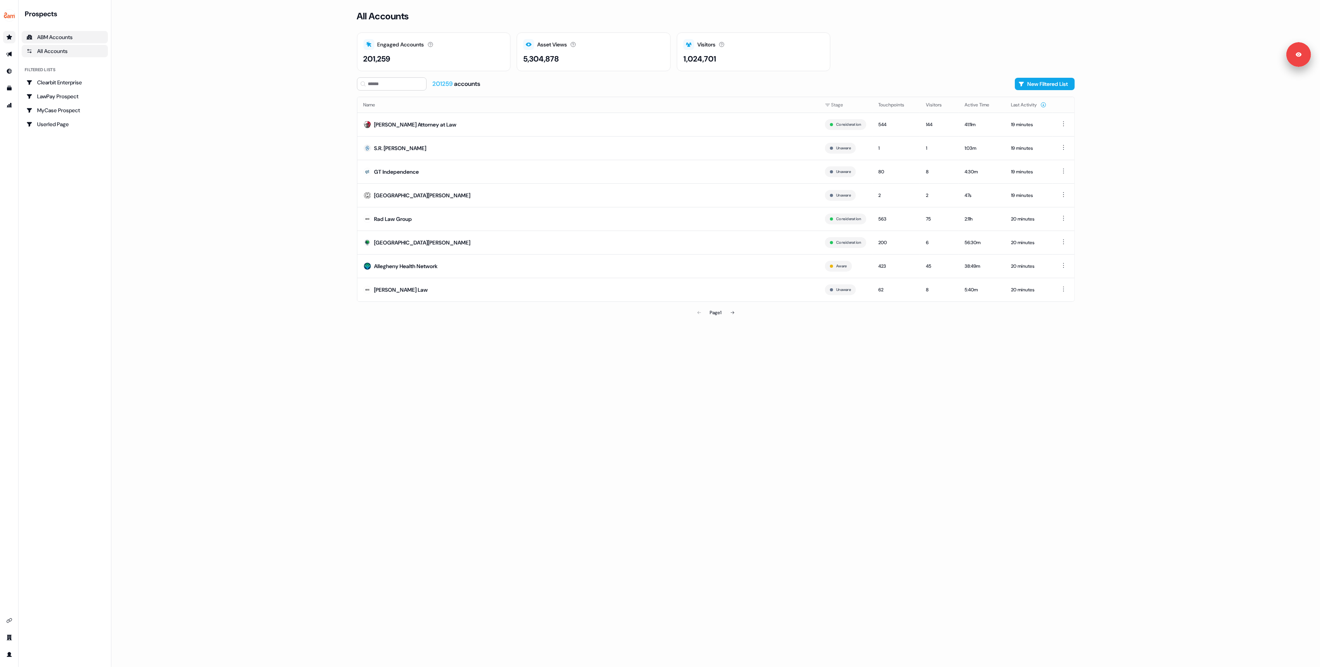
click at [67, 36] on div "ABM Accounts" at bounding box center [64, 37] width 77 height 8
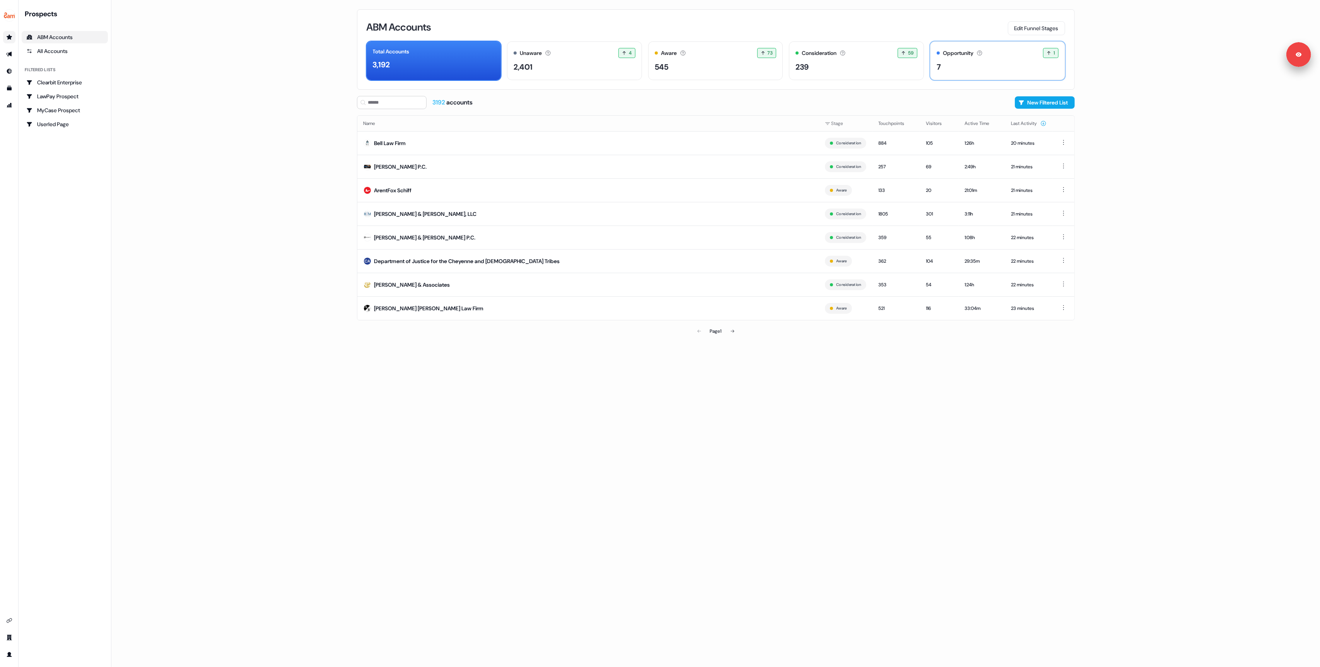
click at [968, 61] on div "7" at bounding box center [998, 67] width 122 height 12
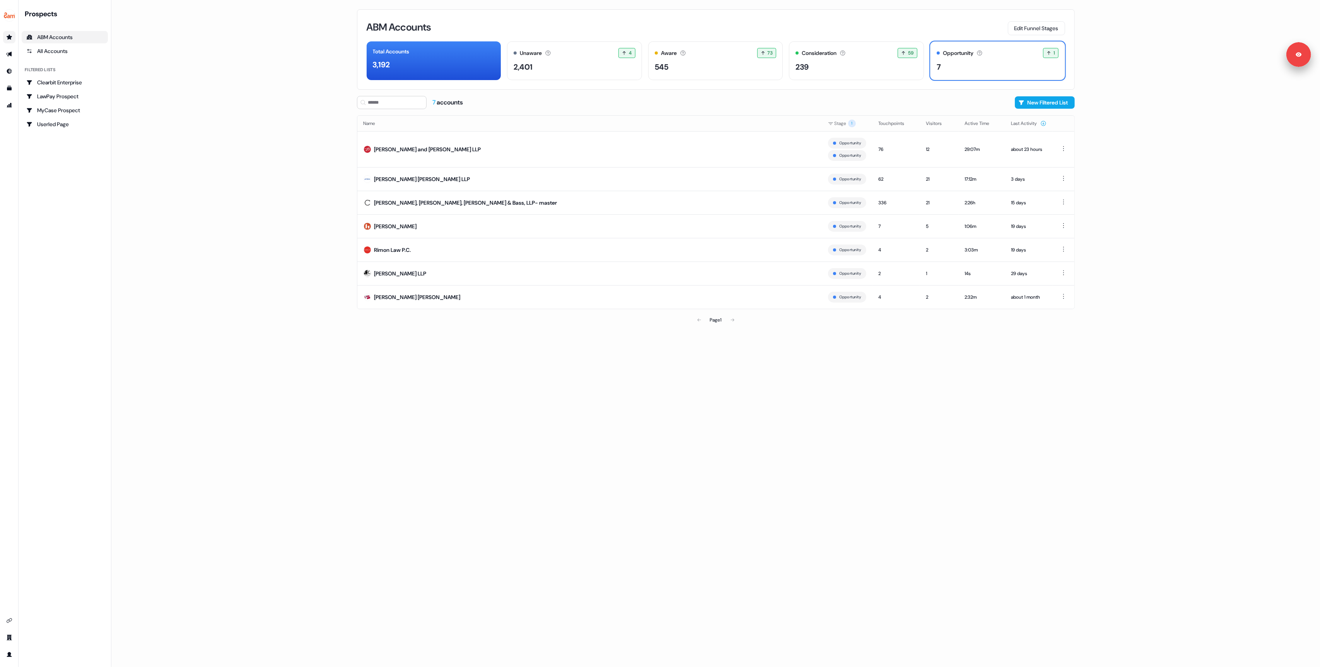
click at [1134, 179] on main "Loading... ABM Accounts Edit Funnel Stages Total Accounts 3,192 Unaware The def…" at bounding box center [715, 333] width 1208 height 667
click at [789, 391] on div "ABM Accounts Edit Funnel Stages Total Accounts 3,192 Unaware The default stage …" at bounding box center [716, 333] width 742 height 667
click at [826, 66] on div "239" at bounding box center [856, 67] width 122 height 12
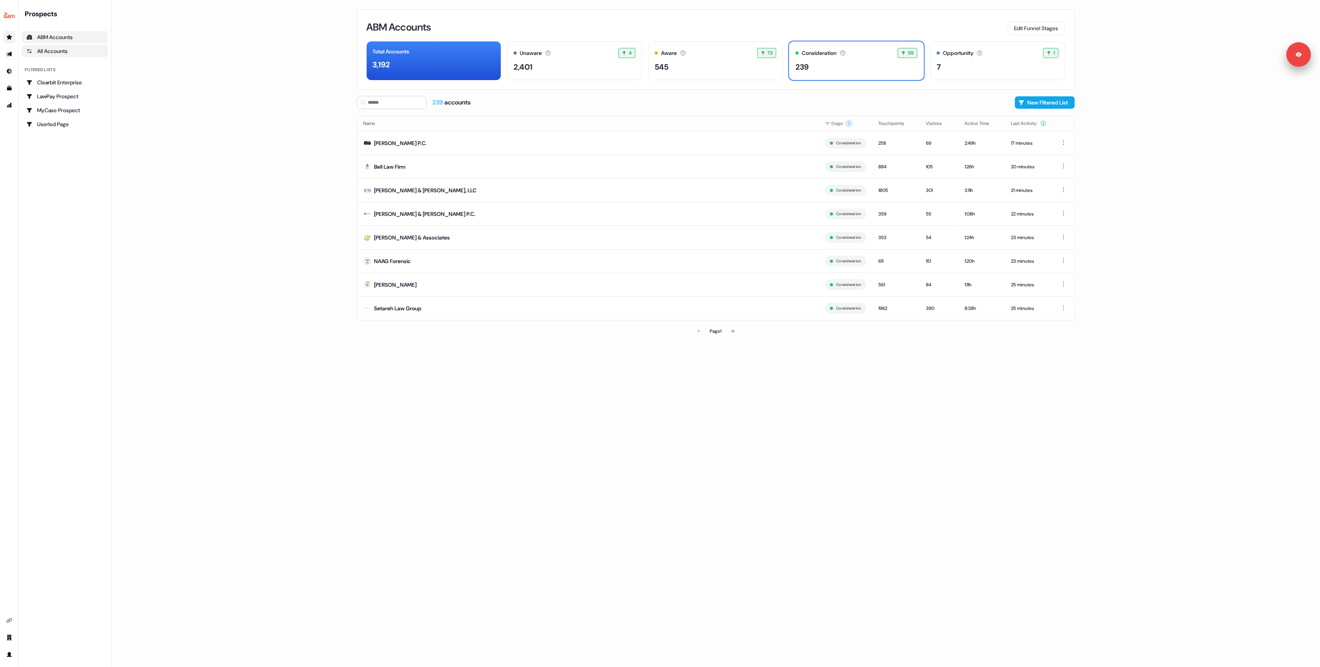
click at [52, 47] on div "All Accounts" at bounding box center [64, 51] width 77 height 8
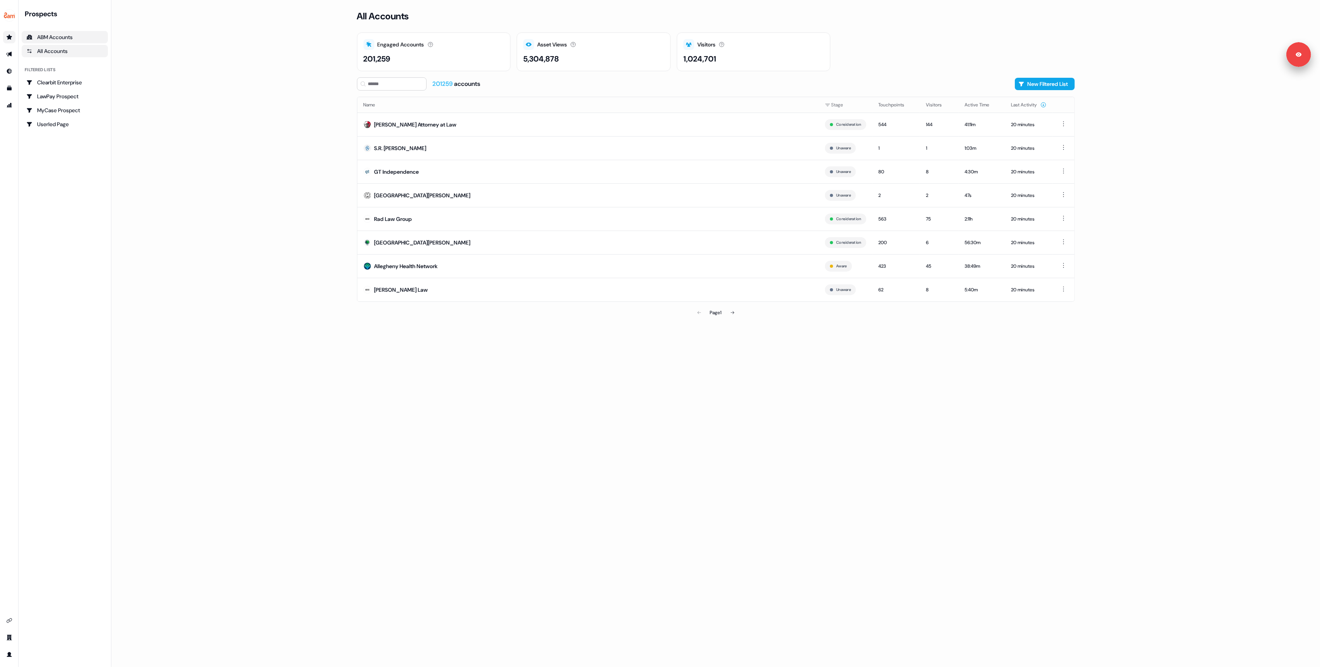
click at [52, 39] on div "ABM Accounts" at bounding box center [64, 37] width 77 height 8
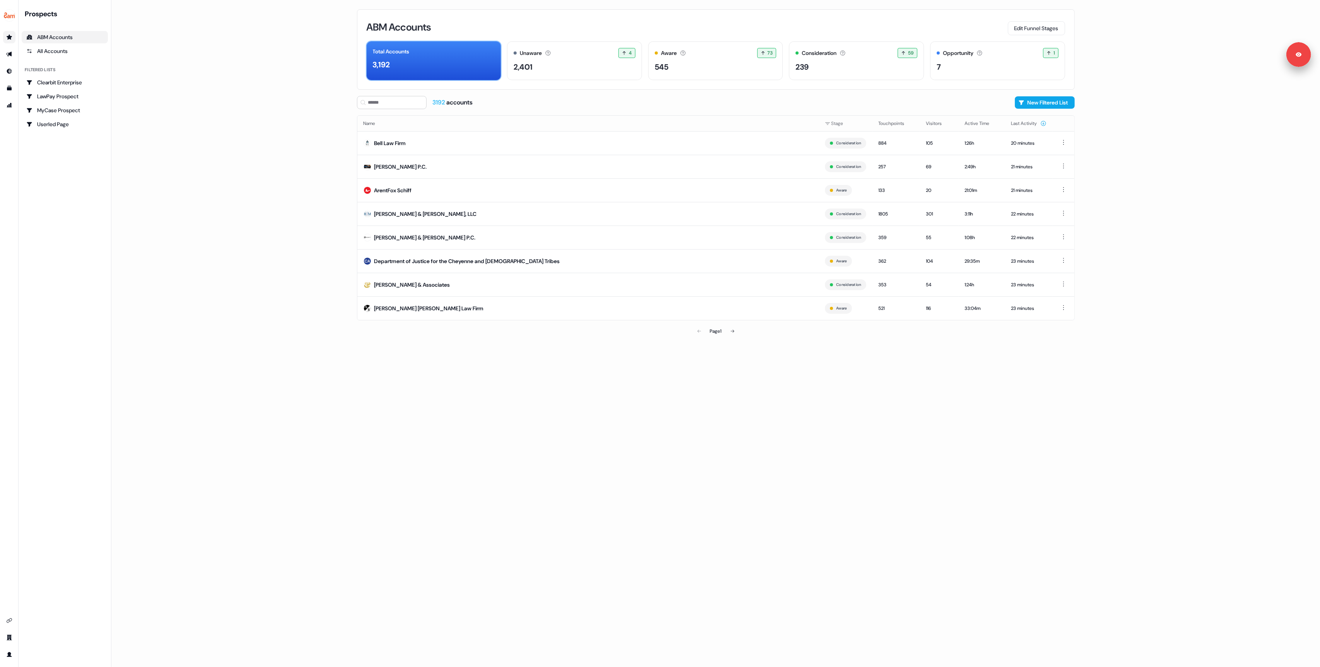
click at [420, 60] on div "3,192" at bounding box center [434, 65] width 122 height 12
click at [868, 77] on div "Consideration Accounts with 25+ minutes of usage and 2+ visitors in the last 60…" at bounding box center [856, 60] width 135 height 39
click at [737, 335] on button at bounding box center [732, 330] width 15 height 15
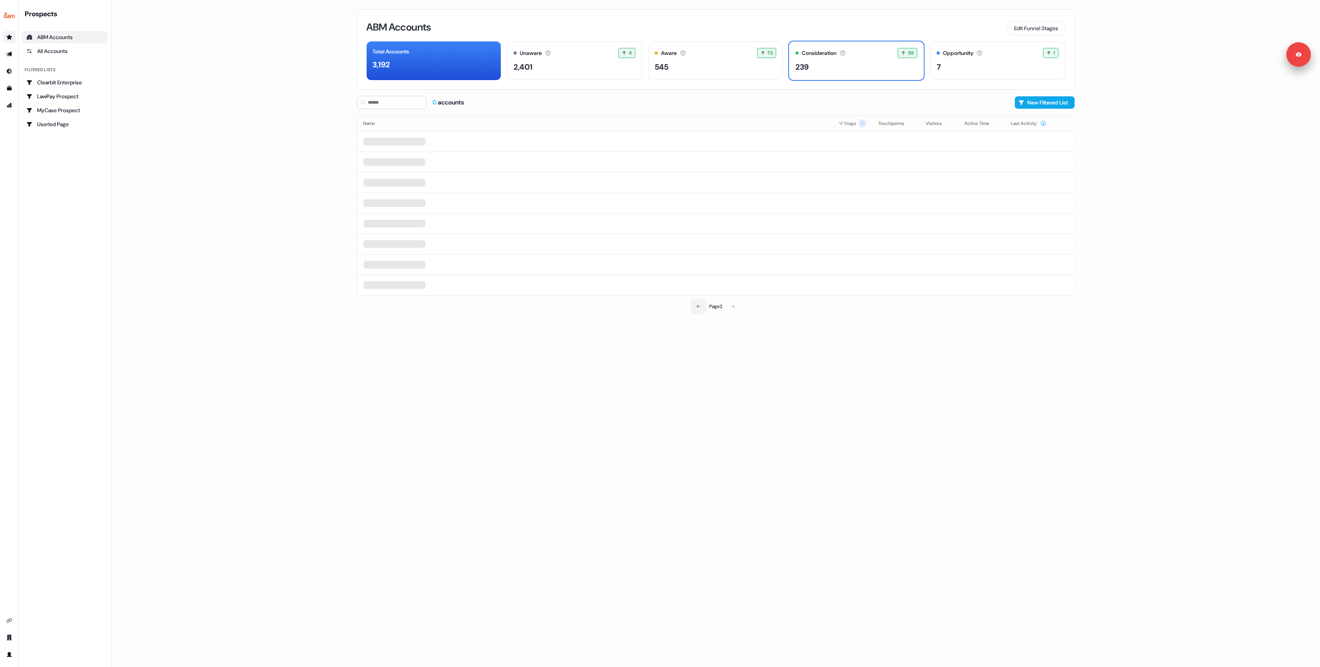
click at [697, 312] on button at bounding box center [698, 306] width 15 height 15
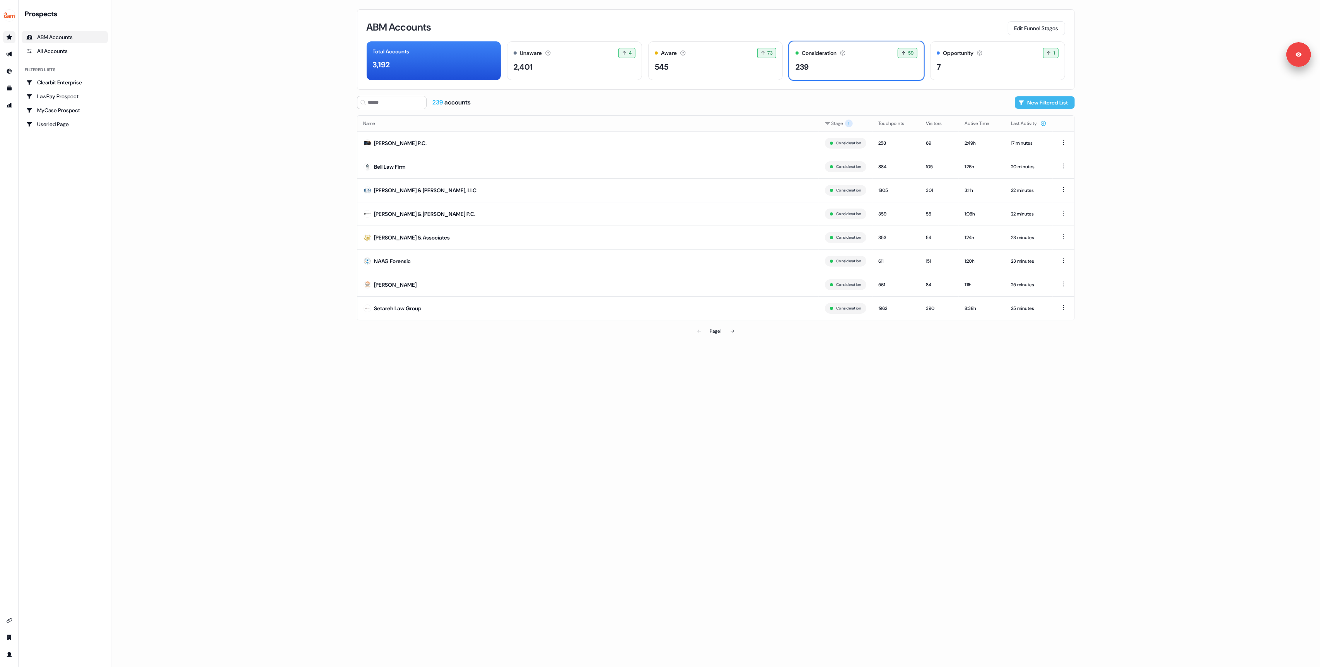
click at [1051, 100] on button "New Filtered List" at bounding box center [1045, 102] width 60 height 12
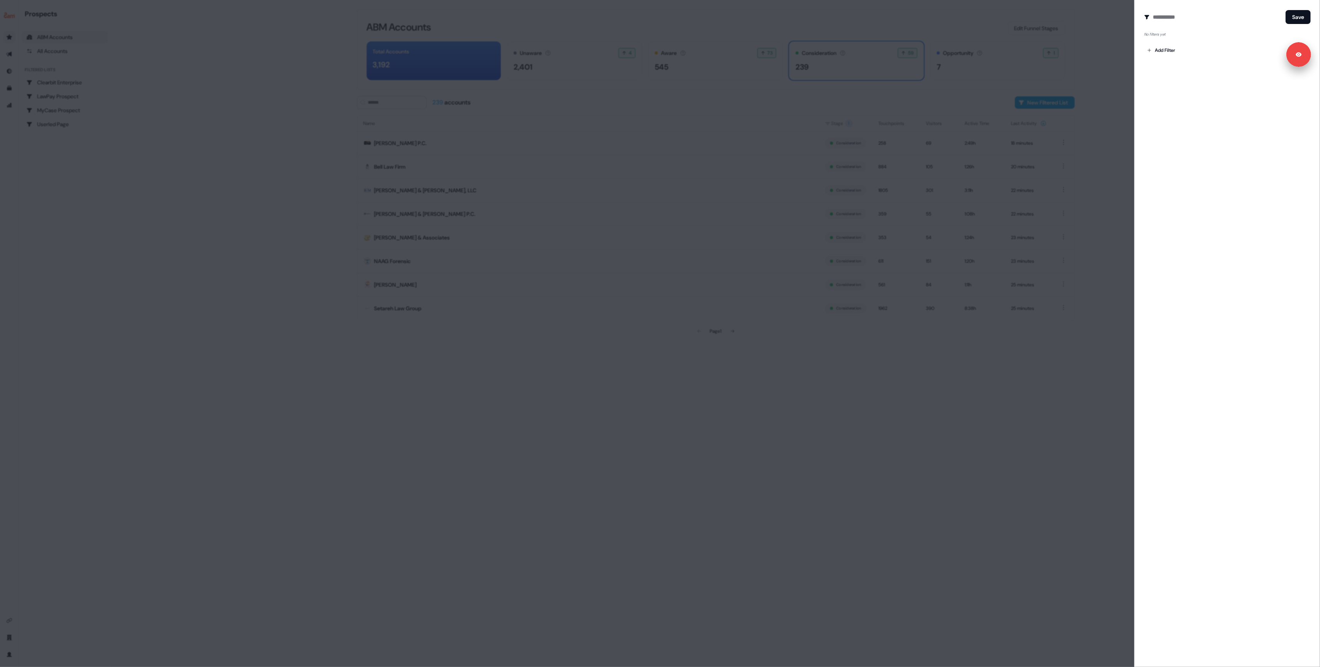
click at [963, 410] on div at bounding box center [660, 333] width 1320 height 667
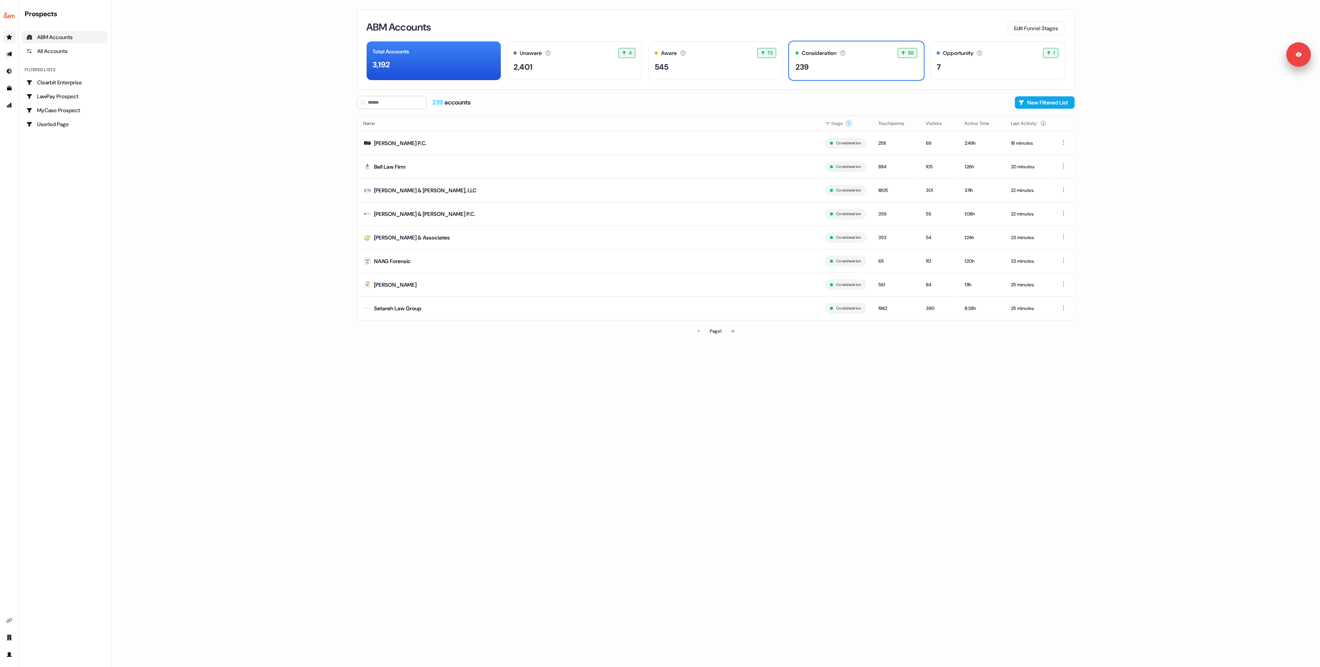
click at [283, 215] on main "Loading... ABM Accounts Edit Funnel Stages Total Accounts 3,192 Unaware The def…" at bounding box center [715, 333] width 1208 height 667
click at [53, 44] on ul "ABM Accounts All Accounts" at bounding box center [65, 44] width 86 height 26
click at [53, 46] on link "All Accounts" at bounding box center [65, 51] width 86 height 12
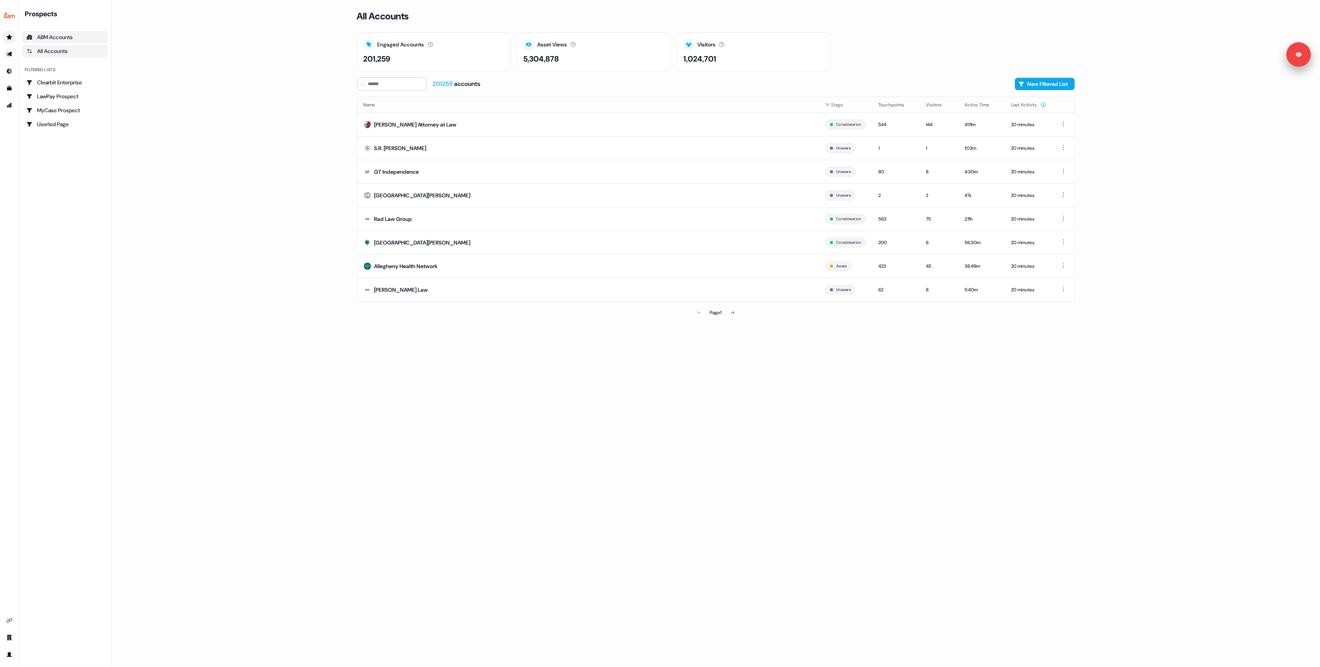
click at [53, 37] on div "ABM Accounts" at bounding box center [64, 37] width 77 height 8
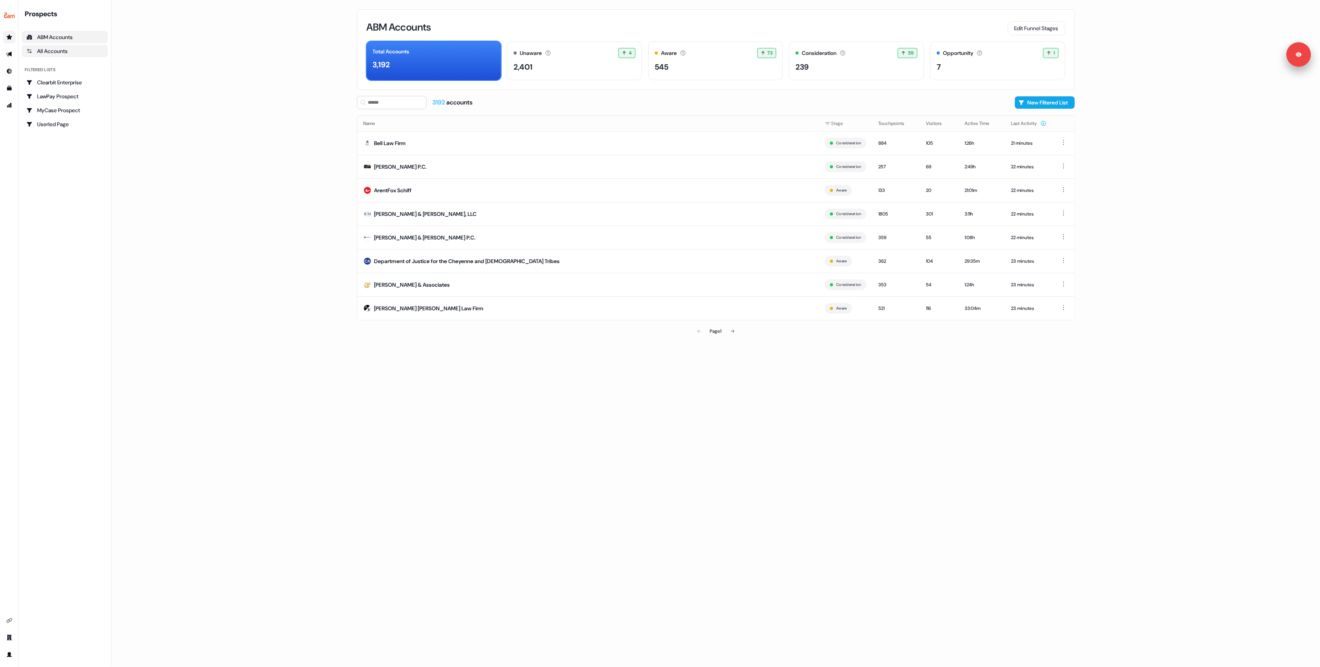
click at [52, 52] on div "All Accounts" at bounding box center [64, 51] width 77 height 8
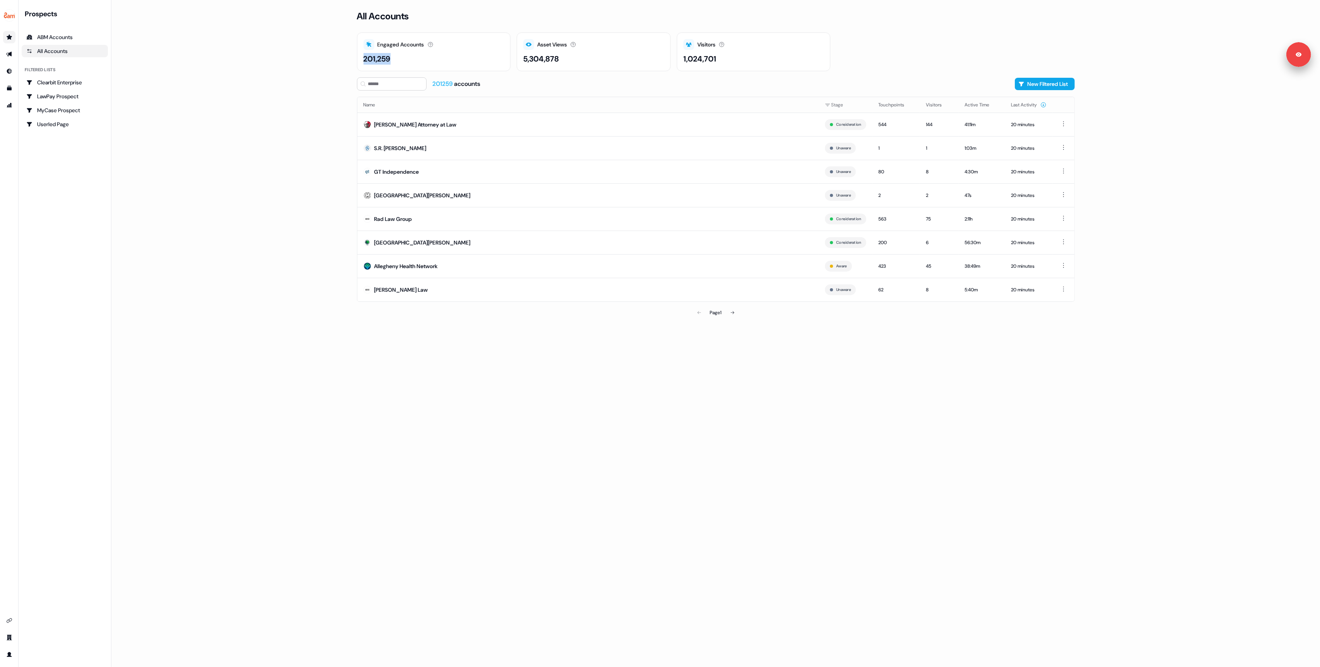
drag, startPoint x: 364, startPoint y: 58, endPoint x: 393, endPoint y: 58, distance: 29.8
click at [393, 58] on div "201,259" at bounding box center [434, 59] width 141 height 12
click at [55, 39] on div "ABM Accounts" at bounding box center [64, 37] width 77 height 8
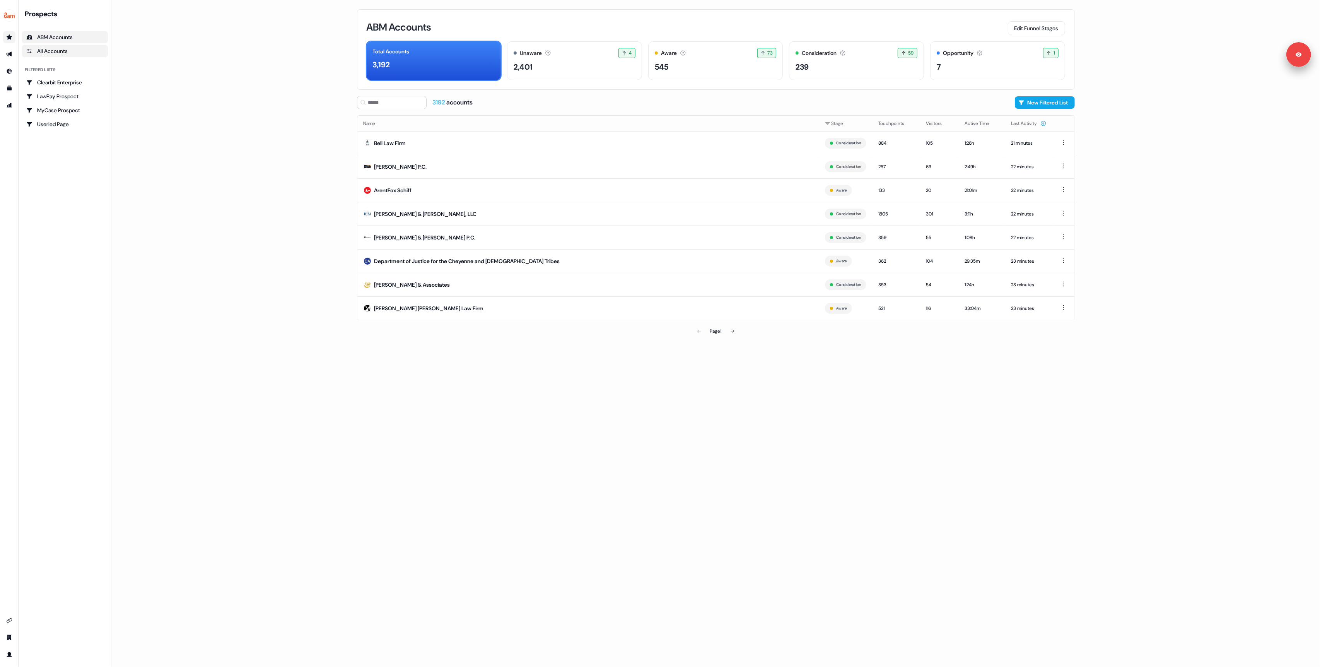
click at [45, 48] on div "All Accounts" at bounding box center [64, 51] width 77 height 8
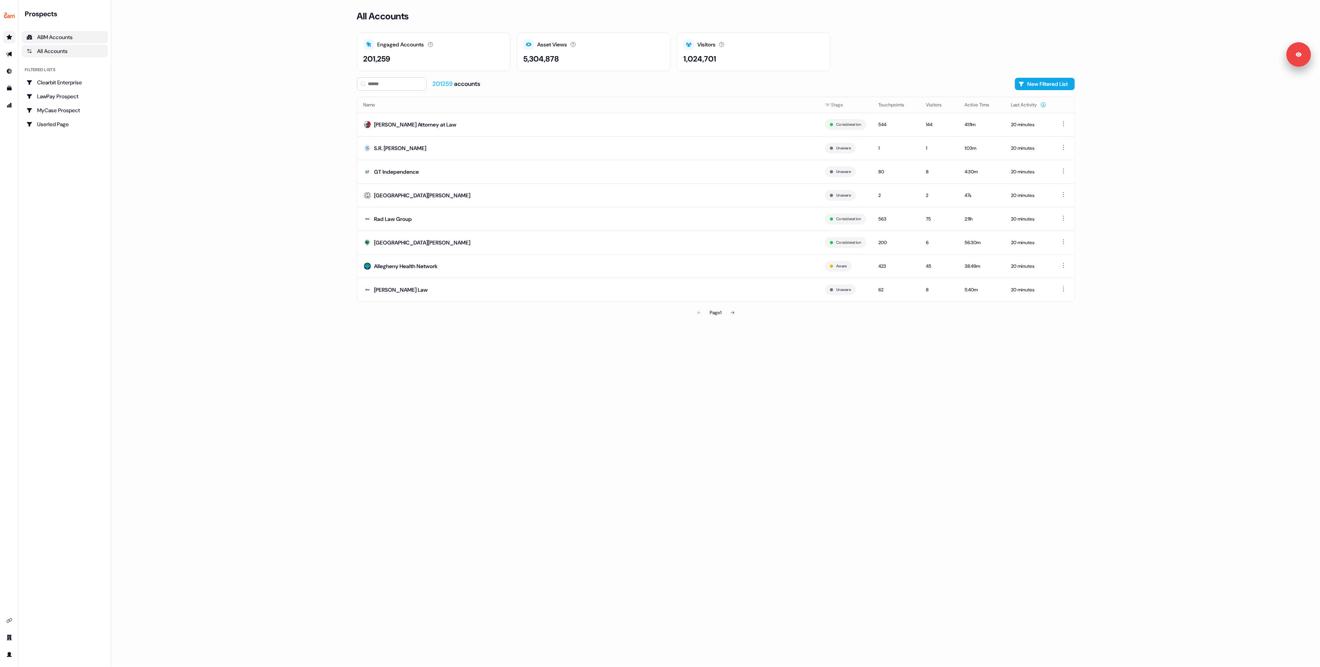
click at [60, 36] on div "ABM Accounts" at bounding box center [64, 37] width 77 height 8
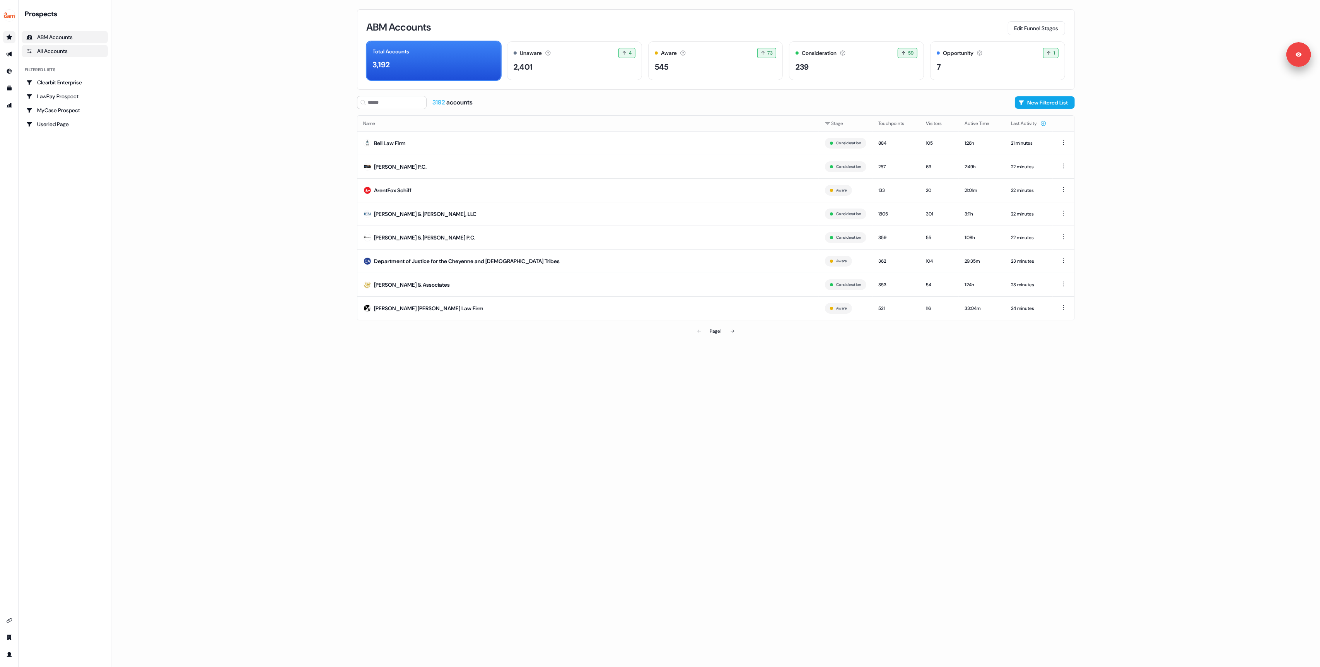
click at [39, 57] on link "All Accounts" at bounding box center [65, 51] width 86 height 12
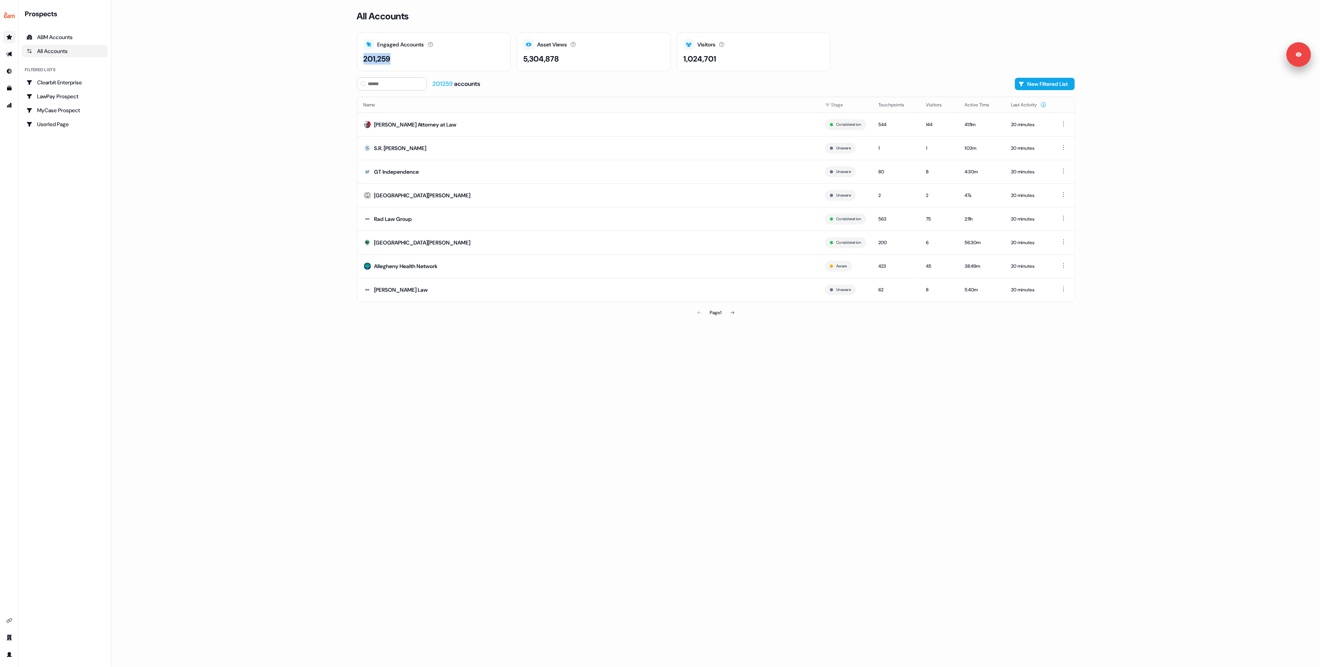
drag, startPoint x: 364, startPoint y: 58, endPoint x: 428, endPoint y: 65, distance: 64.6
click at [428, 65] on div "Engaged Accounts Accounts that have interacted with an asset. 201,259" at bounding box center [434, 51] width 154 height 39
click at [52, 31] on link "ABM Accounts" at bounding box center [65, 37] width 86 height 12
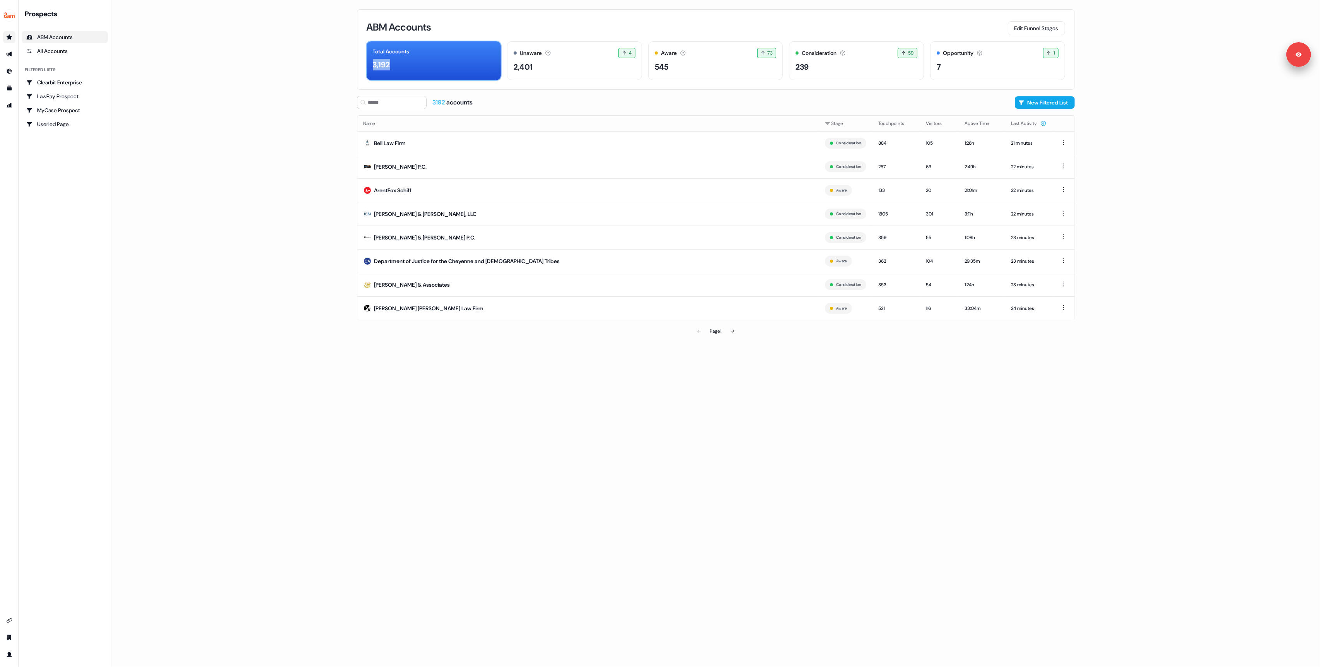
drag, startPoint x: 372, startPoint y: 65, endPoint x: 395, endPoint y: 65, distance: 22.4
click at [395, 65] on div "3,192" at bounding box center [434, 65] width 122 height 12
click at [260, 77] on main "Loading... ABM Accounts Edit Funnel Stages Total Accounts 3,192 Unaware The def…" at bounding box center [715, 333] width 1208 height 667
click at [212, 79] on main "Loading... ABM Accounts Edit Funnel Stages Total Accounts 3,192 Unaware The def…" at bounding box center [715, 333] width 1208 height 667
click at [266, 48] on main "Loading... ABM Accounts Edit Funnel Stages Total Accounts 3,192 Unaware The def…" at bounding box center [715, 333] width 1208 height 667
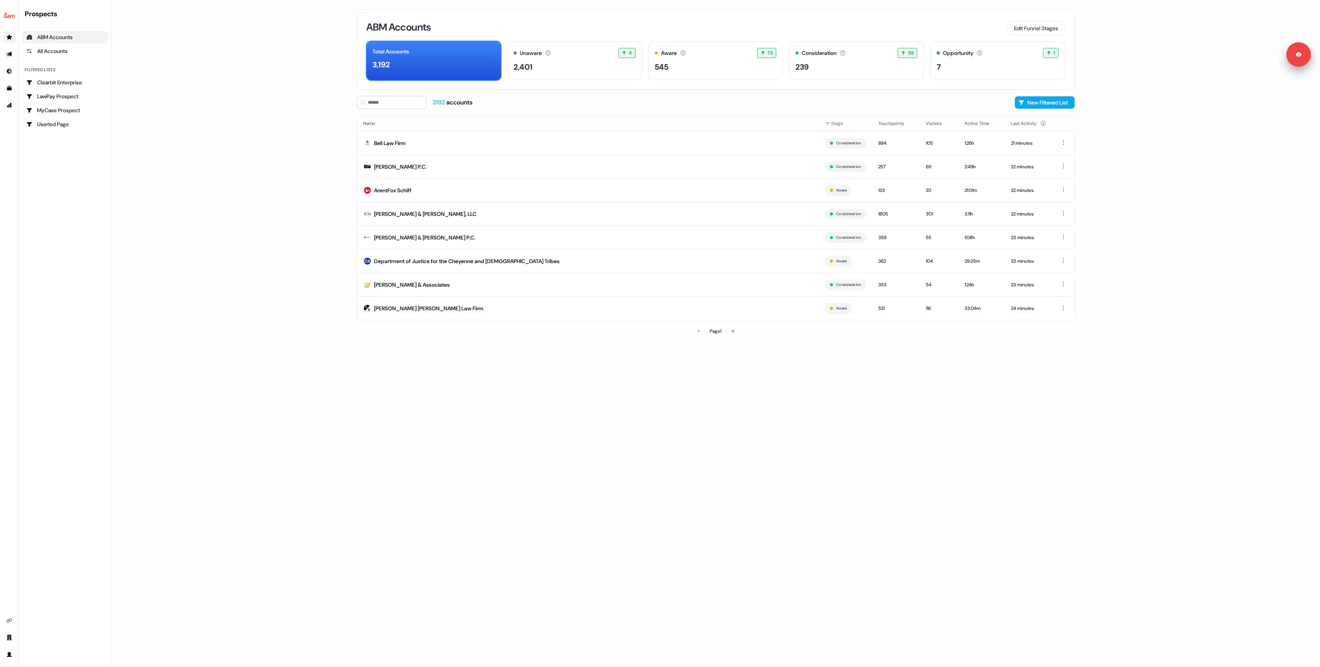
click at [263, 80] on main "Loading... ABM Accounts Edit Funnel Stages Total Accounts 3,192 Unaware The def…" at bounding box center [715, 333] width 1208 height 667
click at [247, 110] on main "Loading... ABM Accounts Edit Funnel Stages Total Accounts 3,192 Unaware The def…" at bounding box center [715, 333] width 1208 height 667
click at [56, 54] on div "All Accounts" at bounding box center [64, 51] width 77 height 8
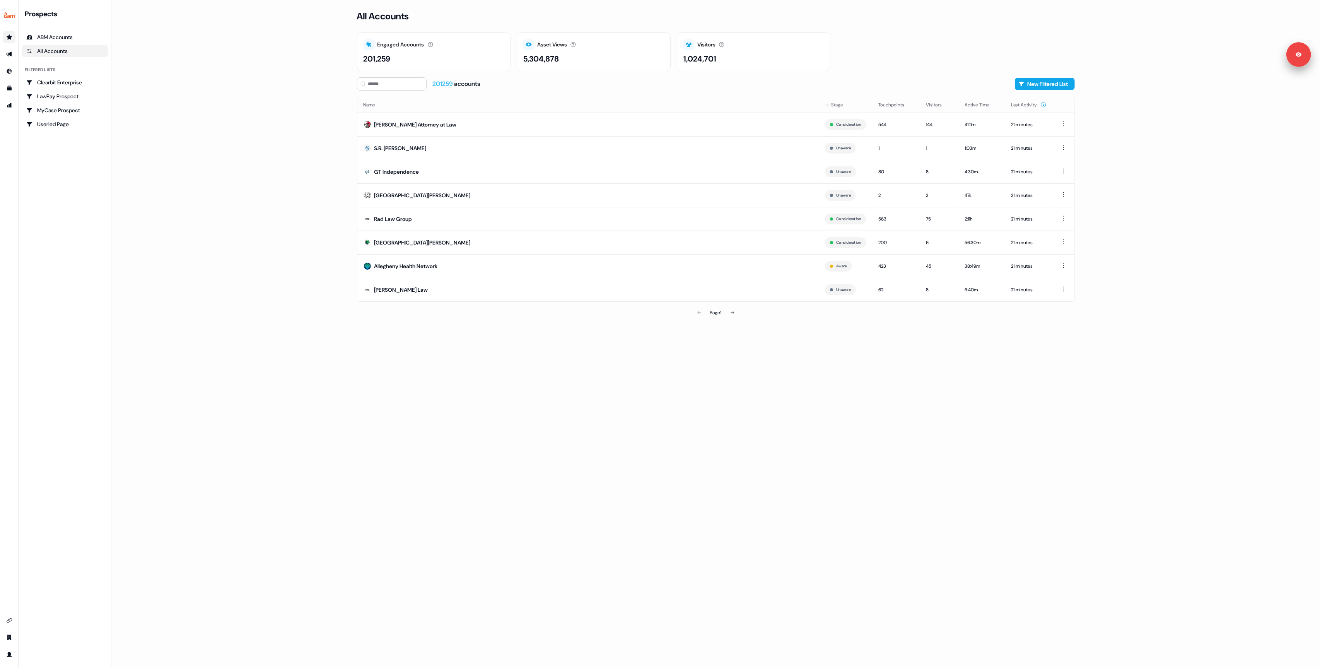
click at [237, 114] on main "Loading... All Accounts Engaged Accounts Accounts that have interacted with an …" at bounding box center [715, 333] width 1208 height 667
click at [245, 132] on main "Loading... All Accounts Engaged Accounts Accounts that have interacted with an …" at bounding box center [715, 333] width 1208 height 667
click at [57, 38] on div "ABM Accounts" at bounding box center [64, 37] width 77 height 8
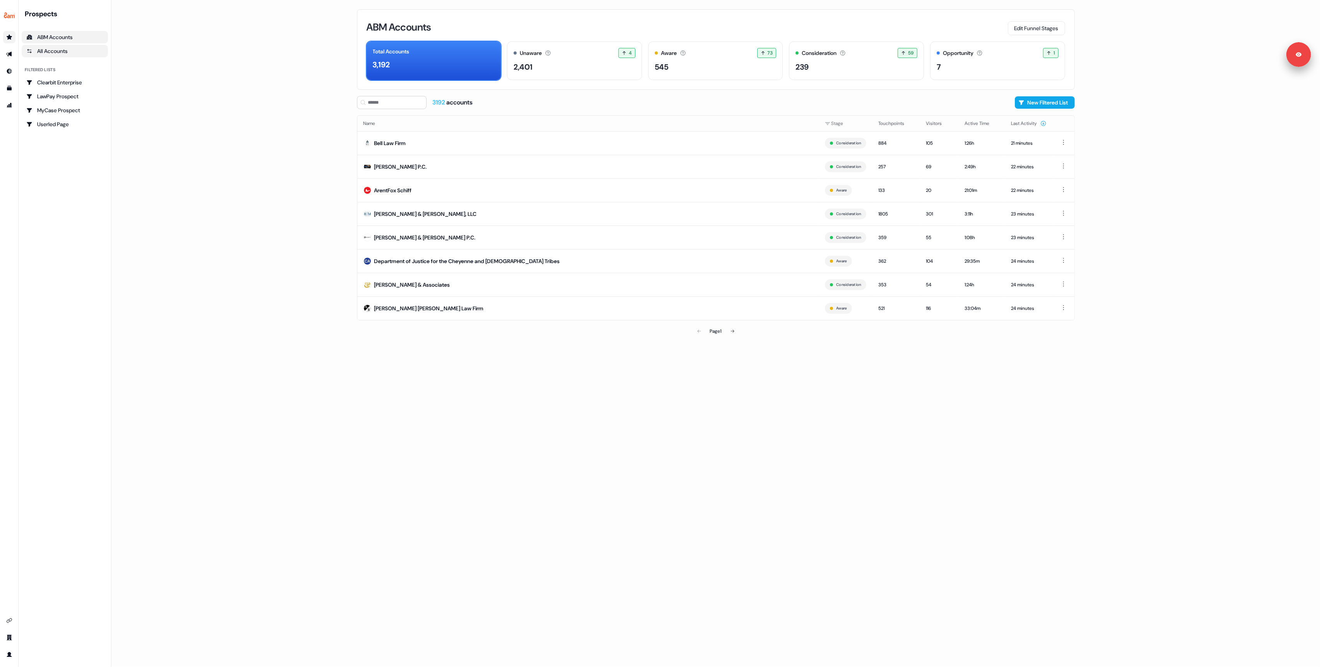
click at [53, 53] on div "All Accounts" at bounding box center [64, 51] width 77 height 8
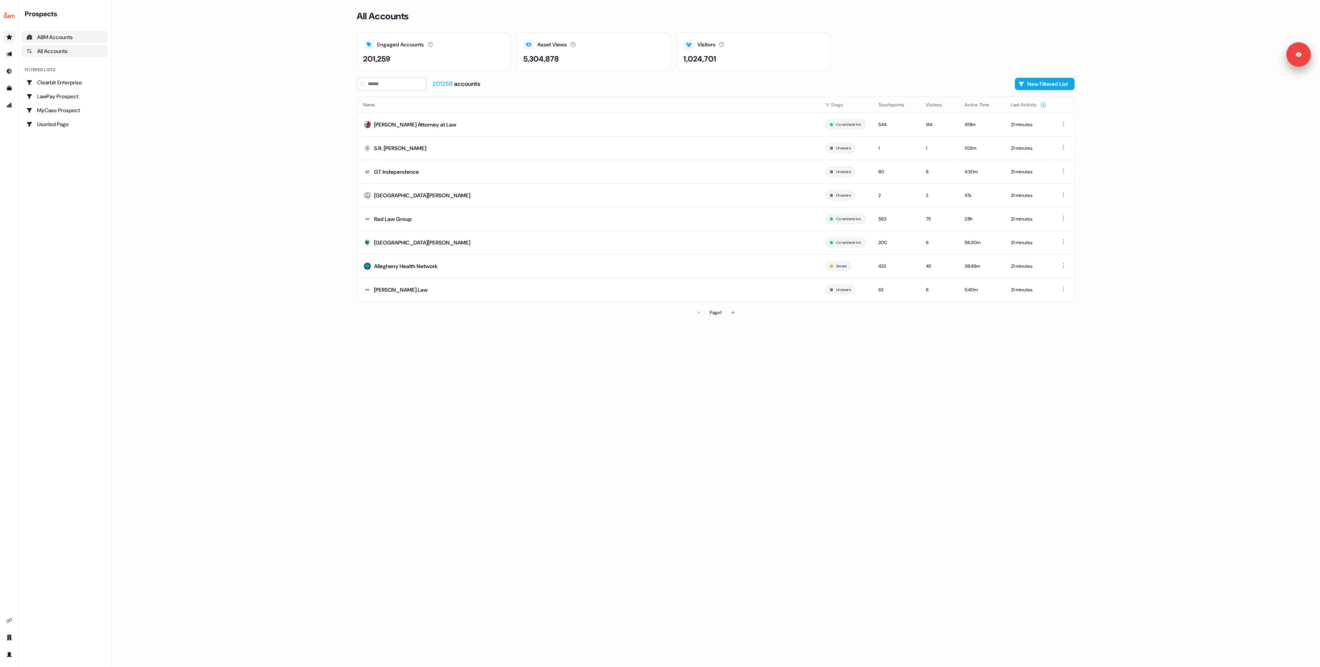
click at [54, 39] on div "ABM Accounts" at bounding box center [64, 37] width 77 height 8
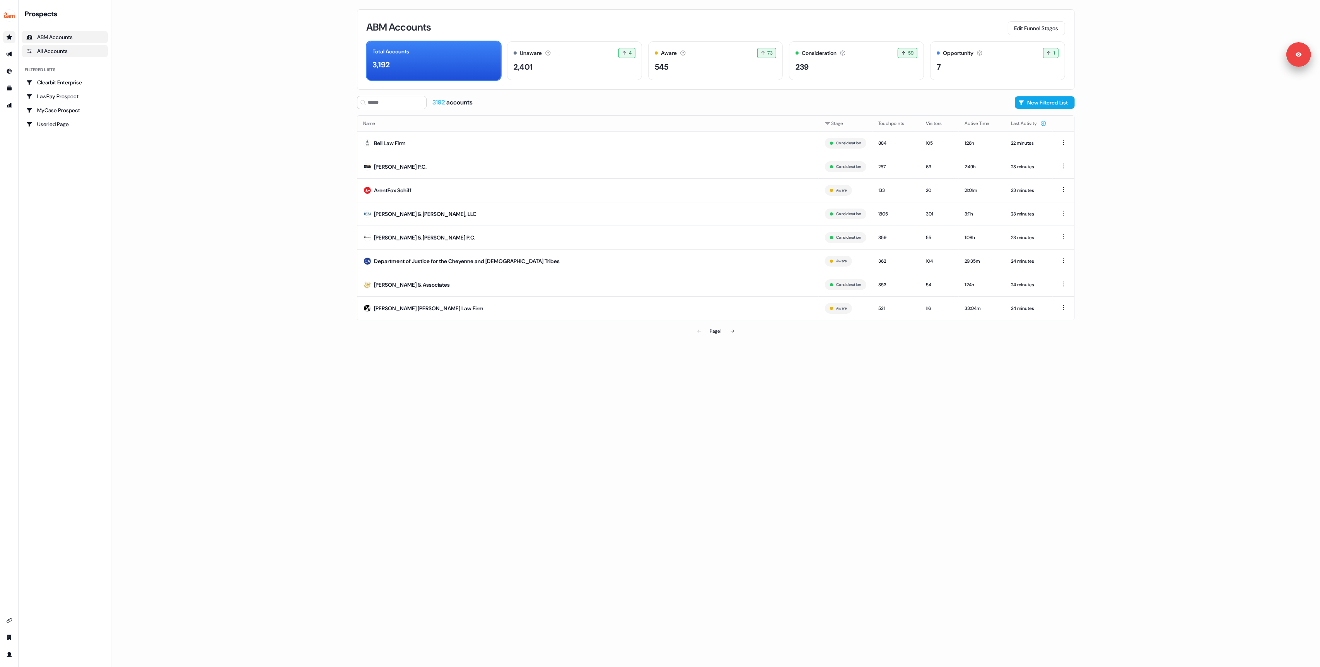
click at [61, 57] on link "All Accounts" at bounding box center [65, 51] width 86 height 12
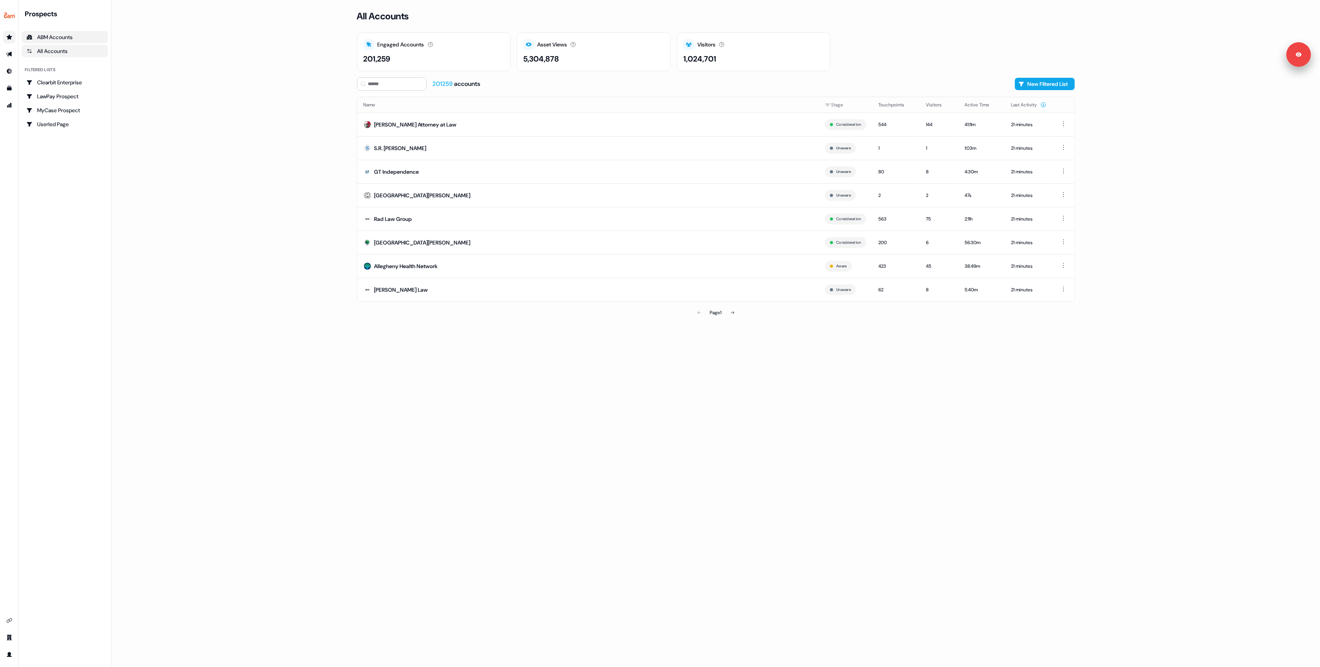
click at [60, 38] on div "ABM Accounts" at bounding box center [64, 37] width 77 height 8
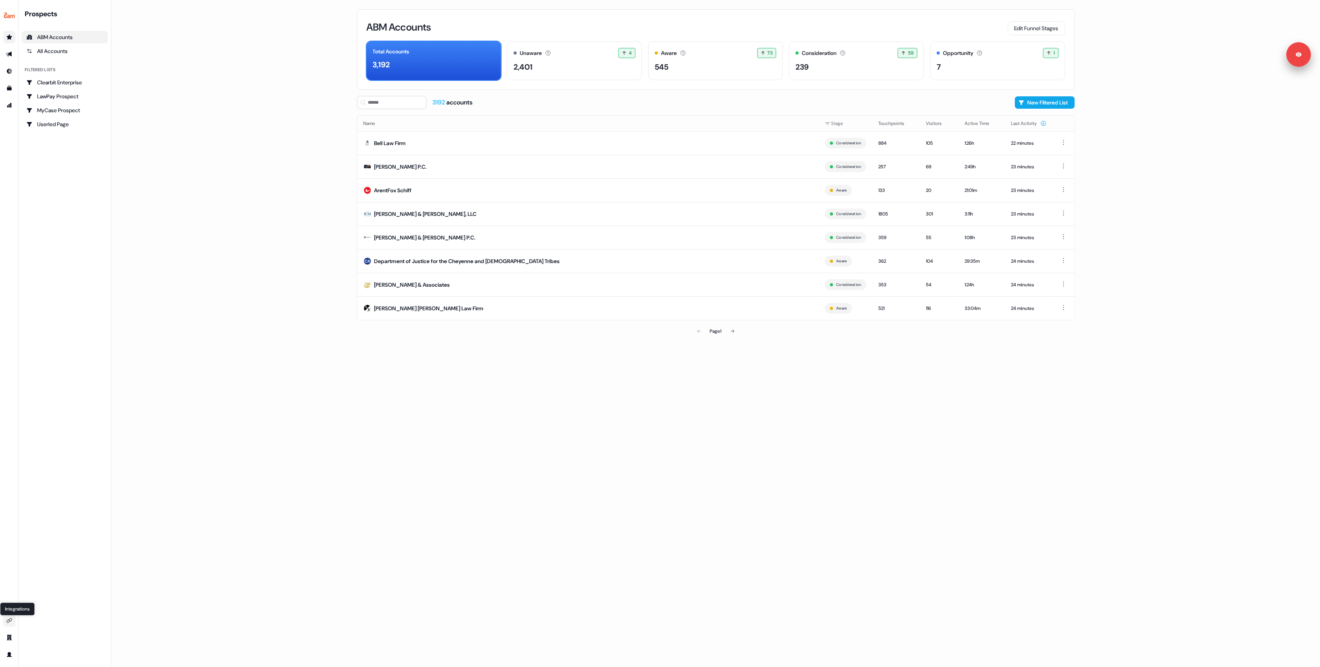
click at [6, 621] on icon "Go to integrations" at bounding box center [9, 620] width 6 height 6
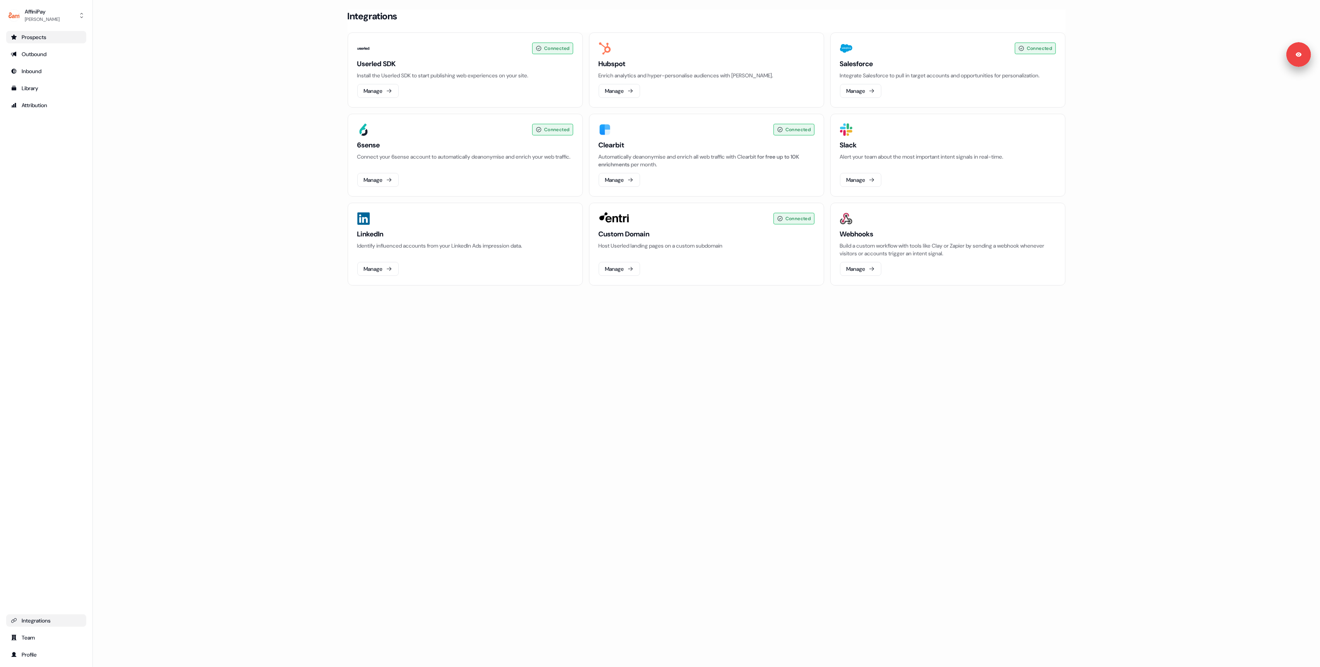
click at [298, 242] on main "Loading... Integrations Connected Userled SDK Install the Userled SDK to start …" at bounding box center [706, 158] width 1227 height 298
click at [56, 53] on div "Outbound" at bounding box center [46, 54] width 71 height 8
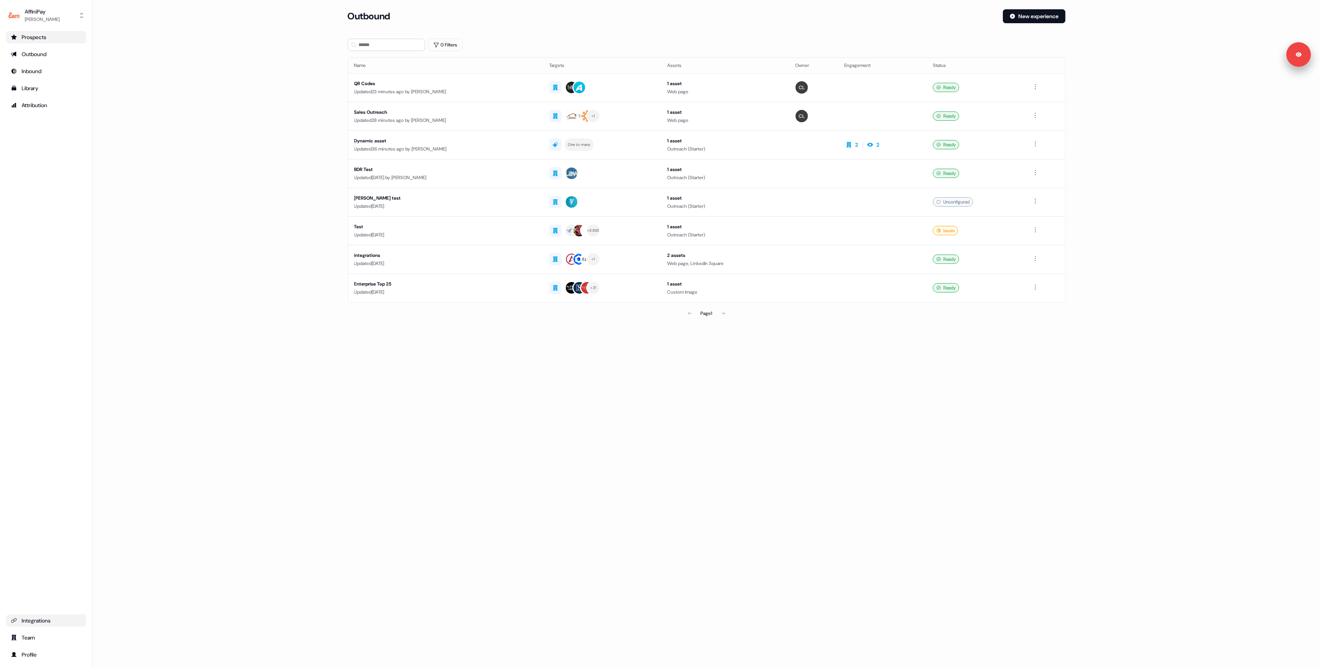
click at [225, 124] on main "Loading... Outbound New experience 0 Filters Name Targets Assets Owner Engageme…" at bounding box center [706, 175] width 1227 height 333
click at [32, 625] on link "Integrations" at bounding box center [46, 620] width 80 height 12
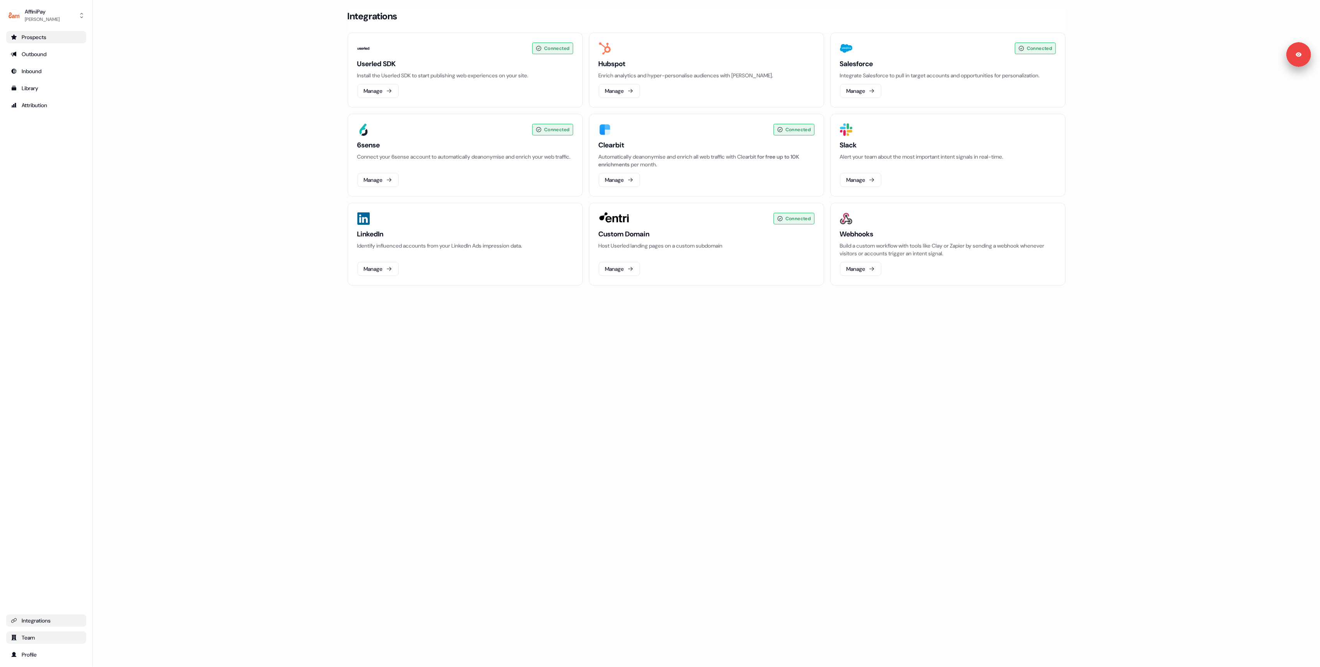
click at [34, 642] on link "Team" at bounding box center [46, 637] width 80 height 12
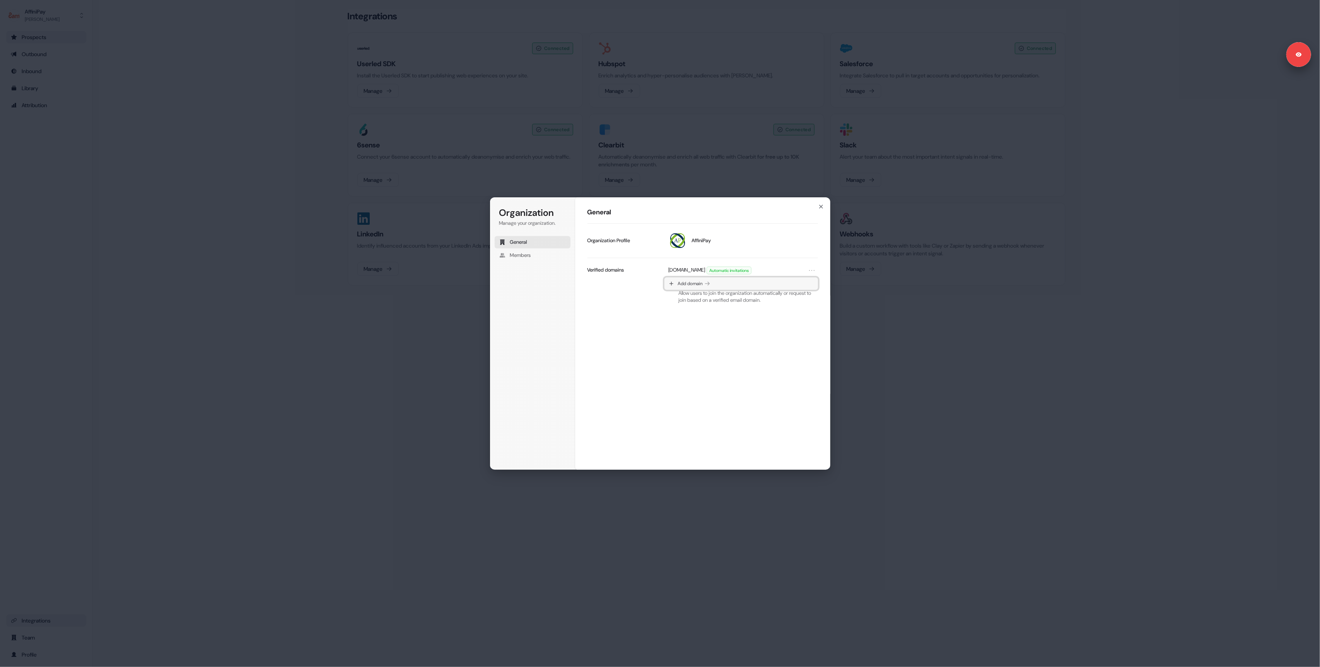
click at [682, 285] on span "Add domain" at bounding box center [690, 283] width 25 height 6
click at [778, 359] on button "Cancel" at bounding box center [774, 356] width 25 height 12
click at [696, 240] on span "AffiniPay" at bounding box center [700, 240] width 19 height 7
click at [817, 268] on div "[DOMAIN_NAME] Automatic invitations" at bounding box center [740, 270] width 153 height 12
click at [810, 270] on icon "Open menu" at bounding box center [812, 270] width 8 height 8
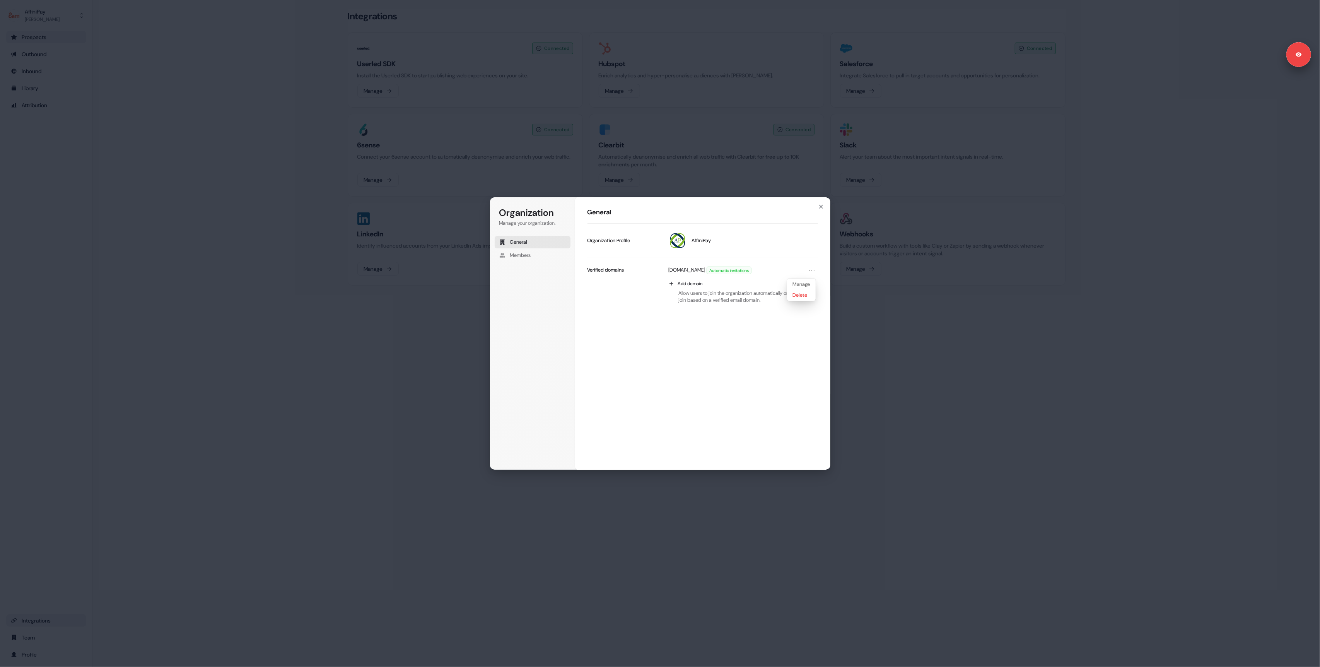
click at [705, 373] on div "General AffiniPay Update profile Organization Profile [DOMAIN_NAME] Automatic i…" at bounding box center [702, 333] width 255 height 273
click at [527, 254] on span "Members" at bounding box center [520, 255] width 21 height 7
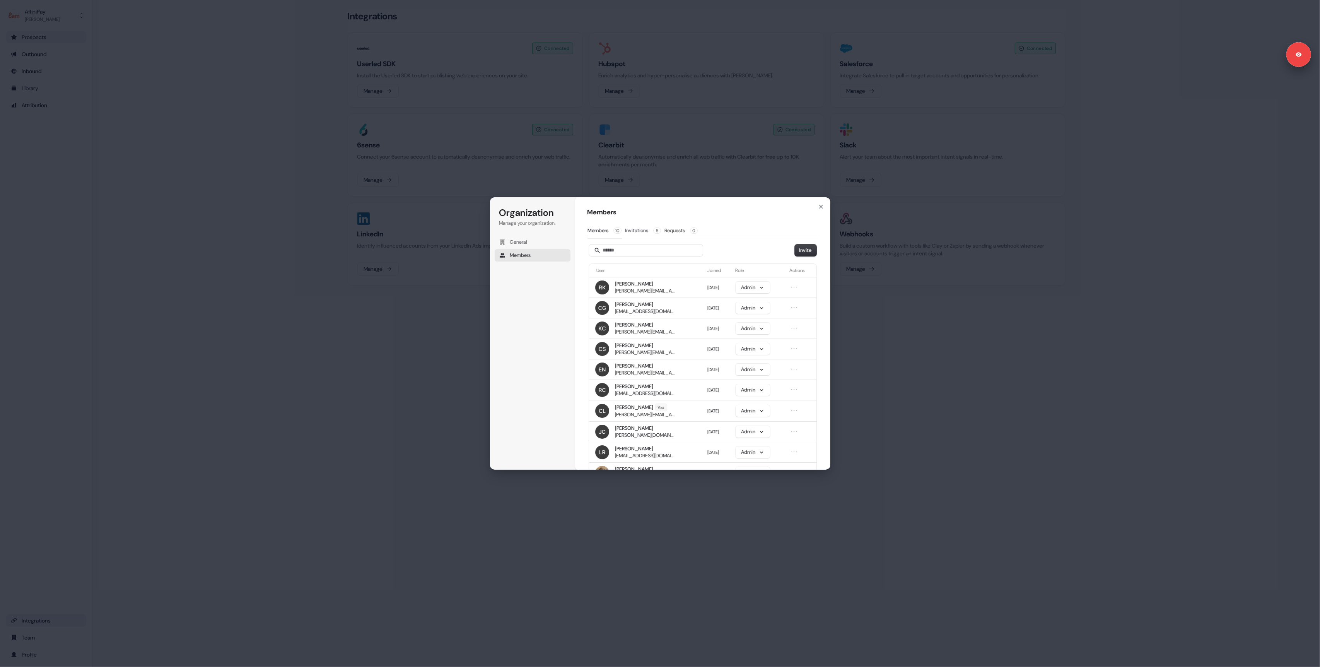
click at [643, 227] on button "Invitations 5" at bounding box center [643, 230] width 36 height 15
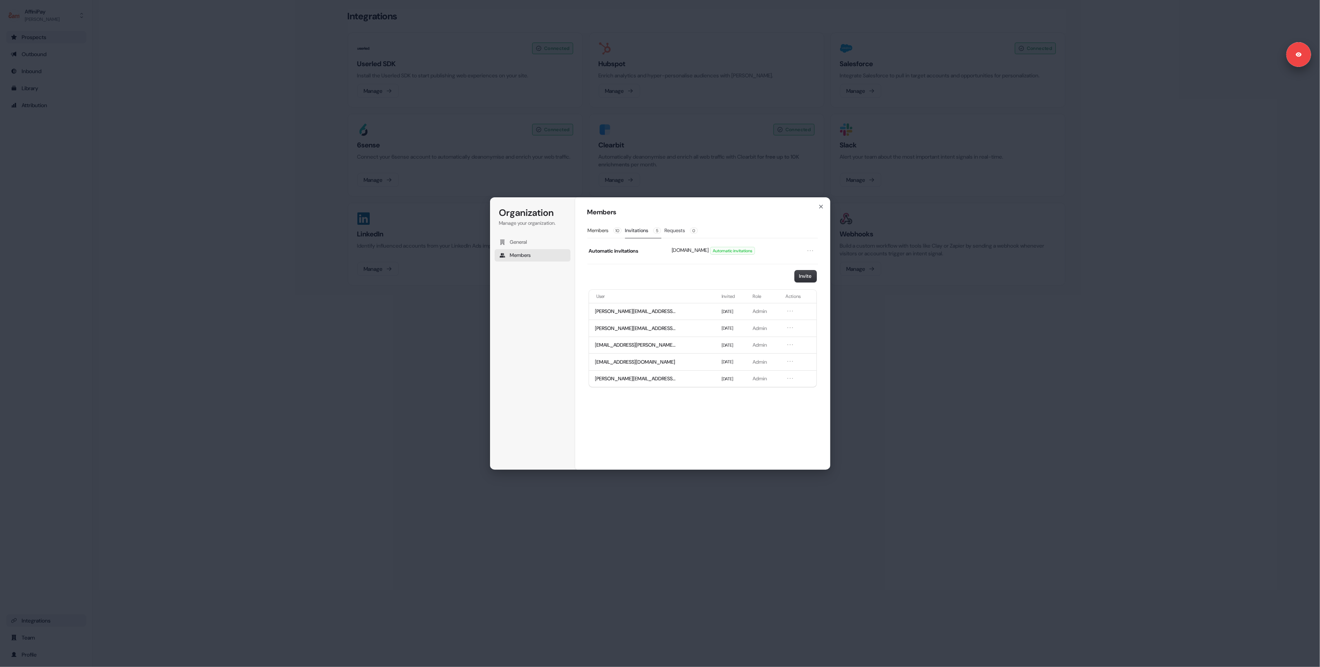
click at [686, 231] on button "Requests 0" at bounding box center [681, 230] width 34 height 15
click at [417, 391] on div "Organization Manage your organization. General Members Organization Members Mem…" at bounding box center [660, 333] width 1320 height 667
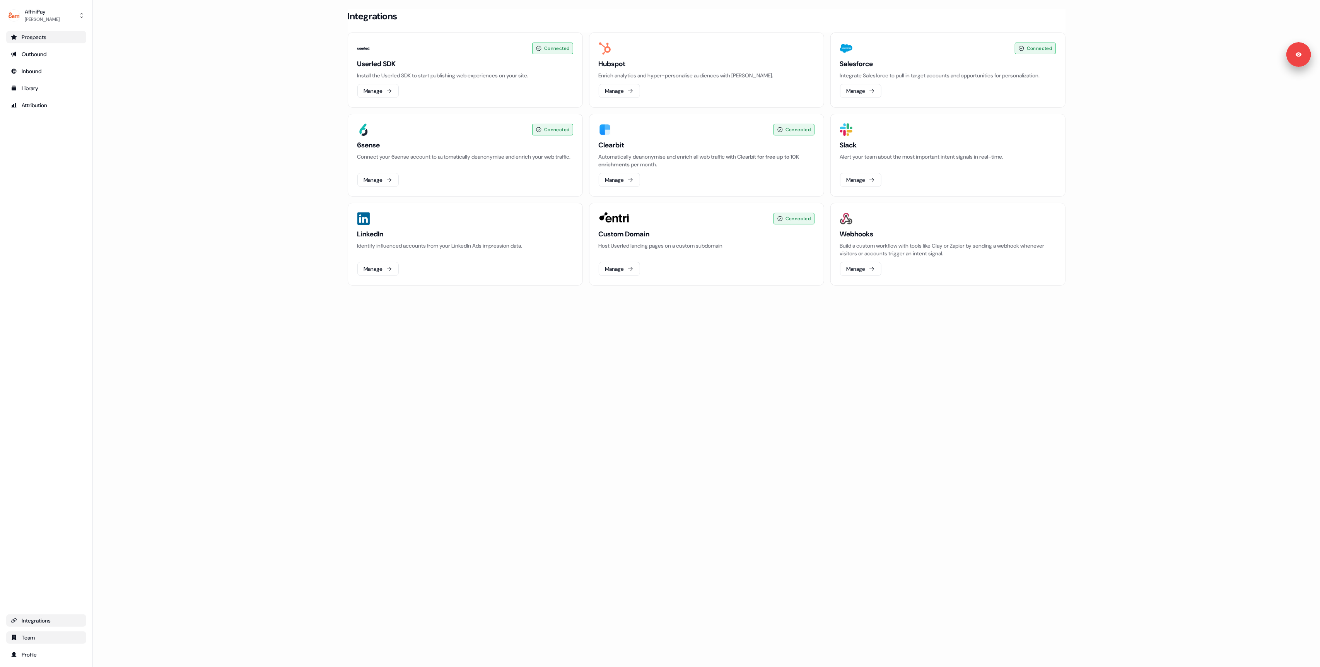
click at [32, 638] on div "Team" at bounding box center [46, 637] width 71 height 8
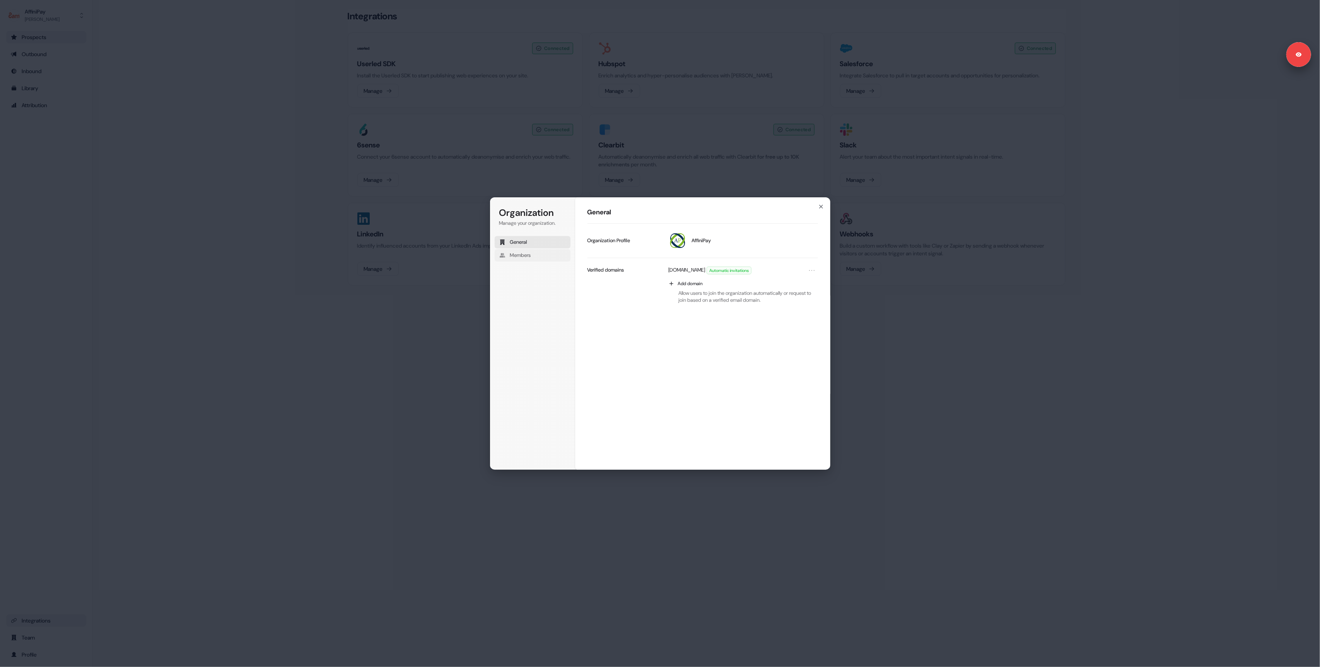
click at [521, 251] on button "Members" at bounding box center [533, 255] width 76 height 12
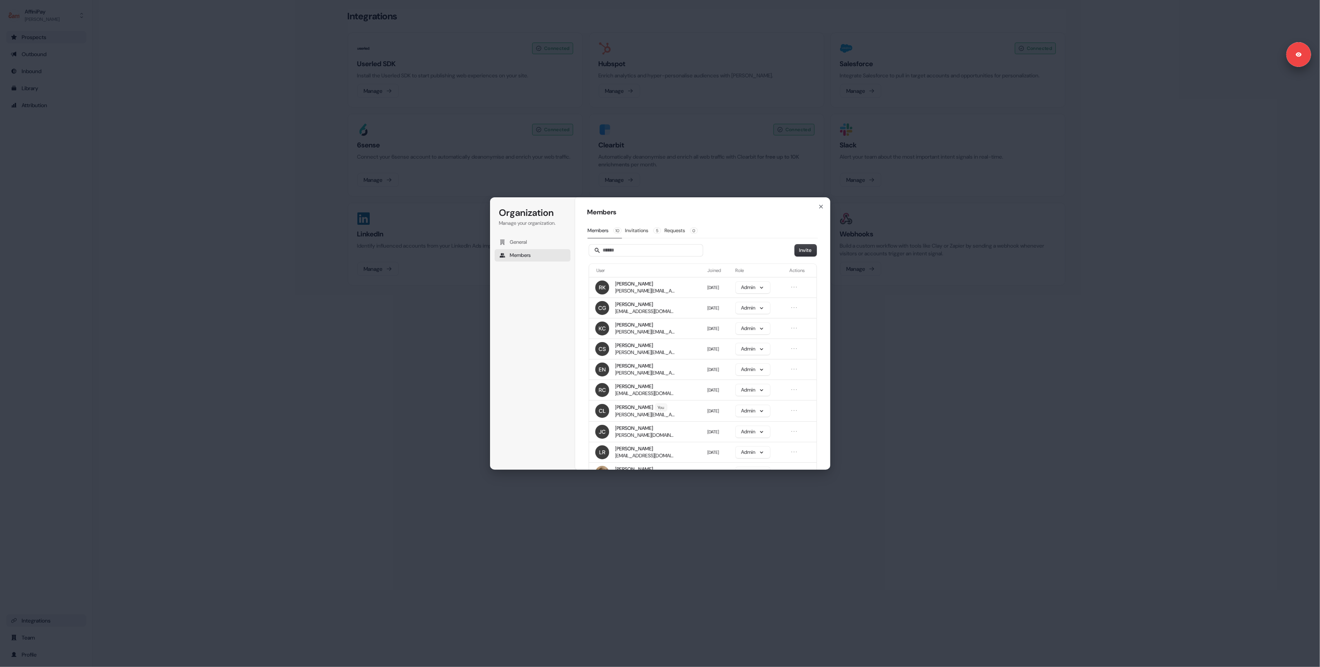
click at [21, 658] on div "Organization Manage your organization. General Members Organization Members Mem…" at bounding box center [660, 333] width 1320 height 667
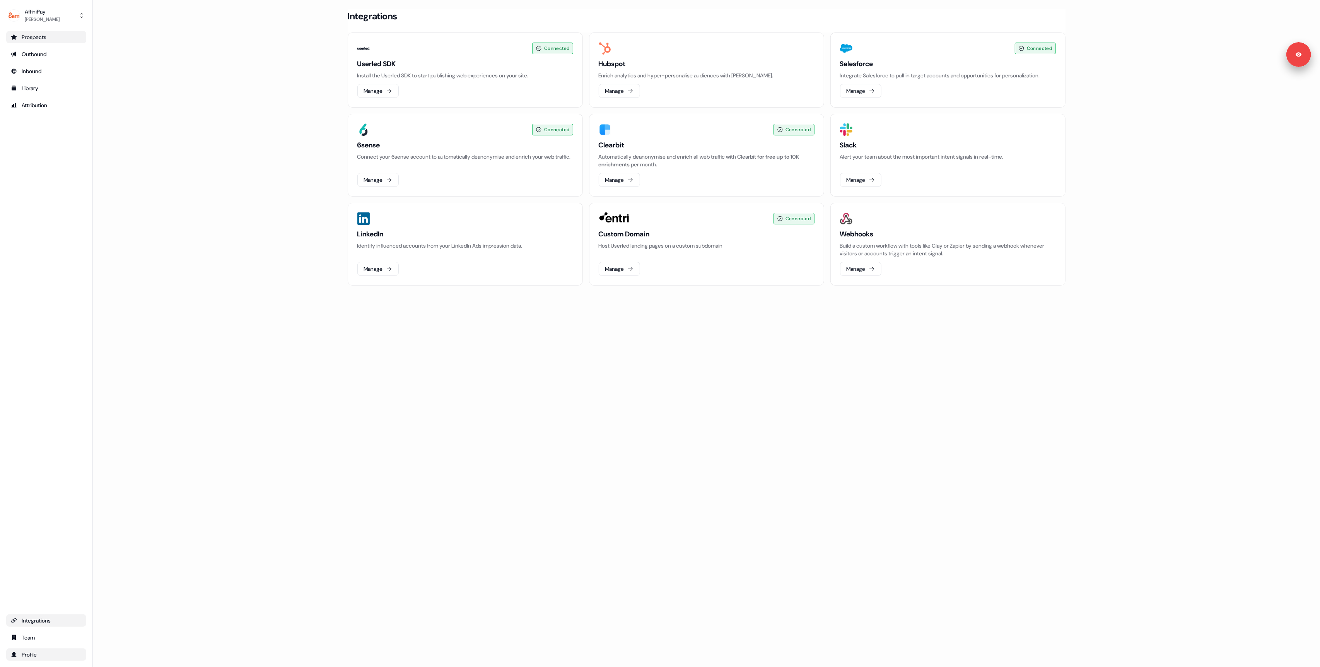
click at [30, 656] on div "Profile" at bounding box center [46, 654] width 71 height 8
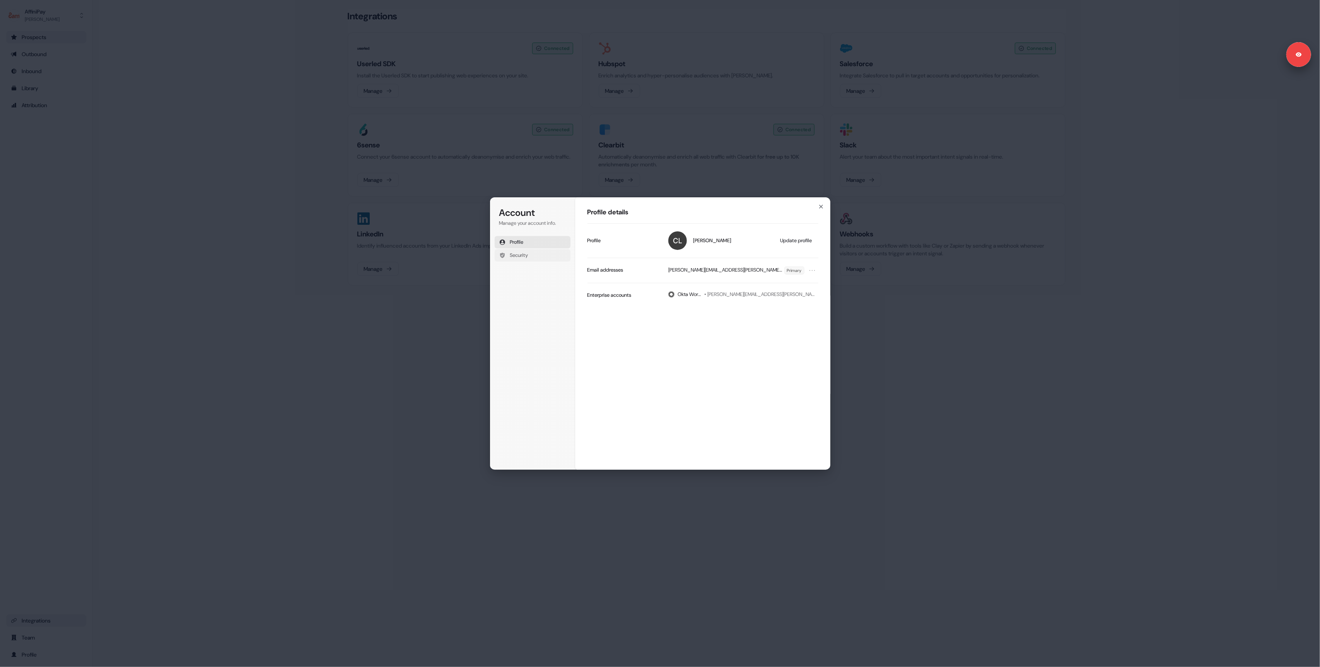
click at [528, 255] on span "Security" at bounding box center [519, 255] width 18 height 7
click at [394, 386] on div "Account Manage your account info. Profile Security Account Security Macintosh T…" at bounding box center [660, 333] width 1320 height 667
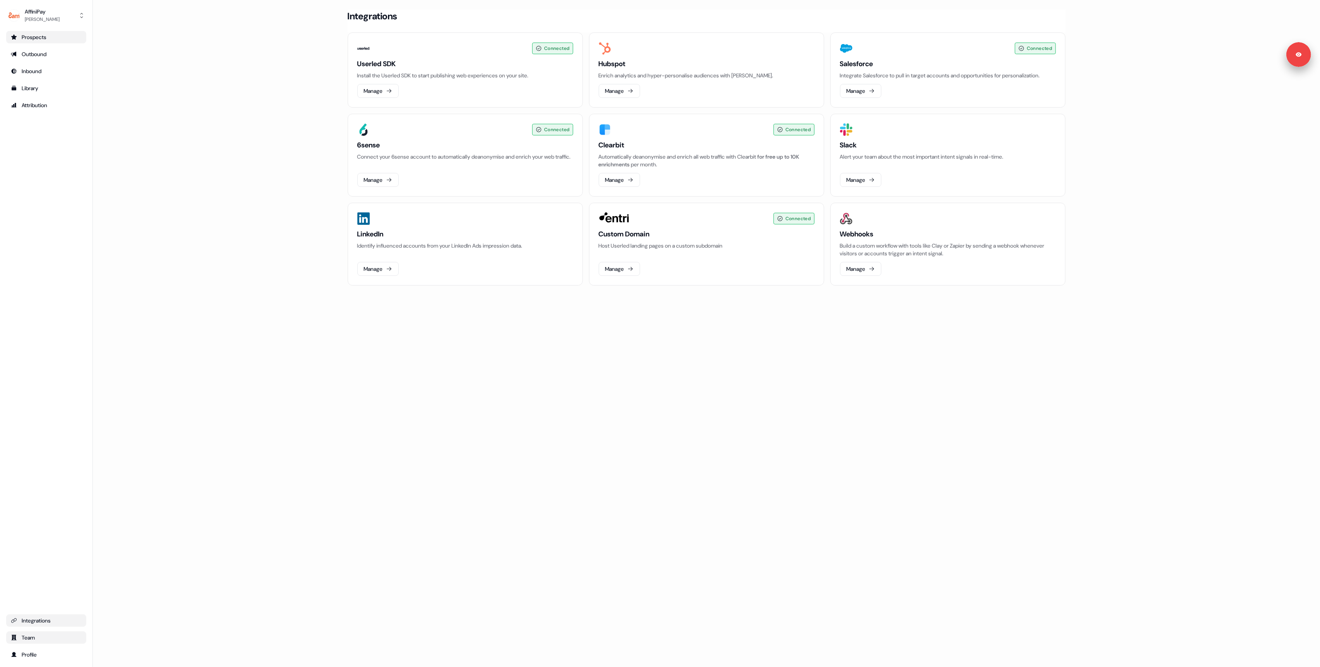
click at [26, 634] on div "Team" at bounding box center [46, 637] width 71 height 8
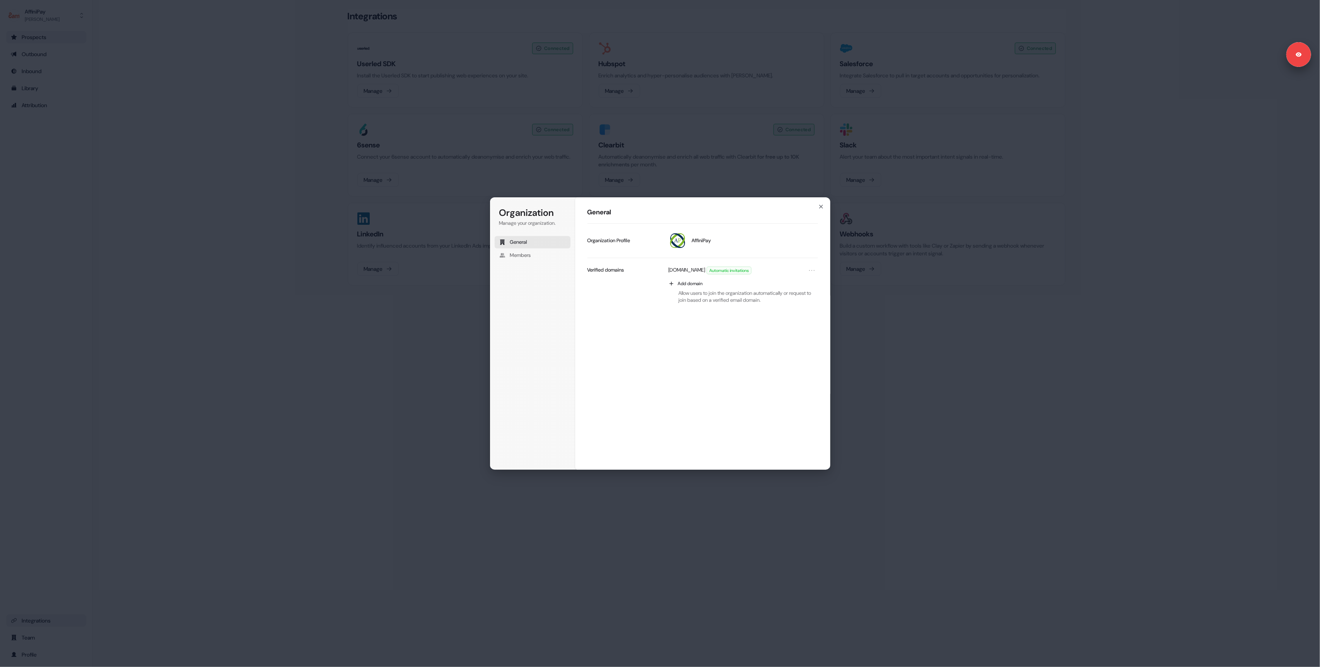
click at [52, 67] on div "Organization Manage your organization. General Members Organization General Aff…" at bounding box center [660, 333] width 1320 height 667
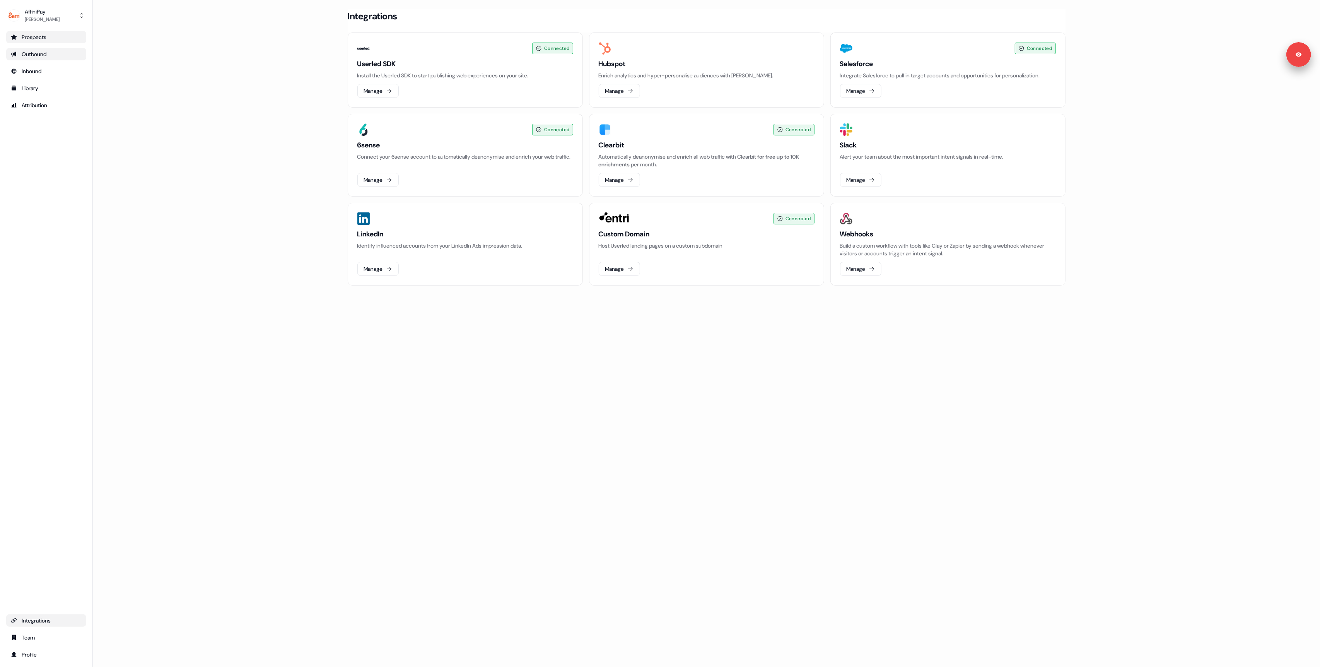
click at [33, 58] on link "Outbound" at bounding box center [46, 54] width 80 height 12
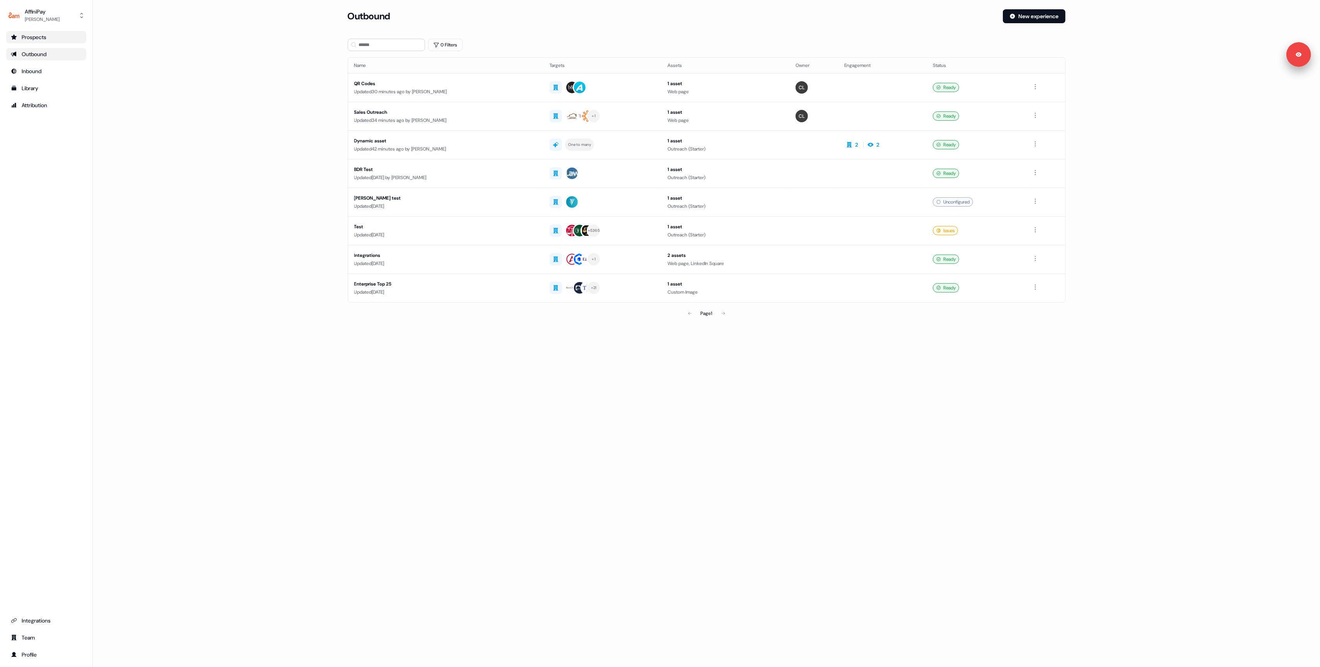
click at [642, 381] on div "Loading... Outbound New experience 0 Filters Name Targets Assets Owner Engageme…" at bounding box center [706, 333] width 1227 height 667
click at [621, 372] on div "Loading... Outbound New experience 0 Filters Name Targets Assets Owner Engageme…" at bounding box center [706, 333] width 1227 height 667
